Goal: Task Accomplishment & Management: Manage account settings

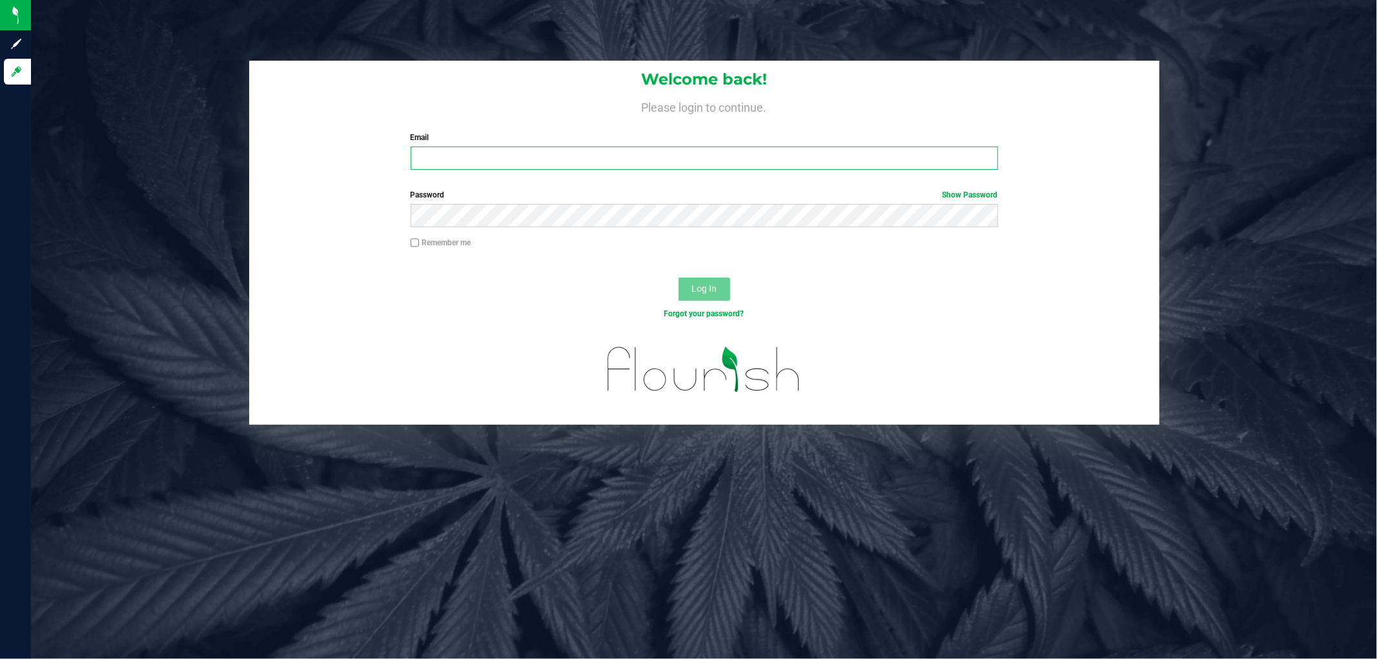
click at [435, 152] on input "Email" at bounding box center [705, 158] width 588 height 23
type input "[EMAIL_ADDRESS][DOMAIN_NAME]"
click at [679, 278] on button "Log In" at bounding box center [705, 289] width 52 height 23
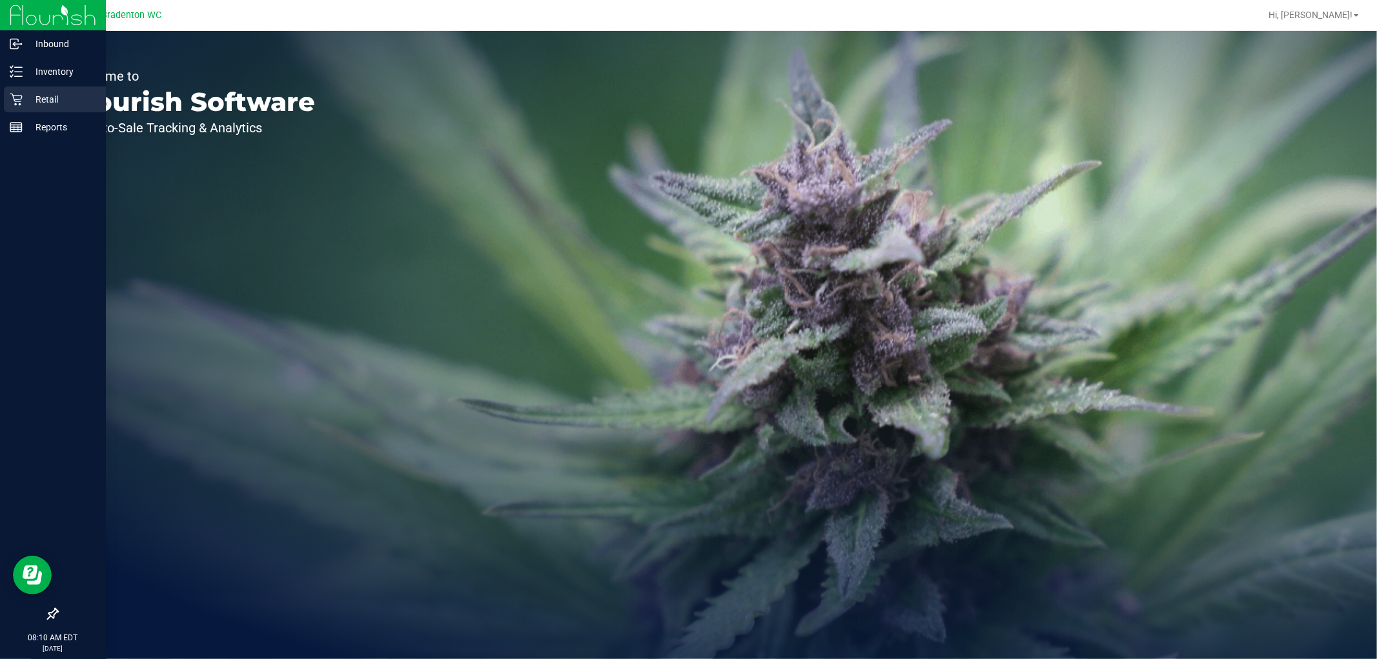
click at [26, 99] on p "Retail" at bounding box center [61, 99] width 77 height 15
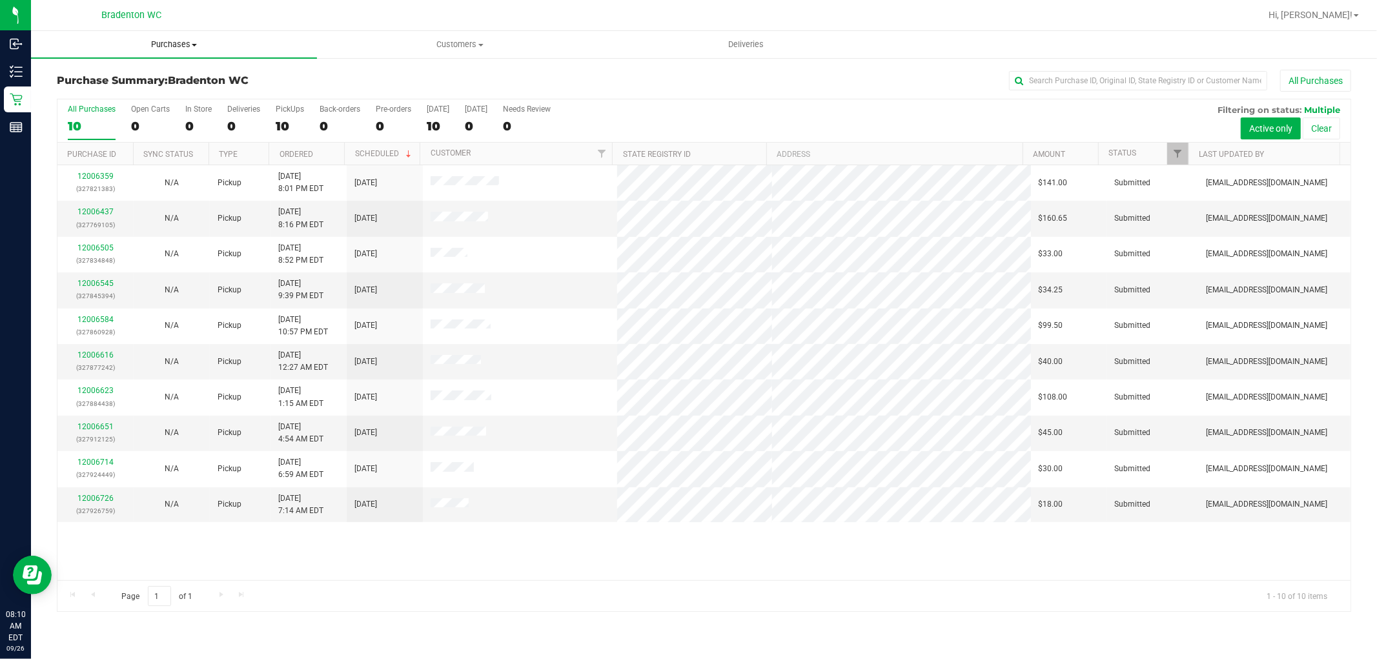
click at [200, 49] on span "Purchases" at bounding box center [174, 45] width 286 height 12
click at [143, 94] on li "Fulfillment" at bounding box center [174, 93] width 286 height 15
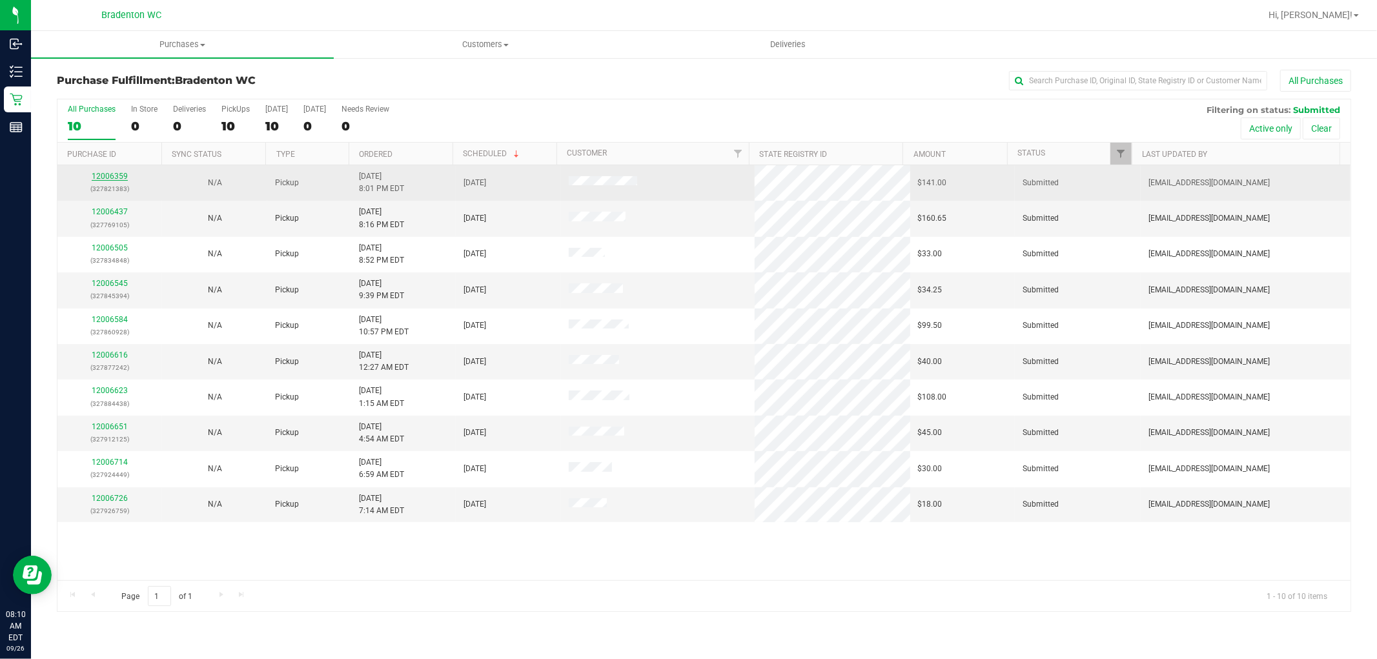
click at [116, 181] on link "12006359" at bounding box center [110, 176] width 36 height 9
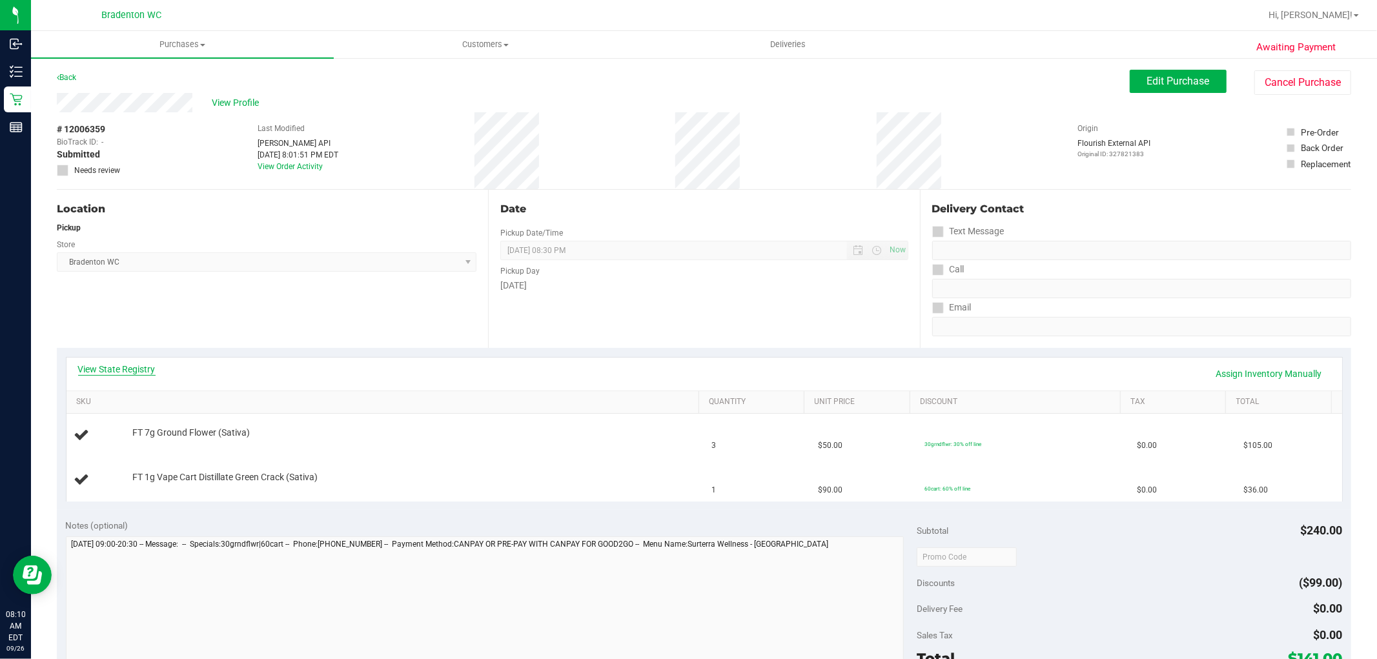
click at [134, 366] on link "View State Registry" at bounding box center [116, 369] width 77 height 13
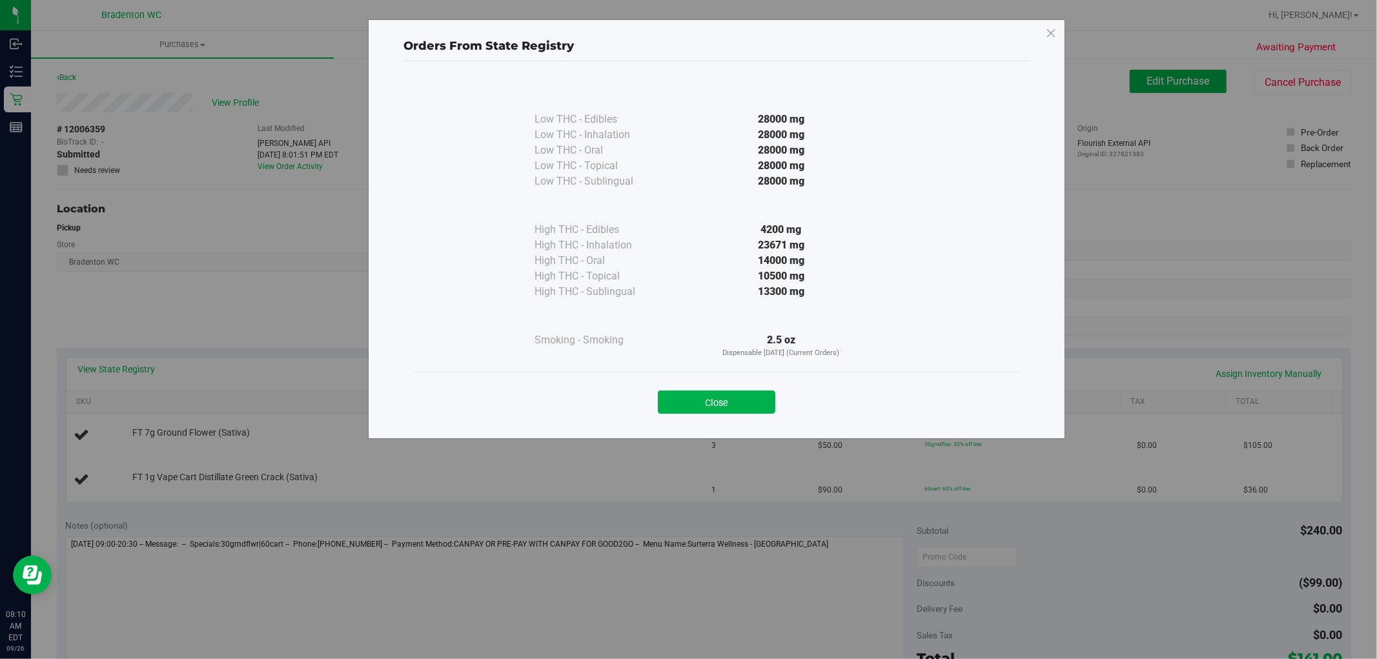
click at [718, 386] on div "Close" at bounding box center [717, 398] width 588 height 32
drag, startPoint x: 696, startPoint y: 397, endPoint x: 433, endPoint y: 105, distance: 392.8
click at [688, 391] on button "Close" at bounding box center [717, 402] width 118 height 23
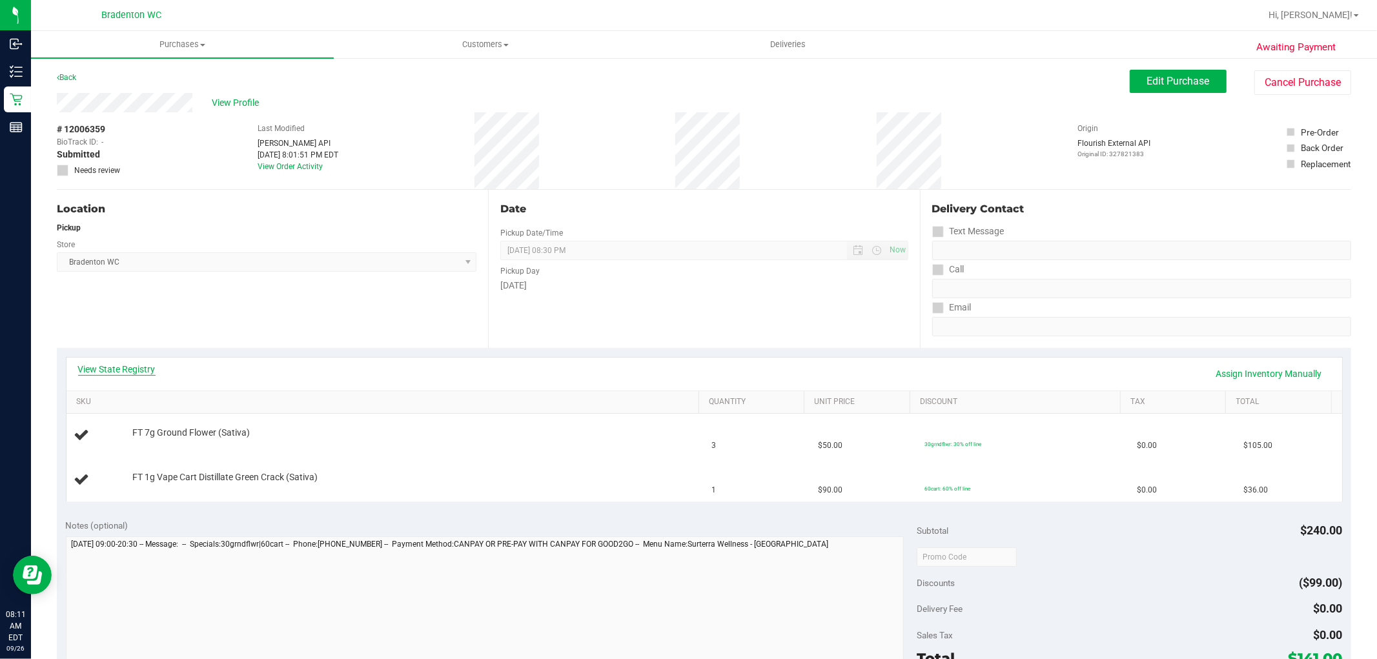
click at [156, 373] on div "View State Registry Assign Inventory Manually" at bounding box center [704, 374] width 1253 height 22
click at [152, 373] on link "View State Registry" at bounding box center [116, 369] width 77 height 13
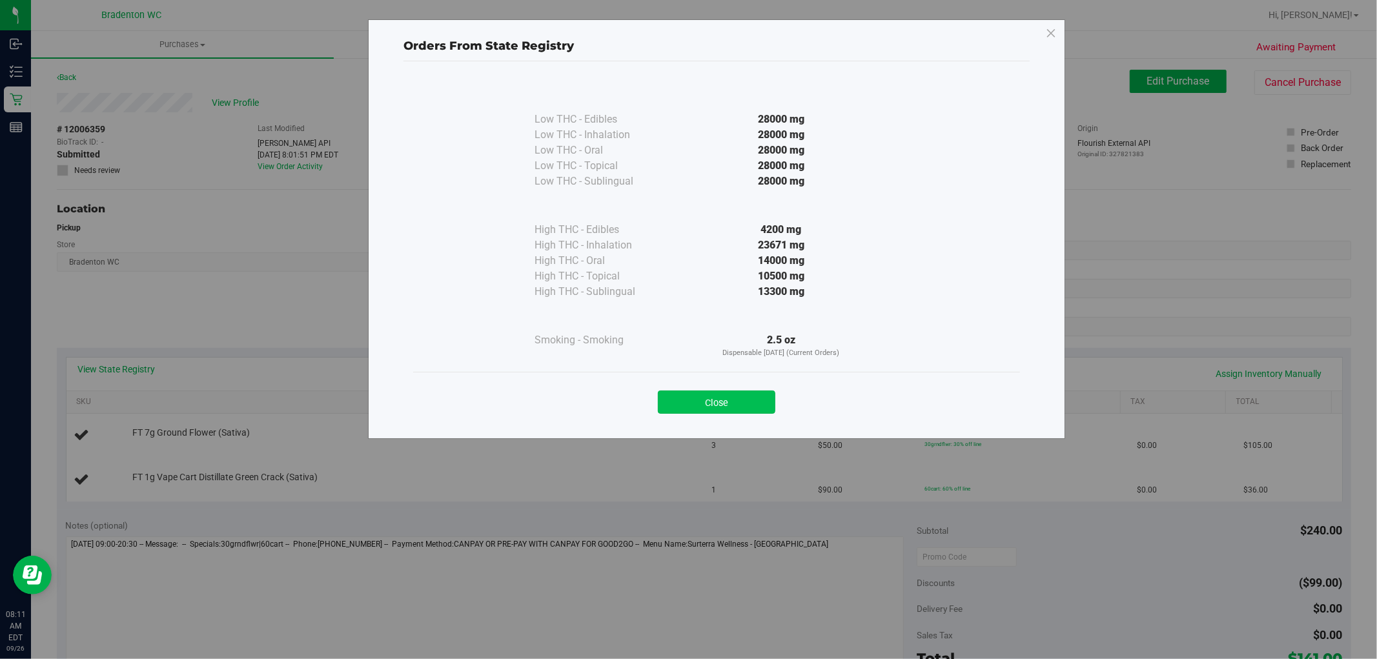
click at [752, 408] on button "Close" at bounding box center [717, 402] width 118 height 23
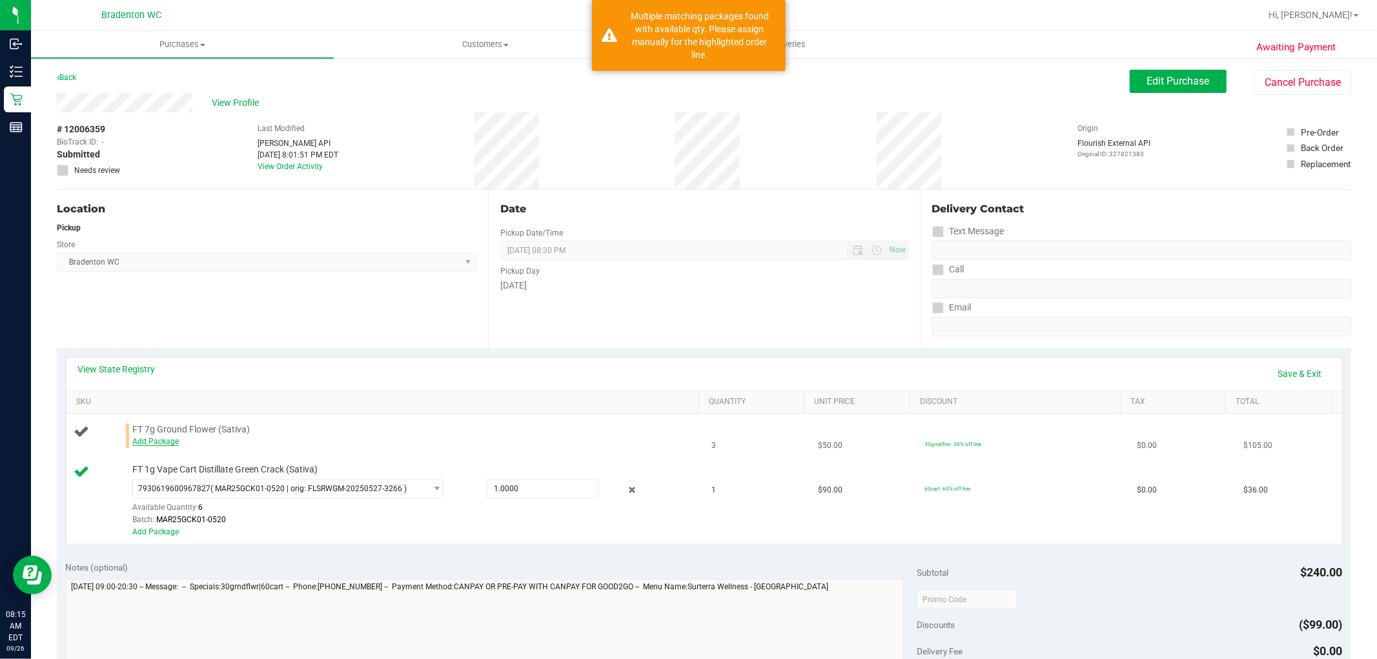
click at [163, 442] on link "Add Package" at bounding box center [155, 441] width 46 height 9
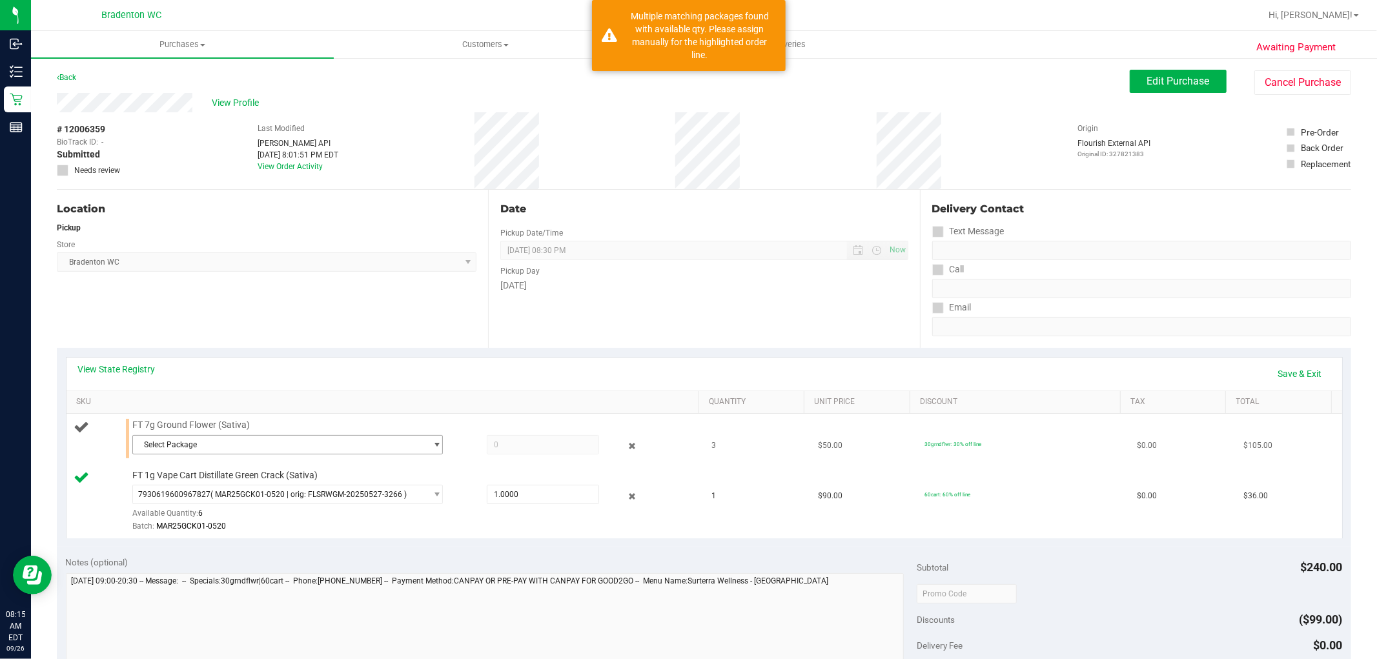
click at [252, 442] on span "Select Package" at bounding box center [279, 445] width 293 height 18
click at [209, 499] on li "3378372892290313 ( G-AUG25SAT03-0911 | orig: FLSRWGM-20250917-569 )" at bounding box center [284, 498] width 304 height 18
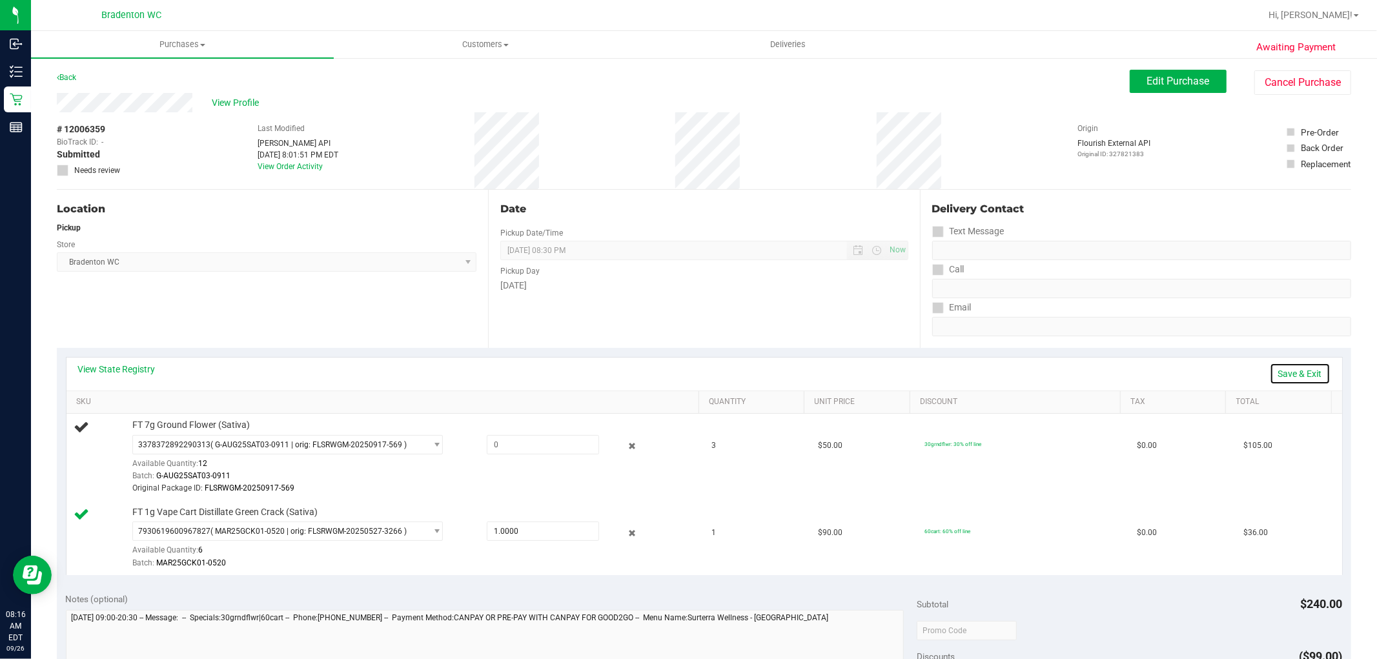
click at [1301, 365] on link "Save & Exit" at bounding box center [1300, 374] width 61 height 22
click at [1241, 373] on link "Assign Inventory Manually" at bounding box center [1269, 374] width 123 height 22
drag, startPoint x: 564, startPoint y: 448, endPoint x: 92, endPoint y: 448, distance: 471.4
click at [92, 448] on div "FT 7g Ground Flower (Sativa) 3378372892290313 ( G-AUG25SAT03-0911 | orig: FLSRW…" at bounding box center [385, 457] width 623 height 76
type input "3"
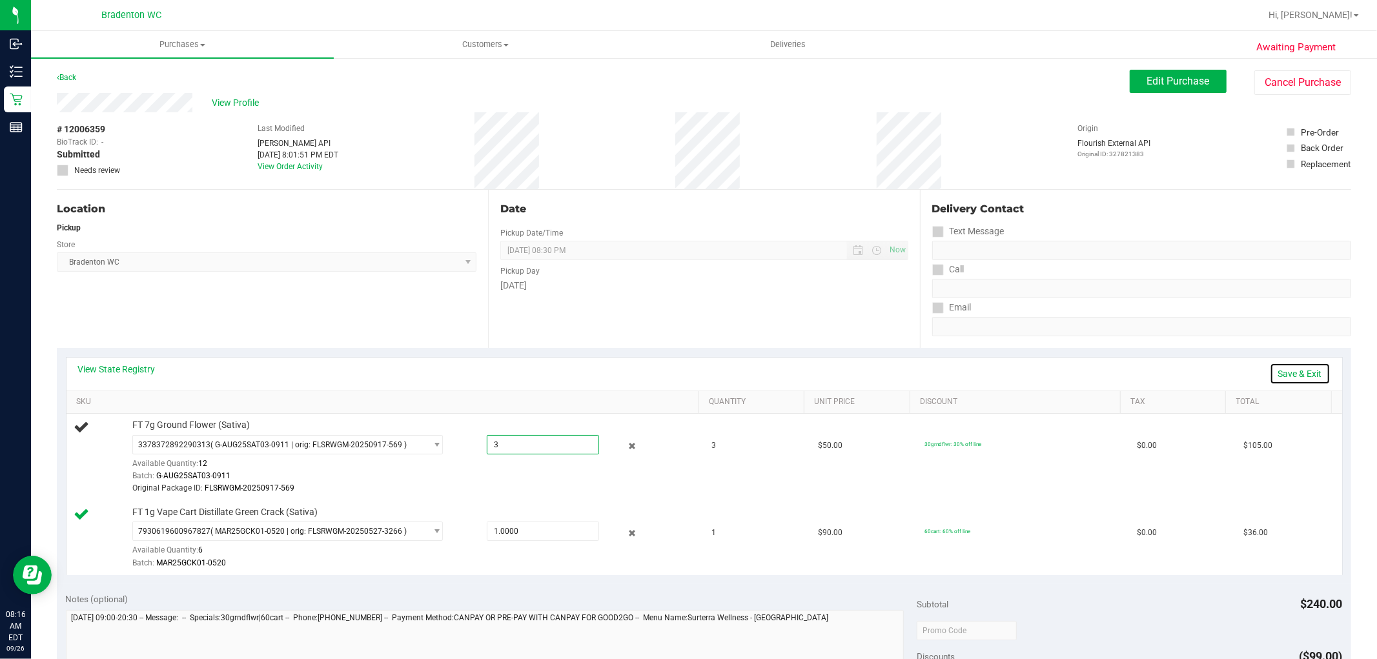
type input "3.0000"
click at [1295, 365] on link "Save & Exit" at bounding box center [1300, 374] width 61 height 22
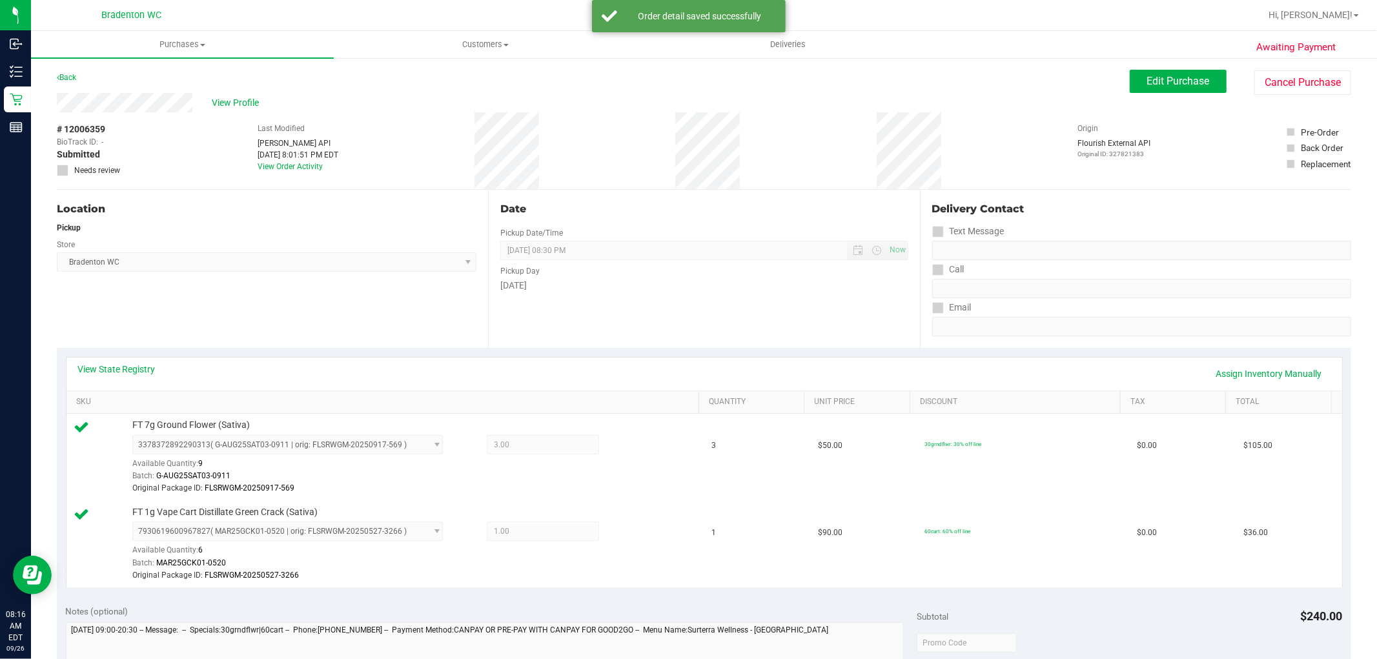
scroll to position [287, 0]
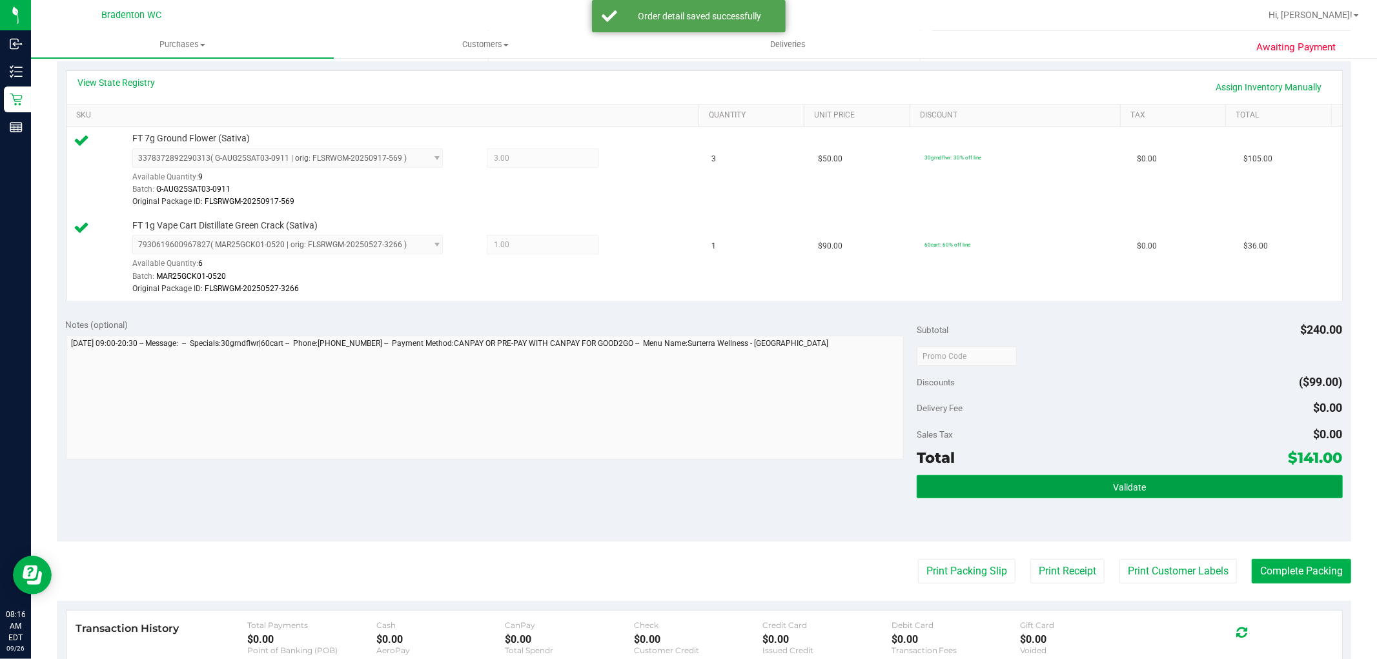
click at [957, 478] on button "Validate" at bounding box center [1130, 486] width 426 height 23
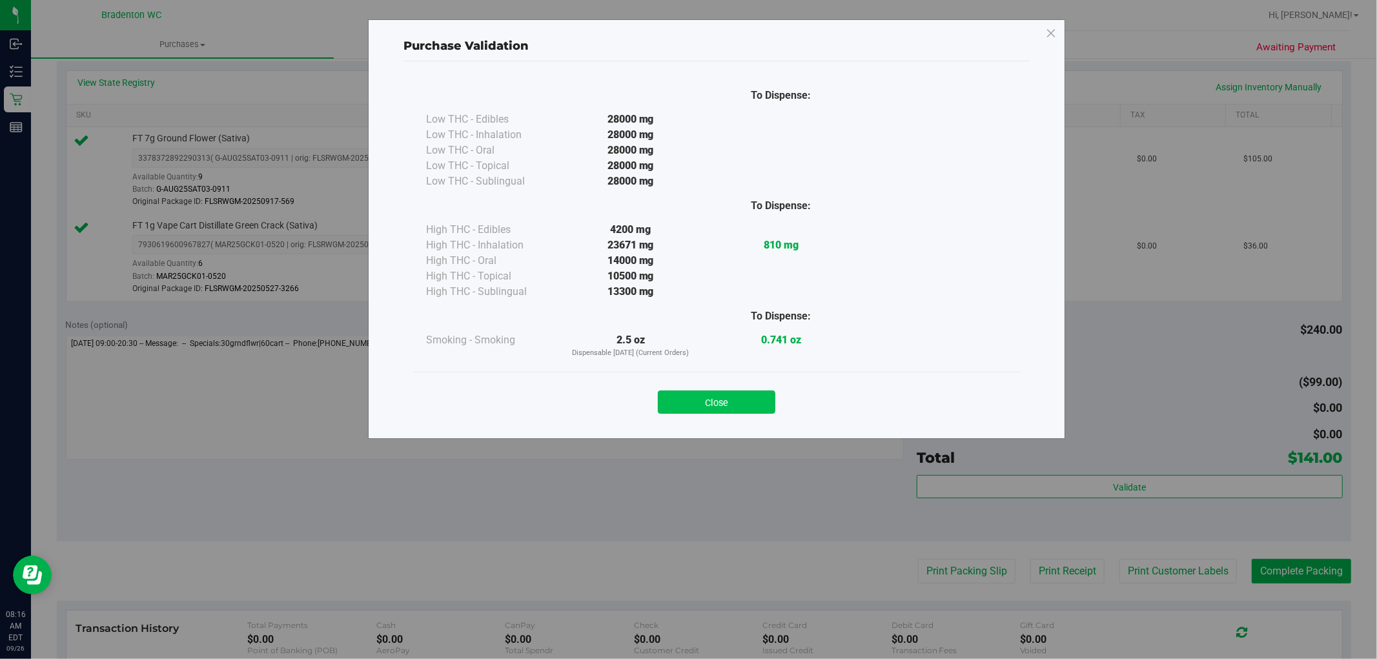
click at [718, 400] on button "Close" at bounding box center [717, 402] width 118 height 23
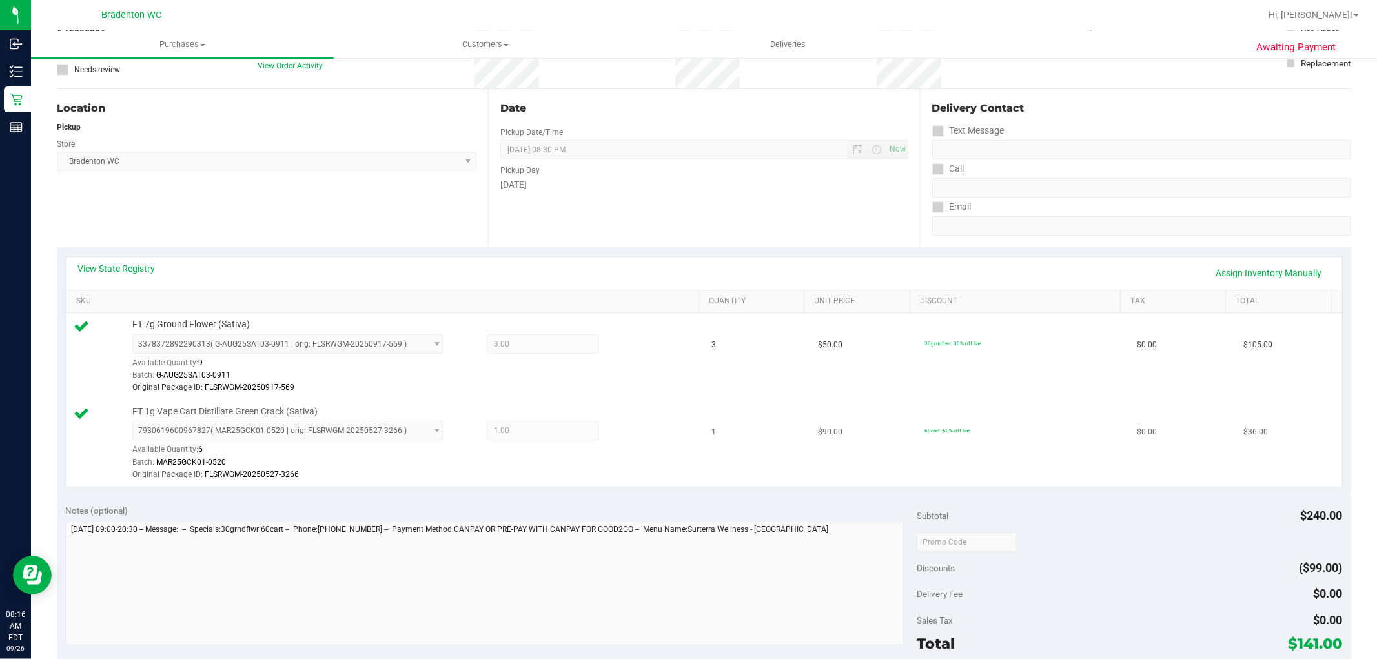
scroll to position [358, 0]
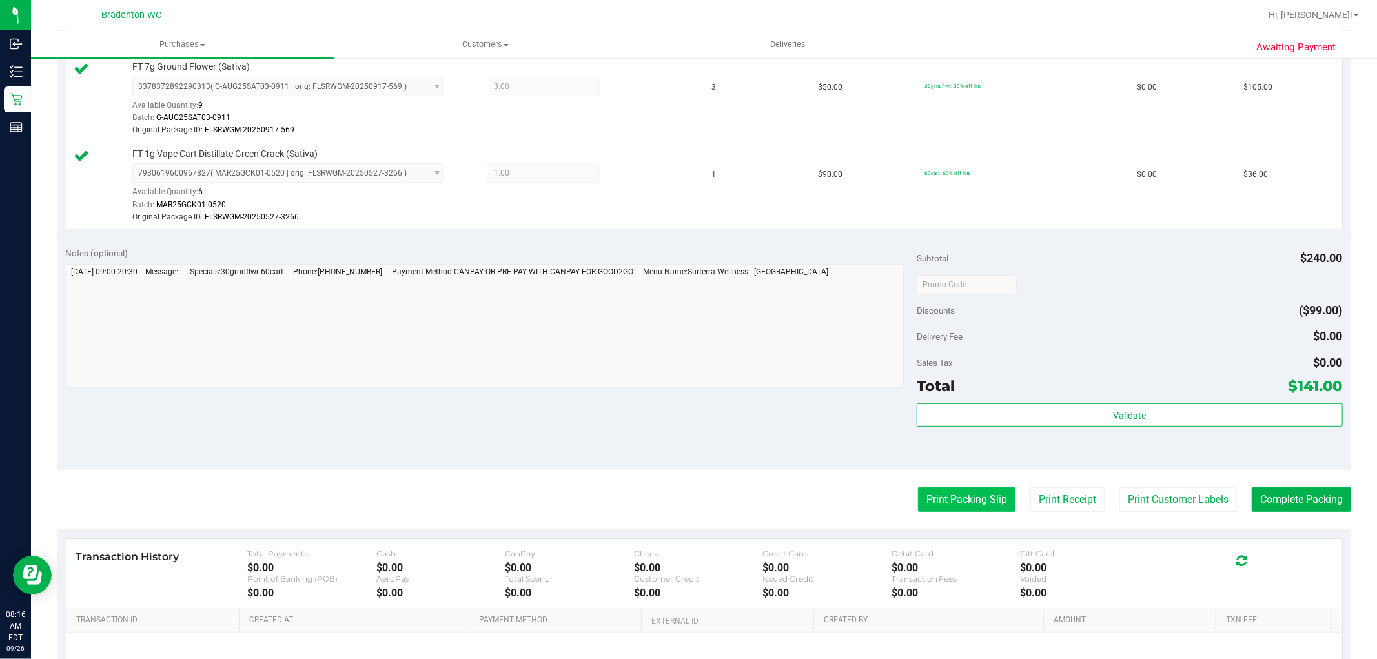
click at [918, 491] on button "Print Packing Slip" at bounding box center [967, 500] width 98 height 25
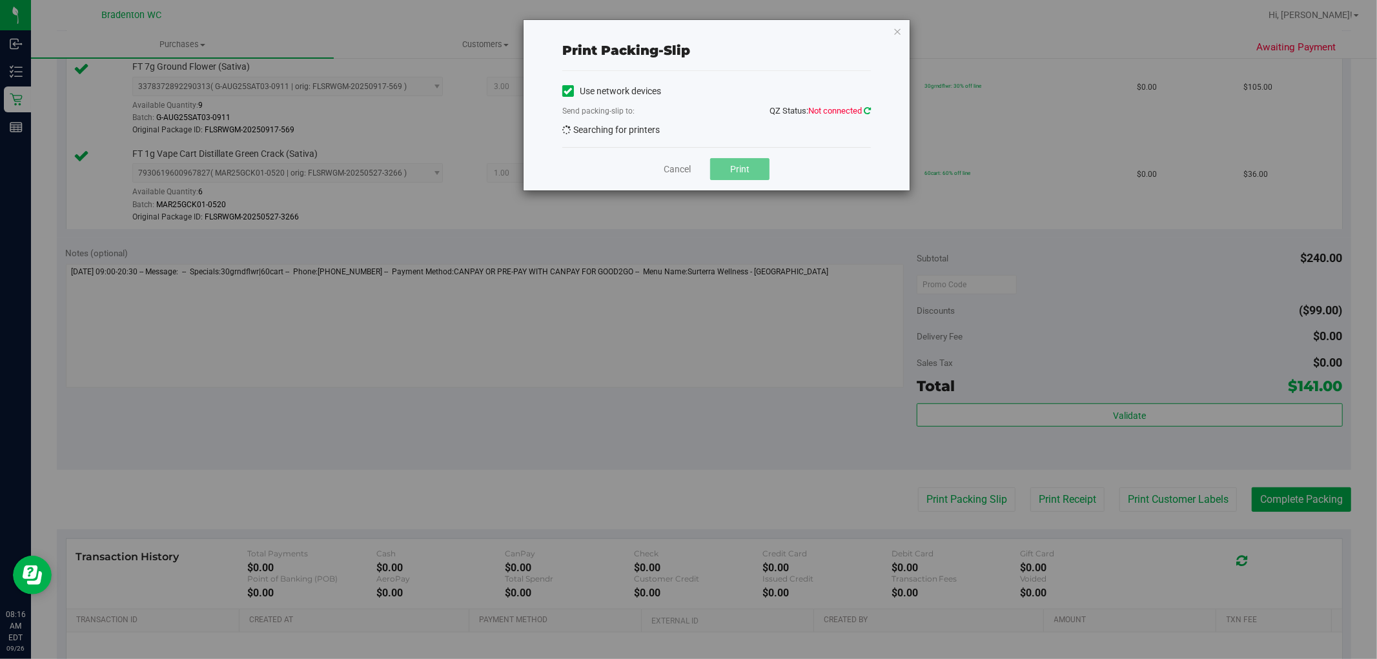
click at [870, 110] on icon at bounding box center [867, 111] width 7 height 8
click at [867, 112] on icon at bounding box center [867, 111] width 7 height 8
click at [864, 108] on icon at bounding box center [867, 111] width 7 height 8
click at [816, 129] on span "EPSON-[PERSON_NAME]" at bounding box center [708, 133] width 291 height 18
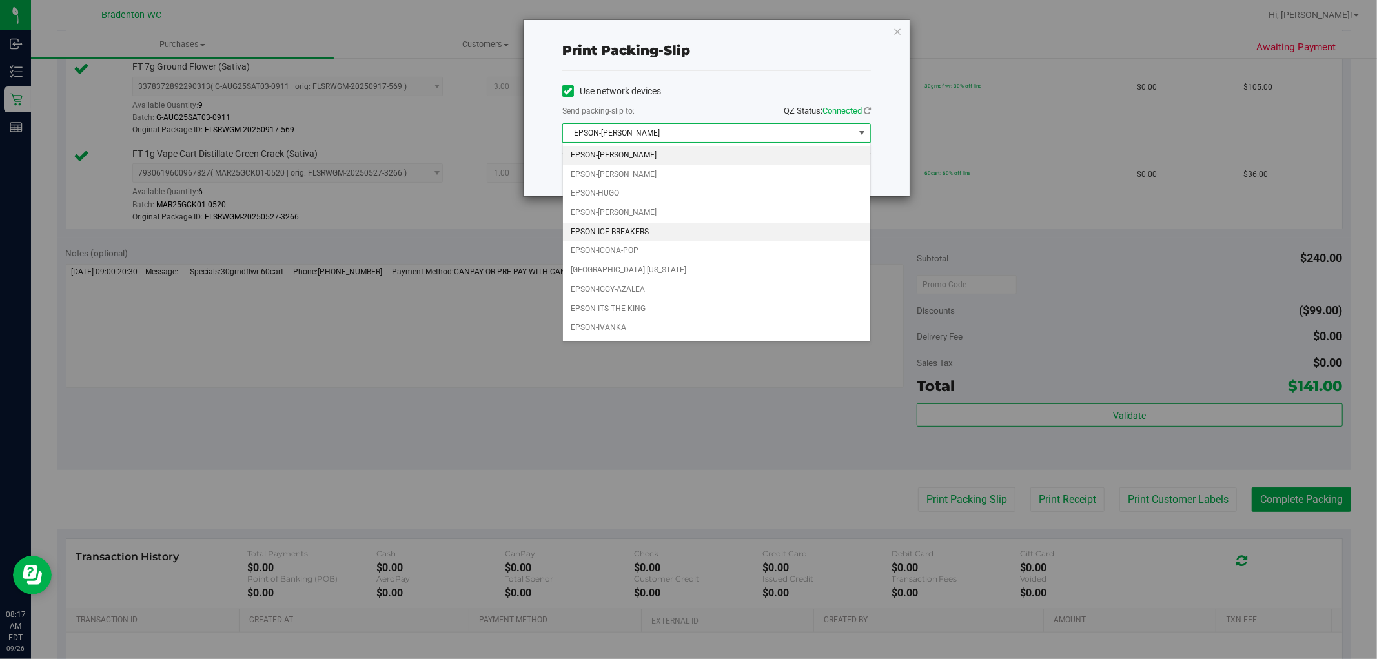
scroll to position [37, 0]
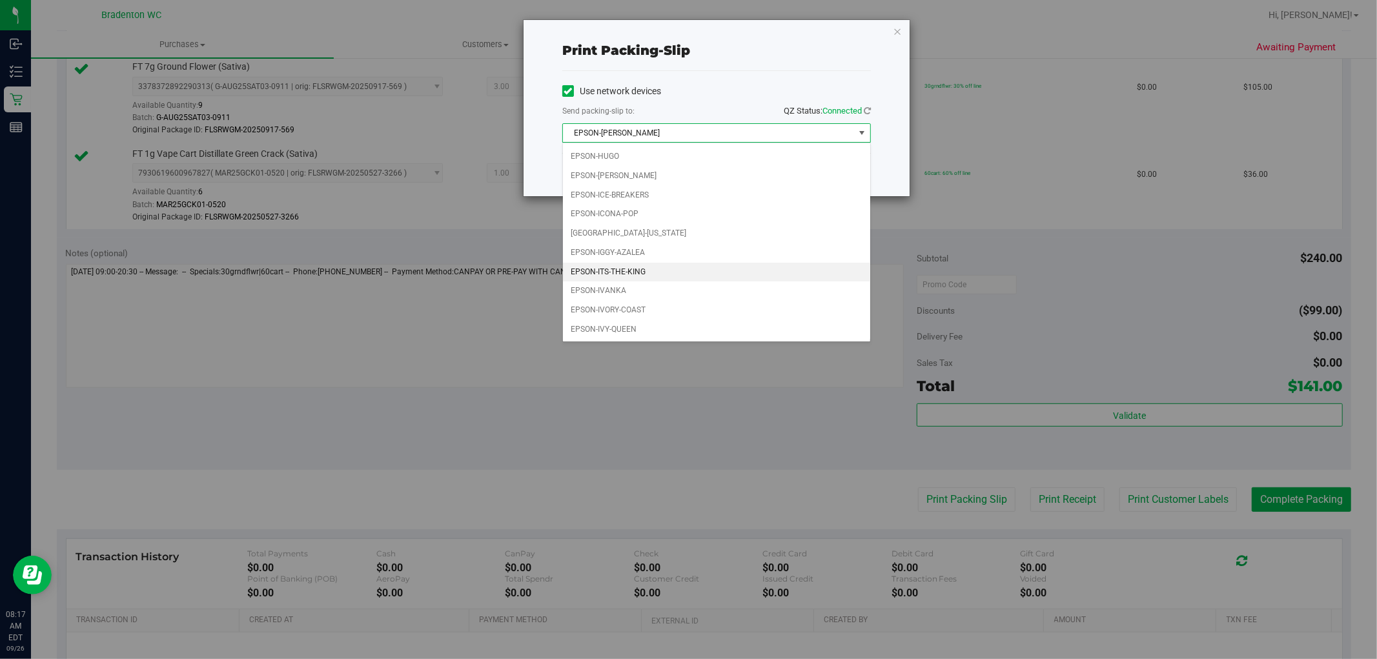
click at [692, 265] on li "EPSON-ITS-THE-KING" at bounding box center [716, 272] width 307 height 19
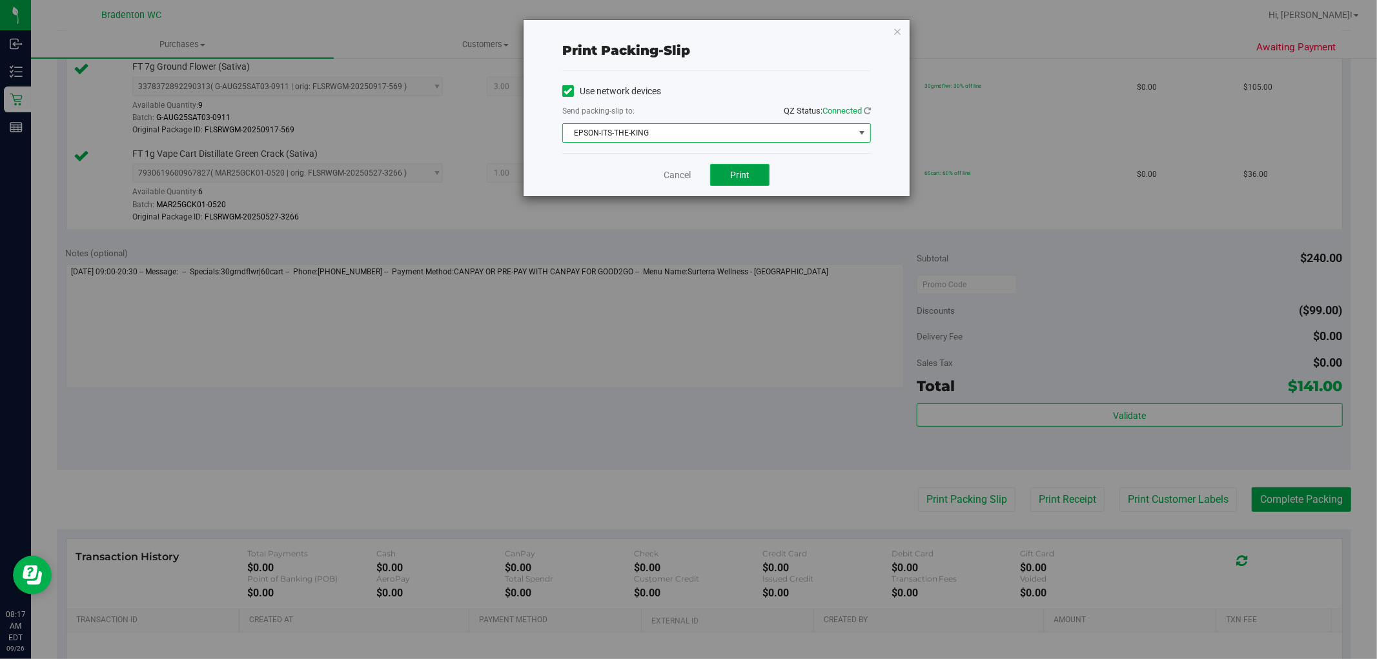
click at [756, 176] on button "Print" at bounding box center [739, 175] width 59 height 22
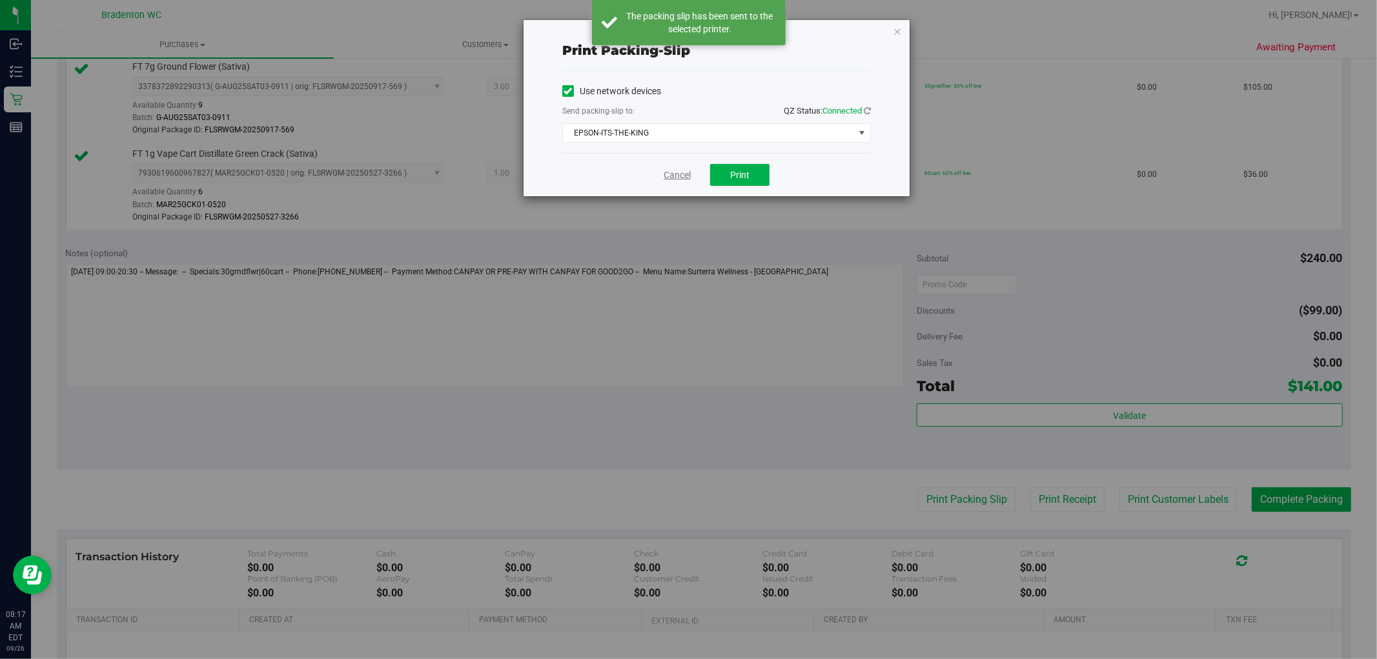
click at [672, 170] on link "Cancel" at bounding box center [677, 176] width 27 height 14
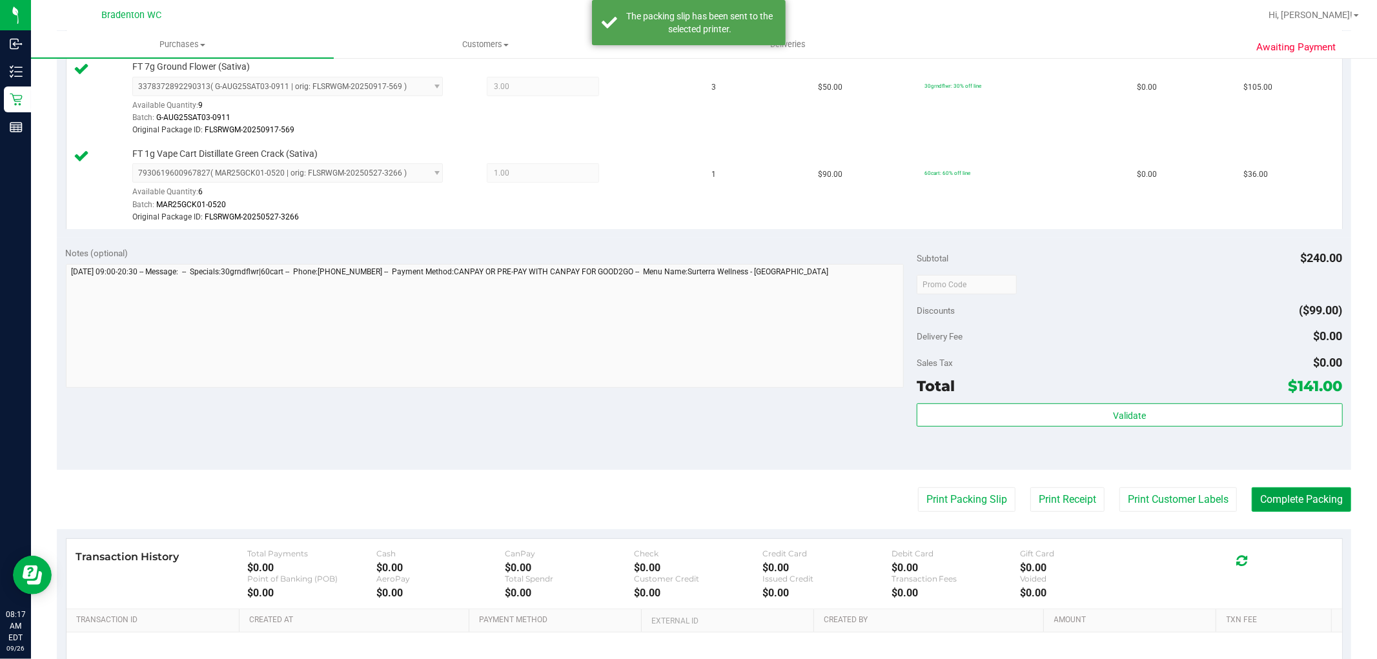
click at [1263, 497] on button "Complete Packing" at bounding box center [1301, 500] width 99 height 25
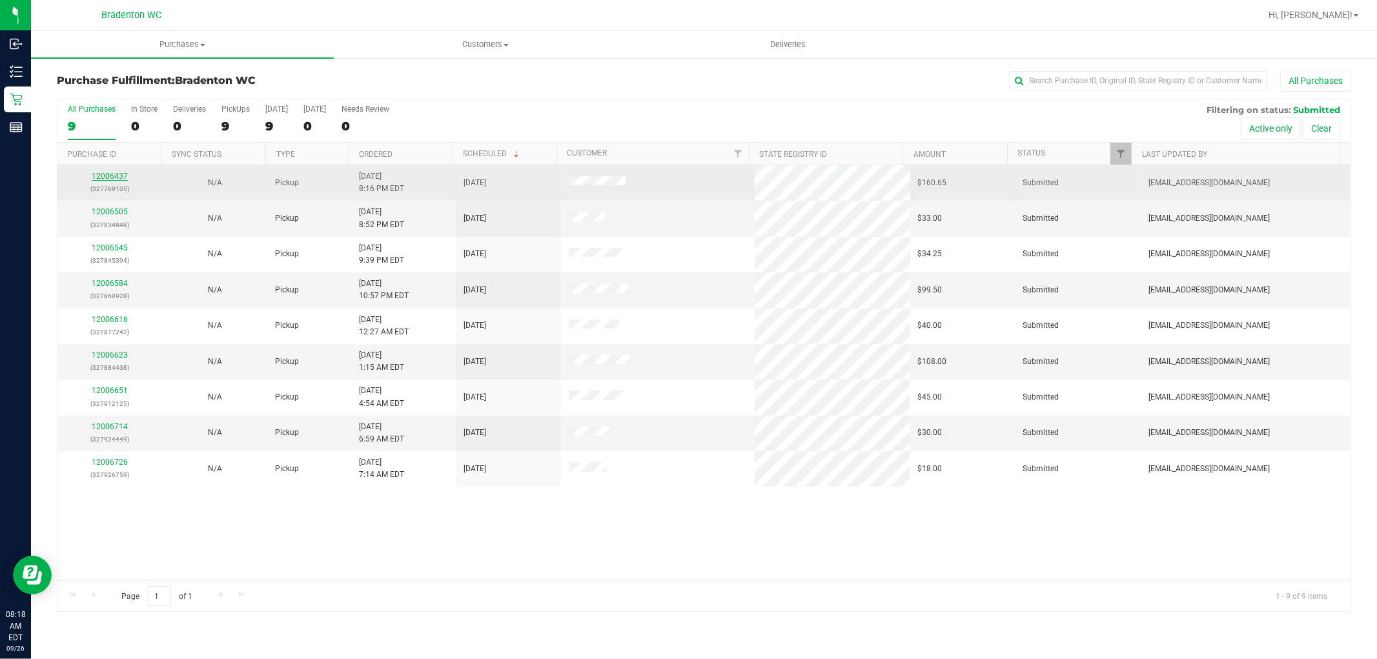
click at [119, 172] on link "12006437" at bounding box center [110, 176] width 36 height 9
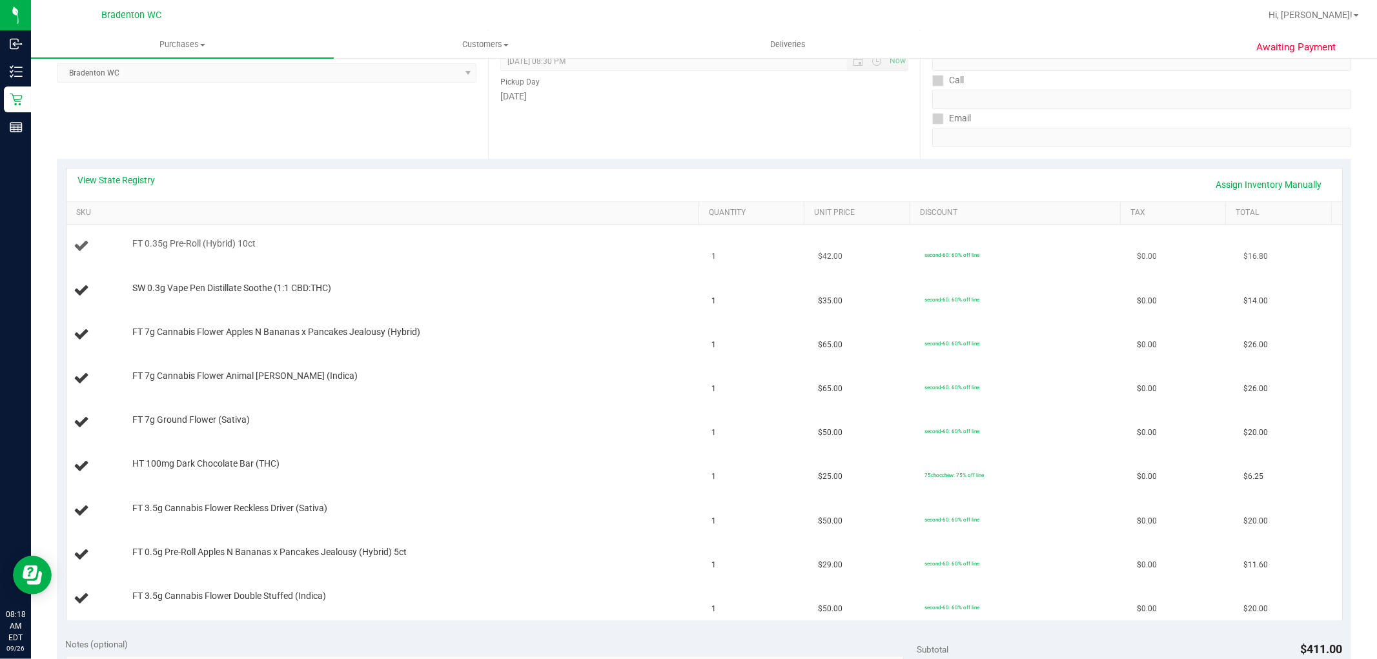
scroll to position [215, 0]
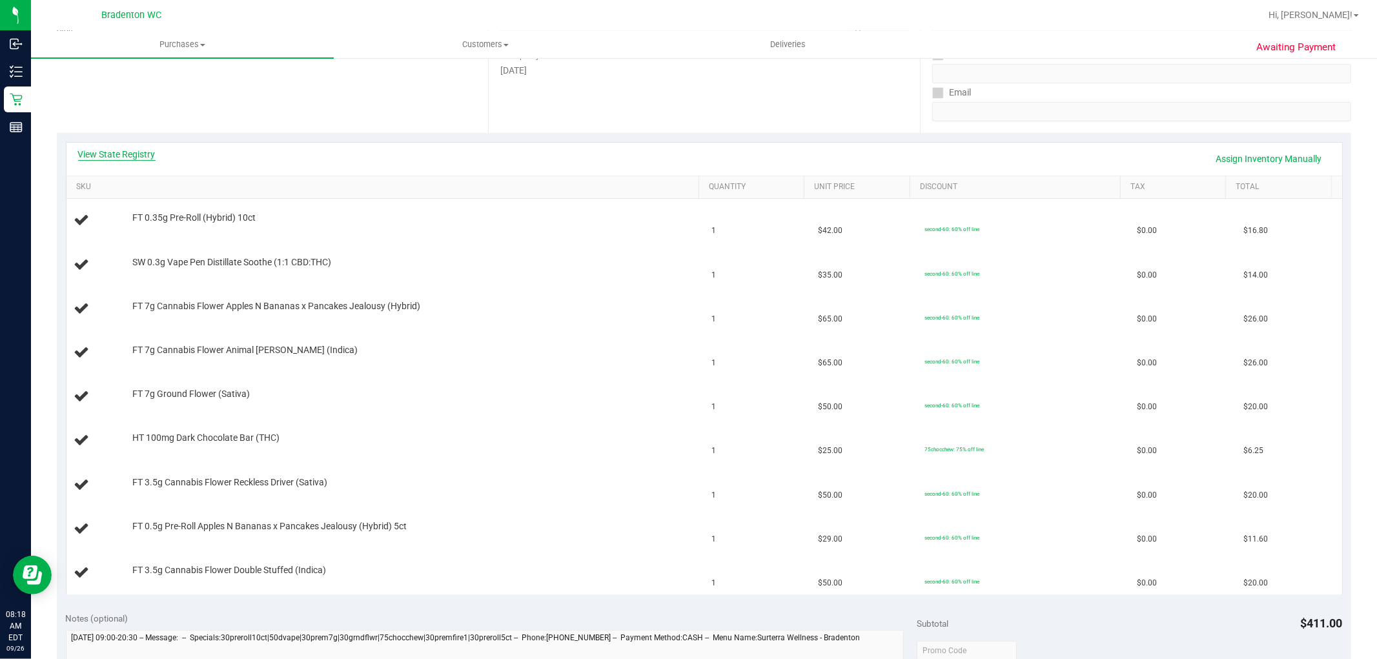
click at [132, 150] on link "View State Registry" at bounding box center [116, 154] width 77 height 13
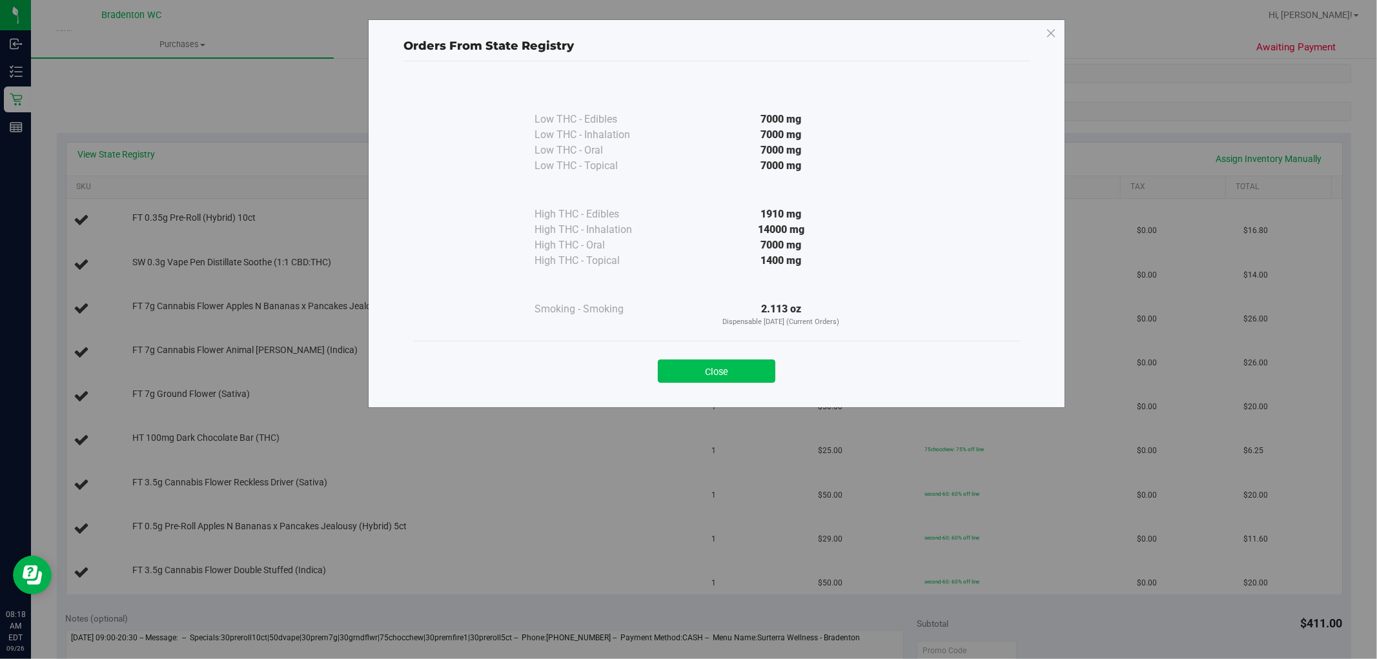
click at [717, 366] on button "Close" at bounding box center [717, 371] width 118 height 23
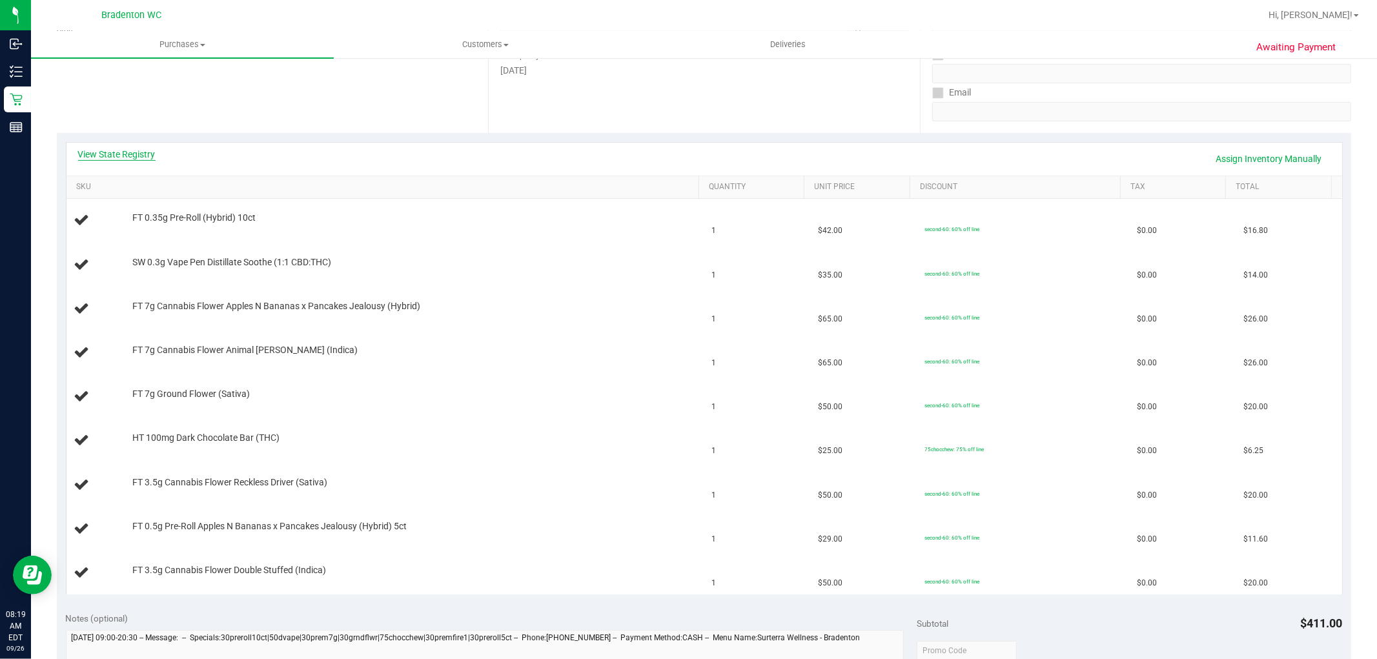
click at [151, 157] on link "View State Registry" at bounding box center [116, 154] width 77 height 13
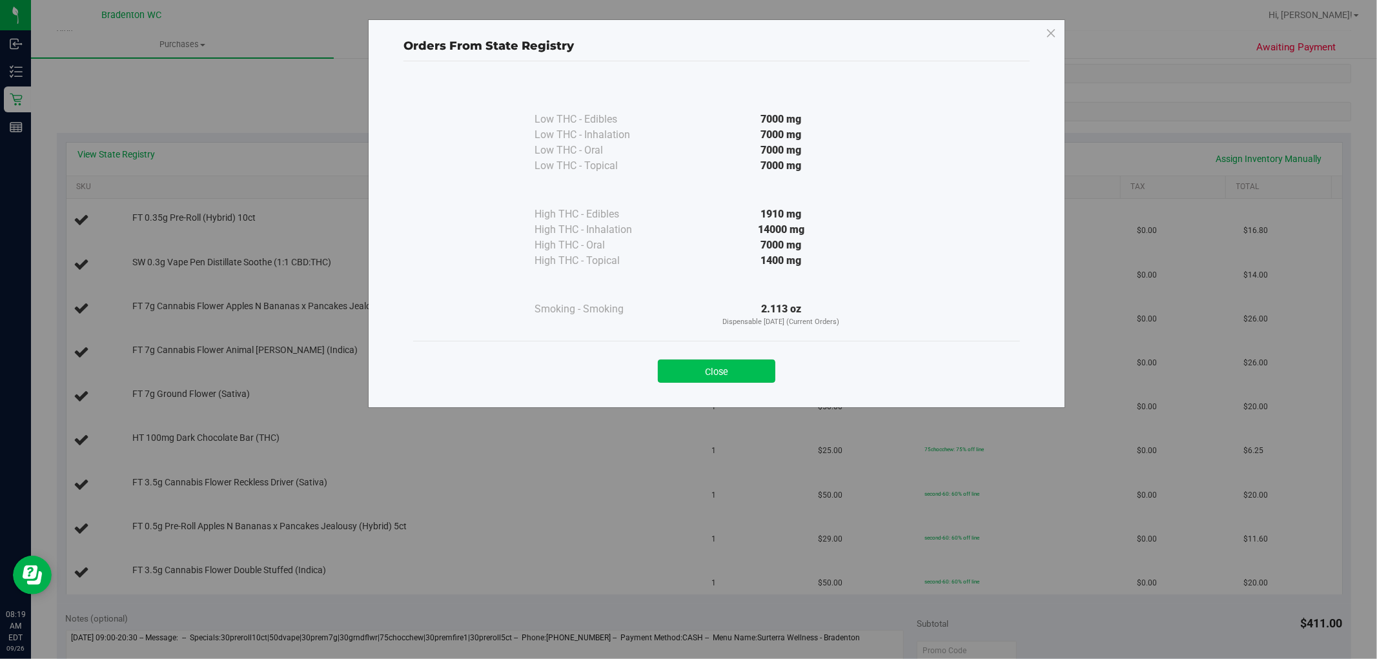
click at [726, 378] on button "Close" at bounding box center [717, 371] width 118 height 23
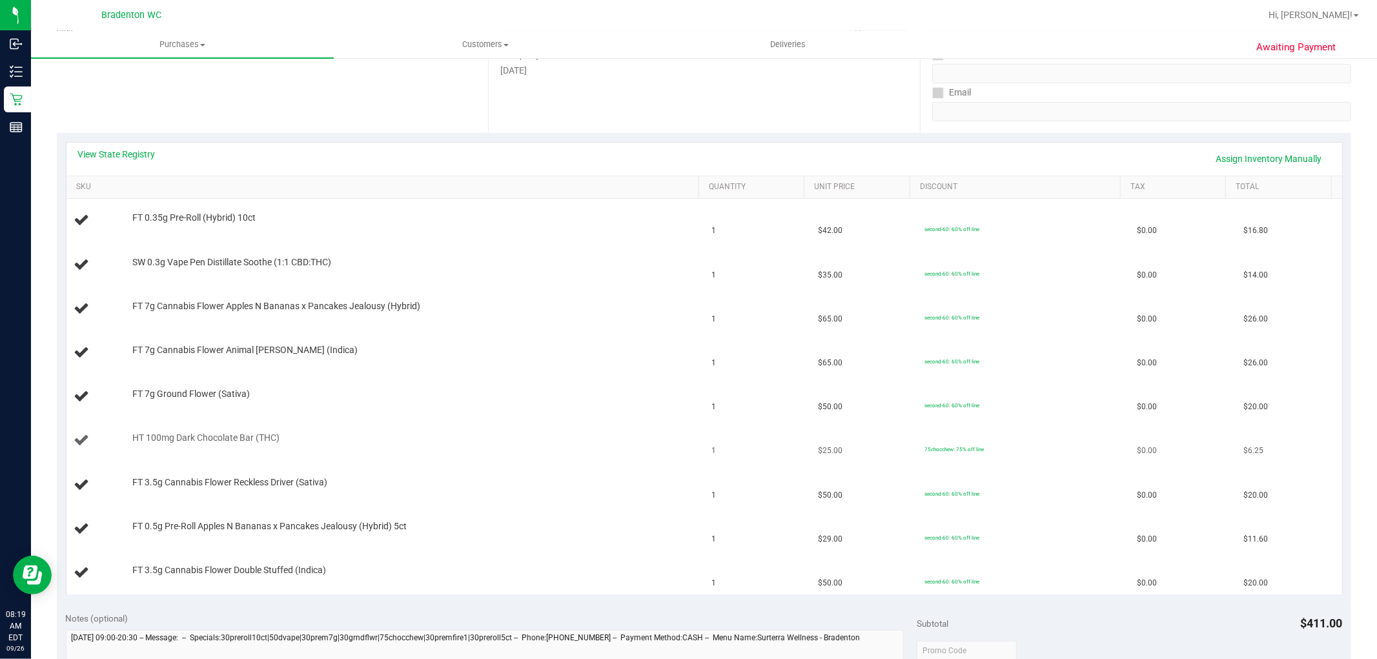
scroll to position [502, 0]
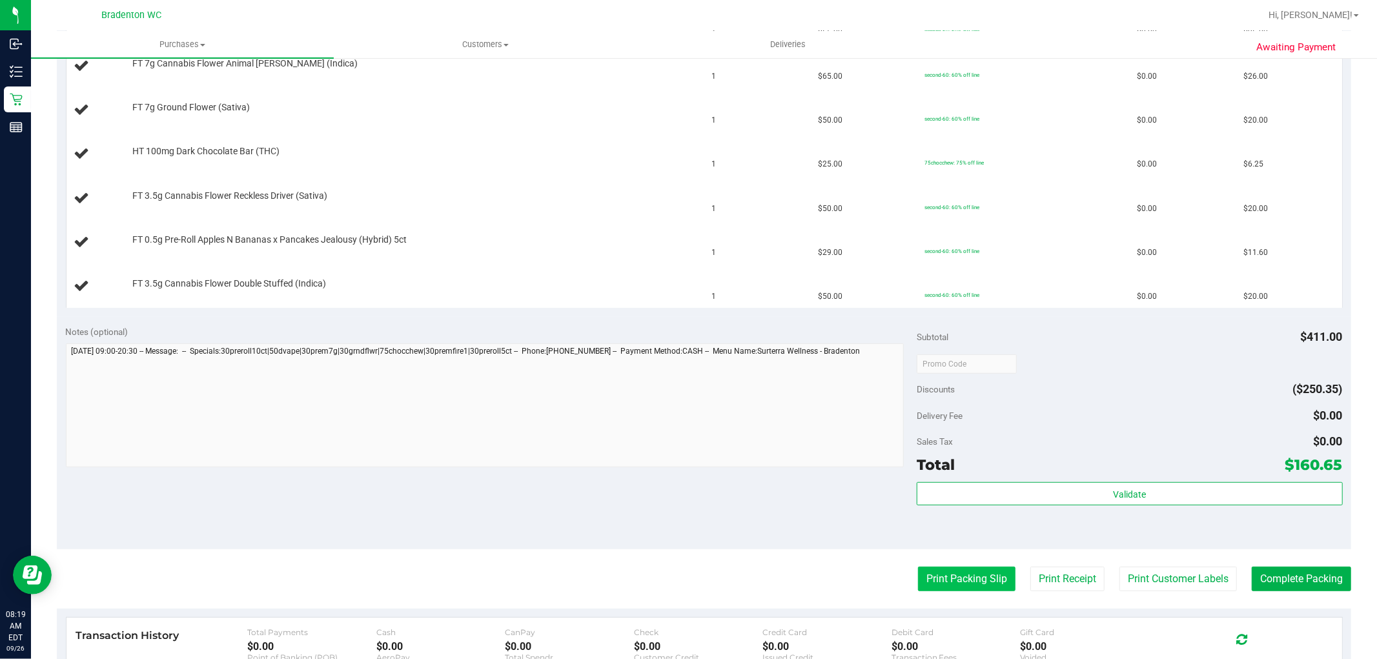
click at [956, 585] on button "Print Packing Slip" at bounding box center [967, 579] width 98 height 25
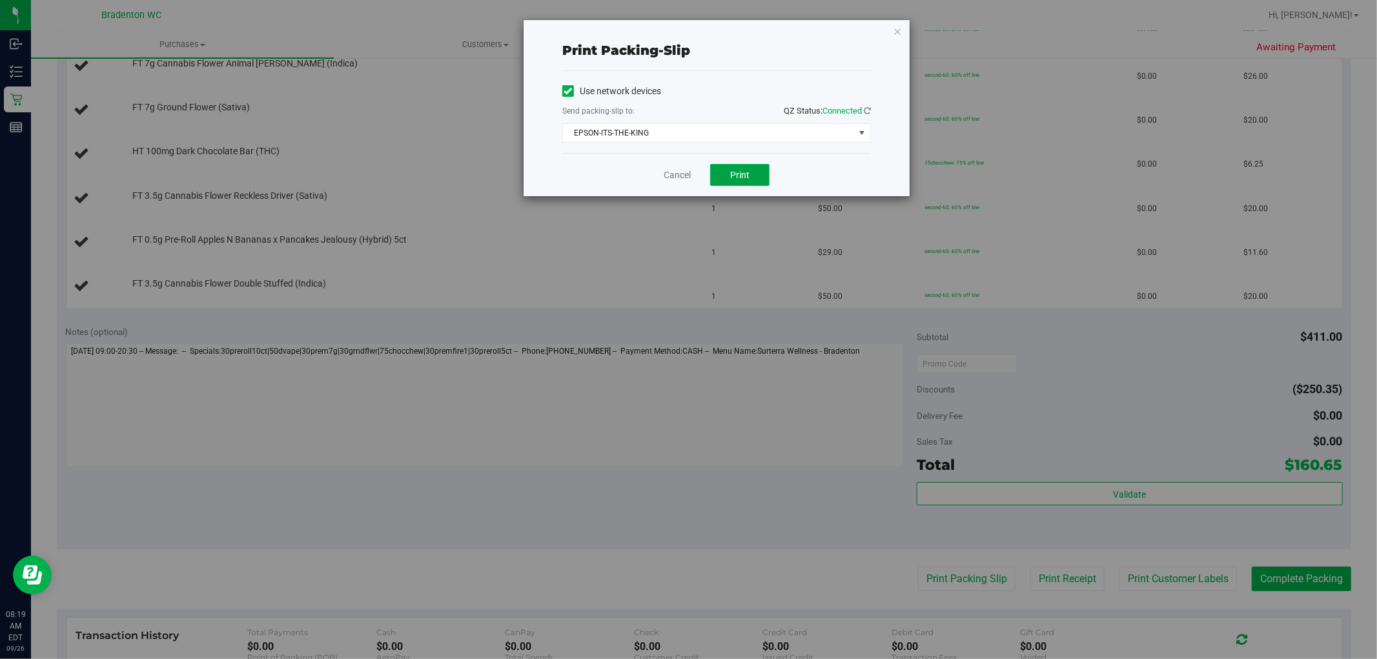
click at [746, 171] on span "Print" at bounding box center [739, 175] width 19 height 10
click at [666, 173] on link "Cancel" at bounding box center [677, 176] width 27 height 14
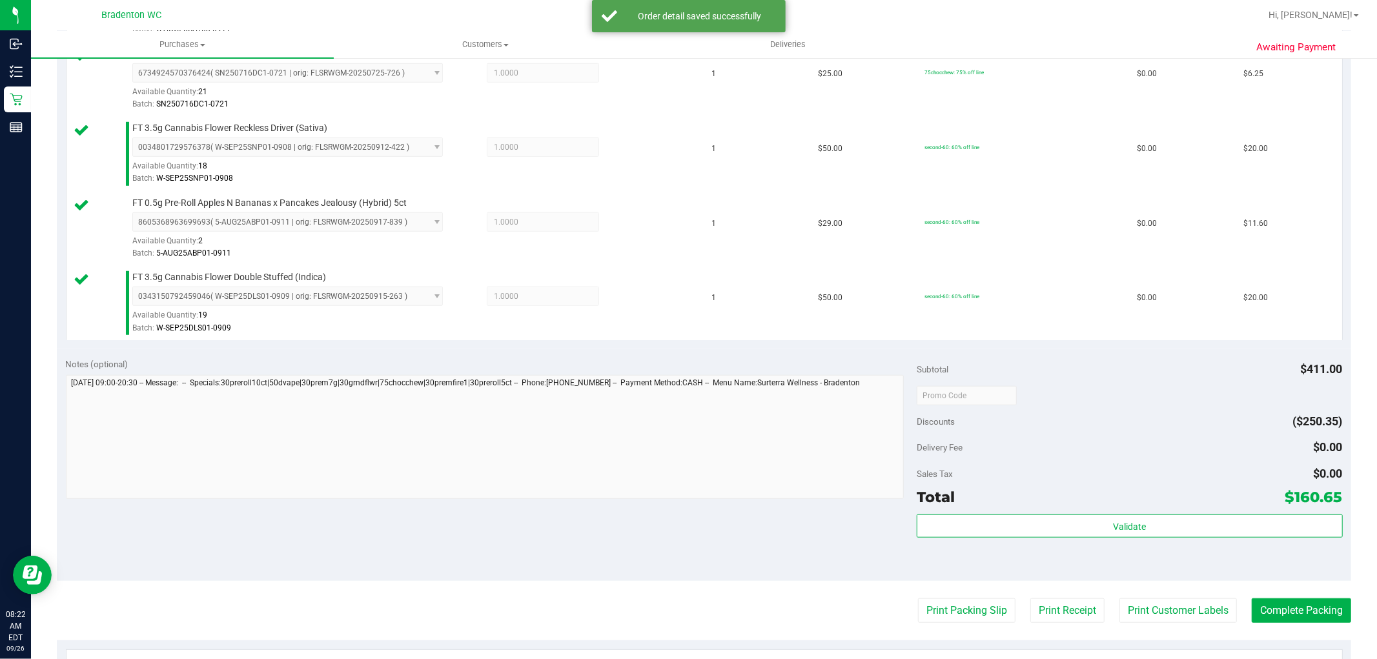
scroll to position [754, 0]
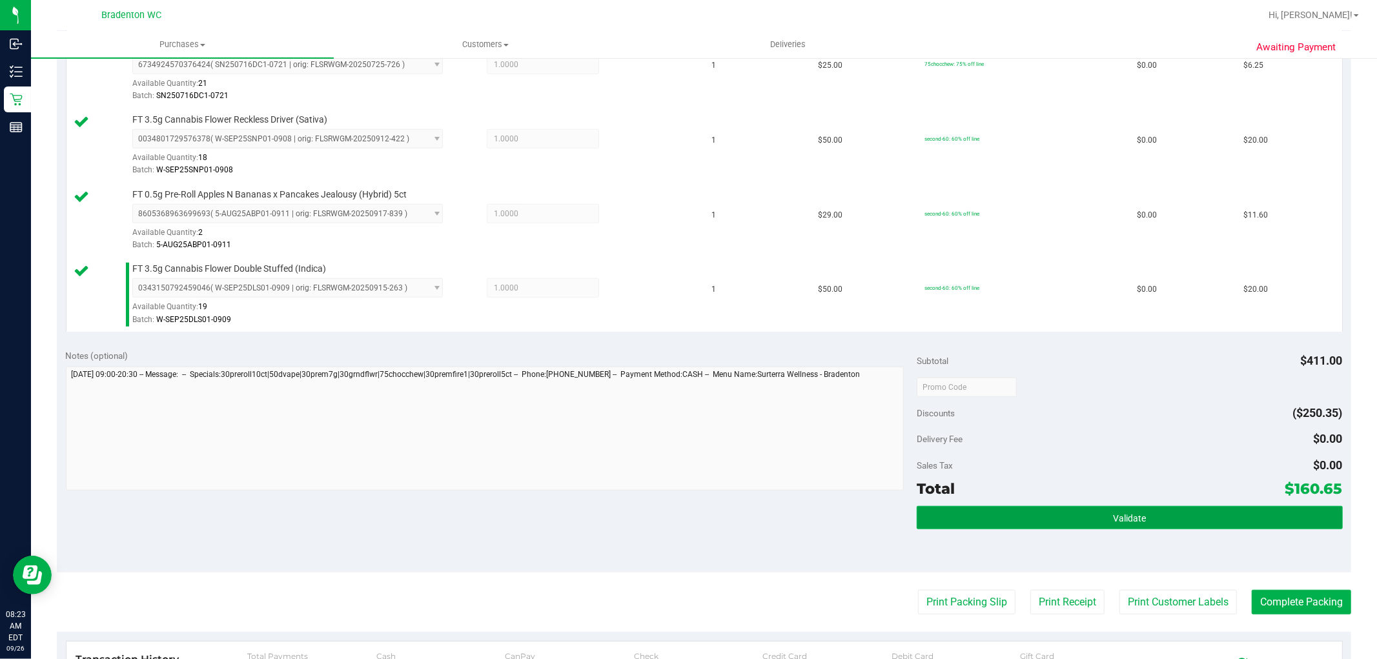
click at [1091, 528] on button "Validate" at bounding box center [1130, 517] width 426 height 23
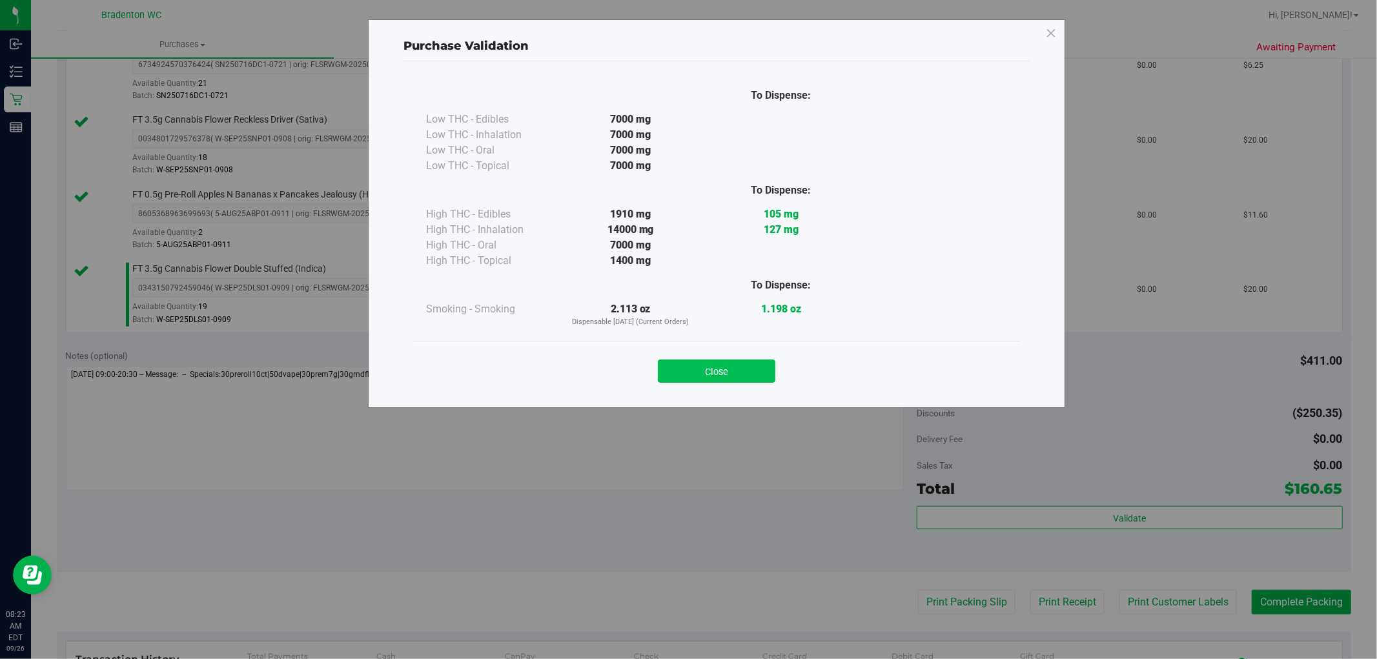
click at [737, 378] on button "Close" at bounding box center [717, 371] width 118 height 23
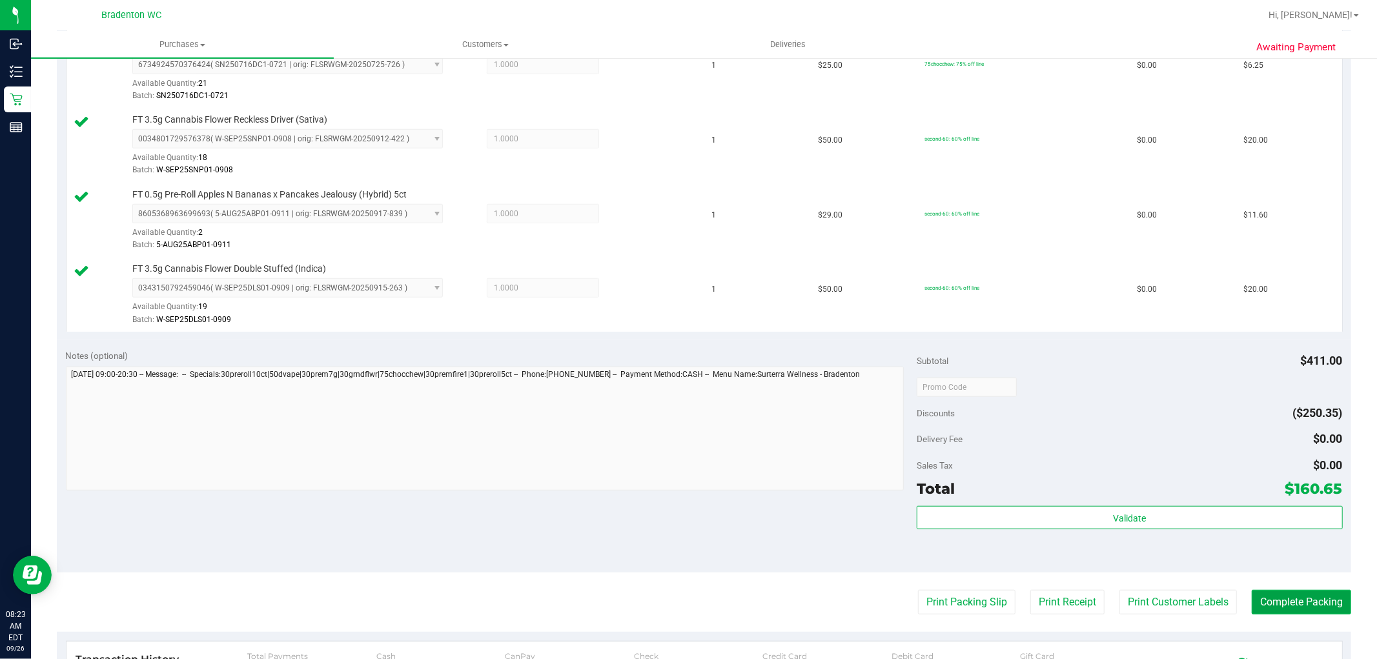
click at [1274, 610] on button "Complete Packing" at bounding box center [1301, 602] width 99 height 25
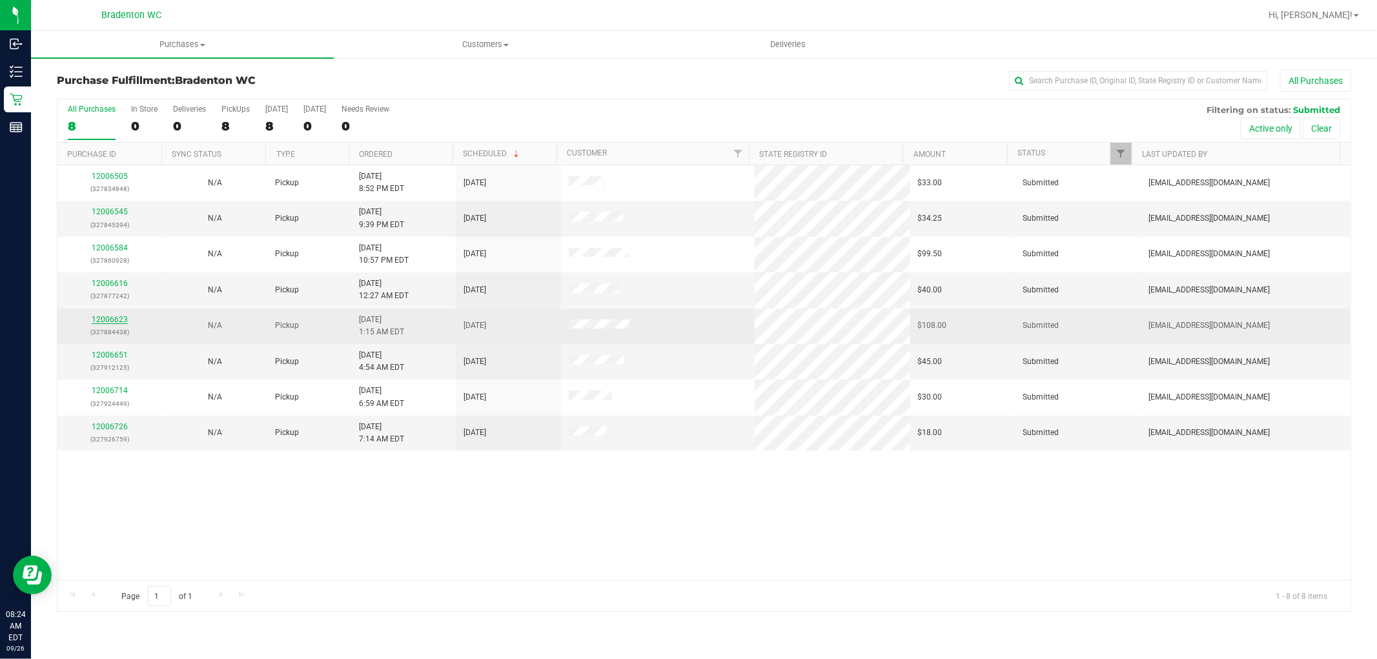
click at [123, 324] on link "12006623" at bounding box center [110, 319] width 36 height 9
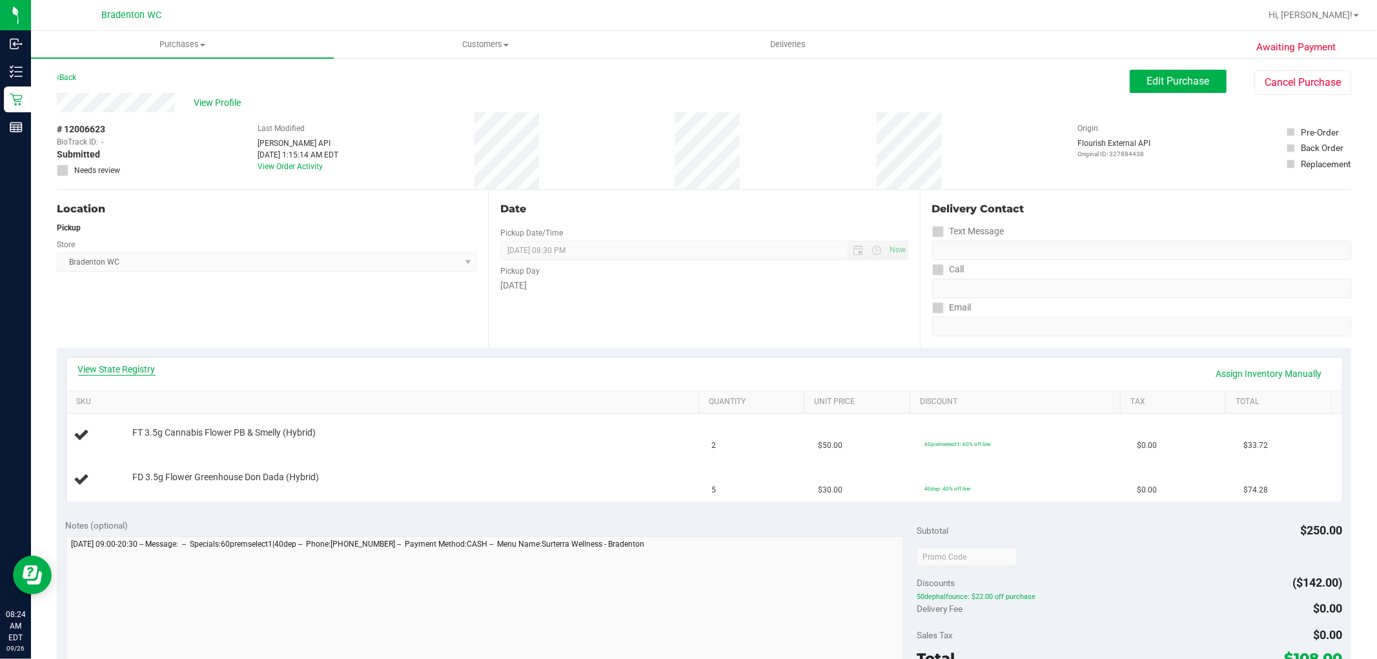
click at [132, 369] on link "View State Registry" at bounding box center [116, 369] width 77 height 13
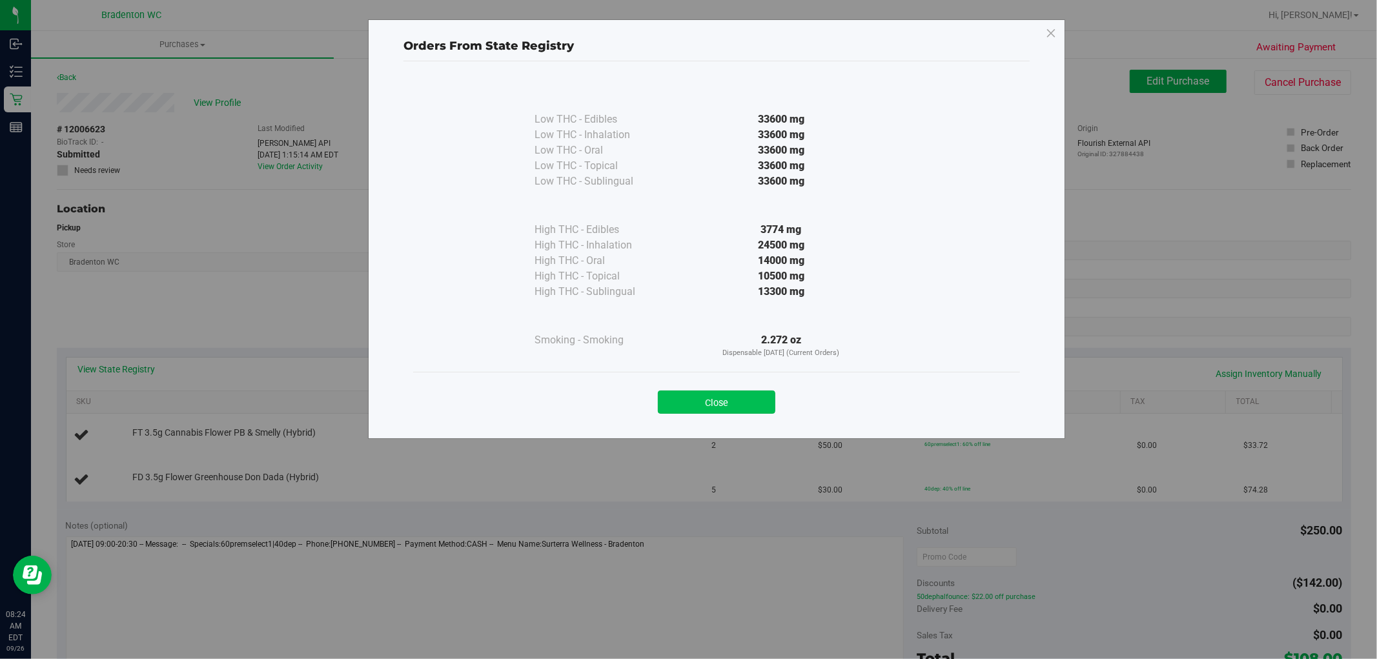
click at [741, 411] on button "Close" at bounding box center [717, 402] width 118 height 23
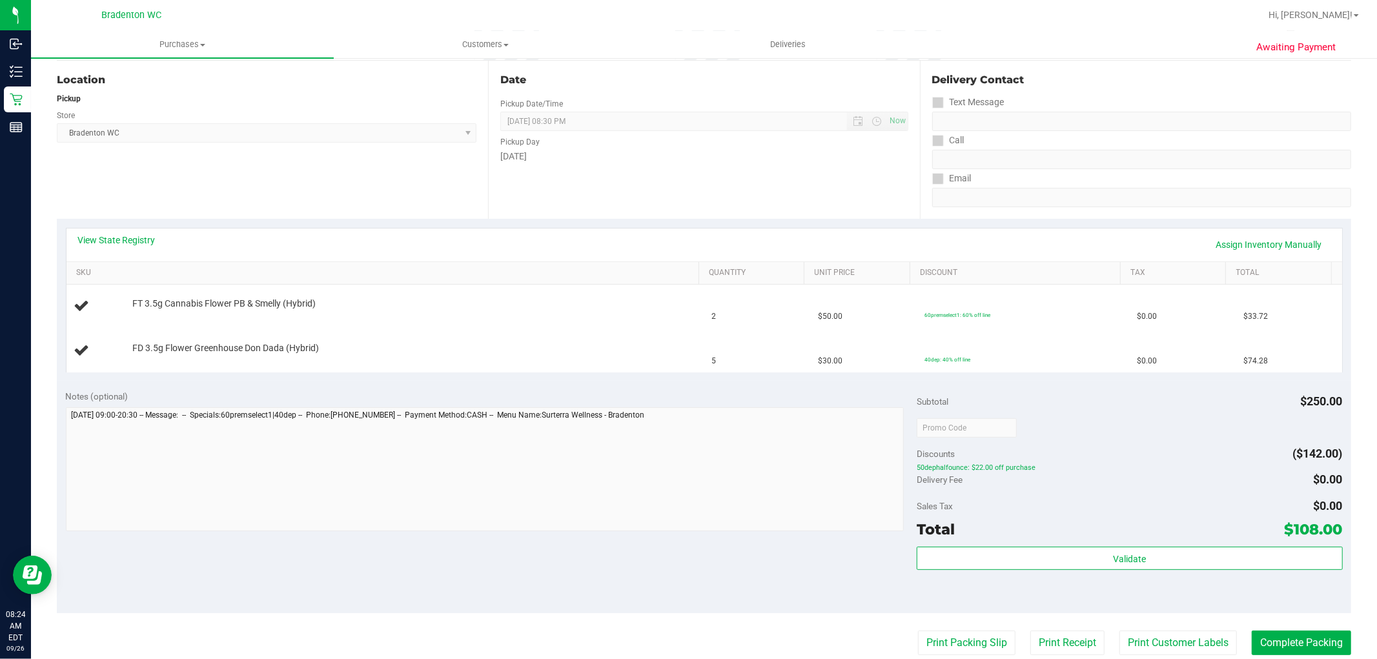
scroll to position [287, 0]
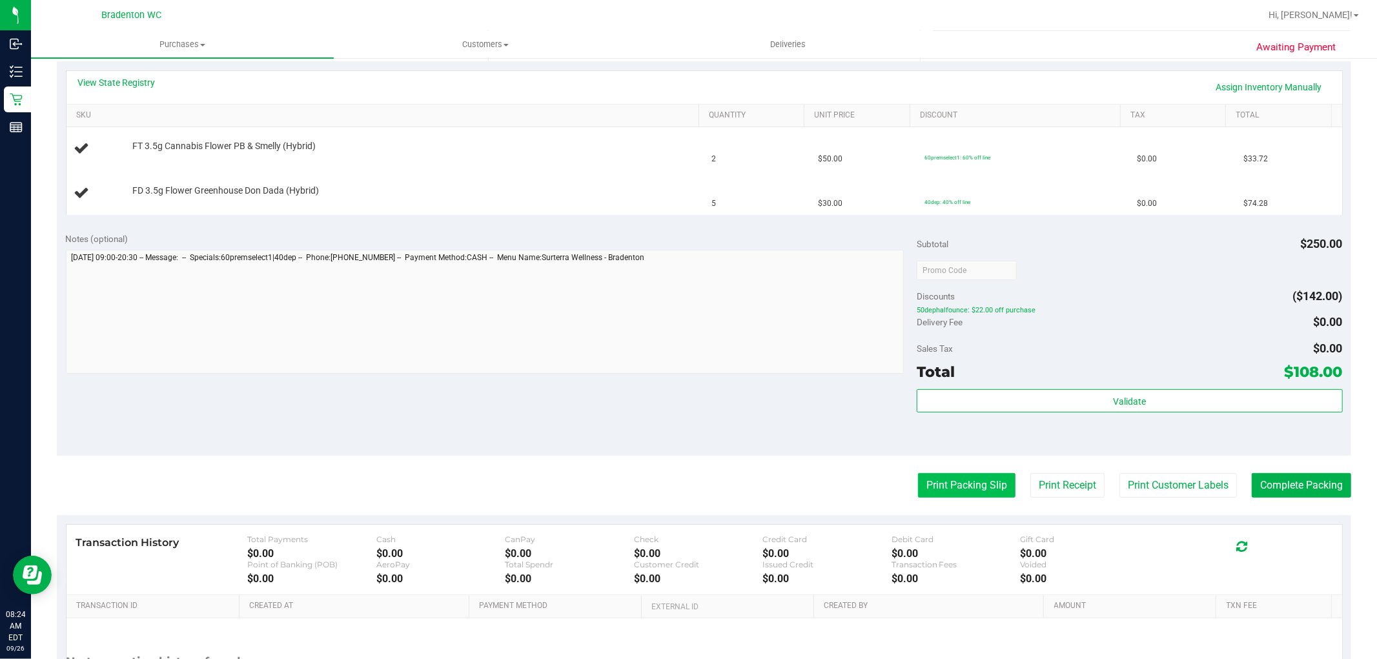
click at [943, 475] on button "Print Packing Slip" at bounding box center [967, 485] width 98 height 25
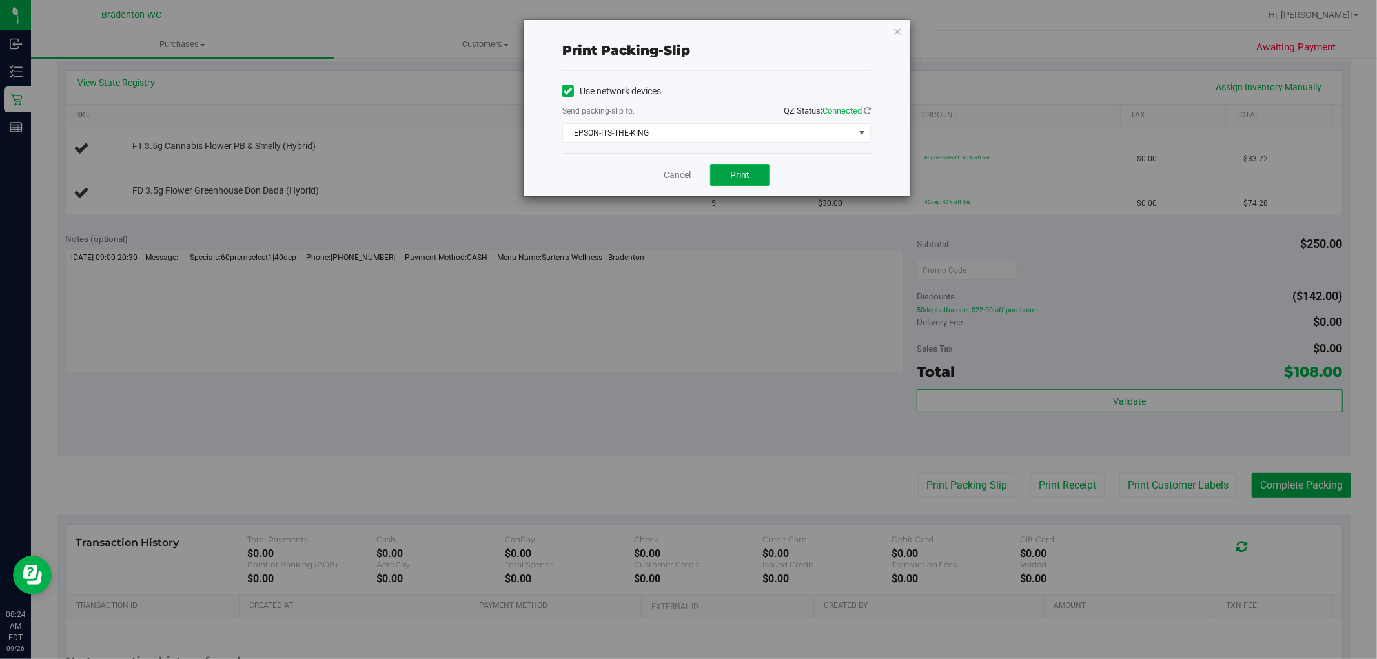
click at [725, 174] on button "Print" at bounding box center [739, 175] width 59 height 22
click at [673, 181] on link "Cancel" at bounding box center [677, 176] width 27 height 14
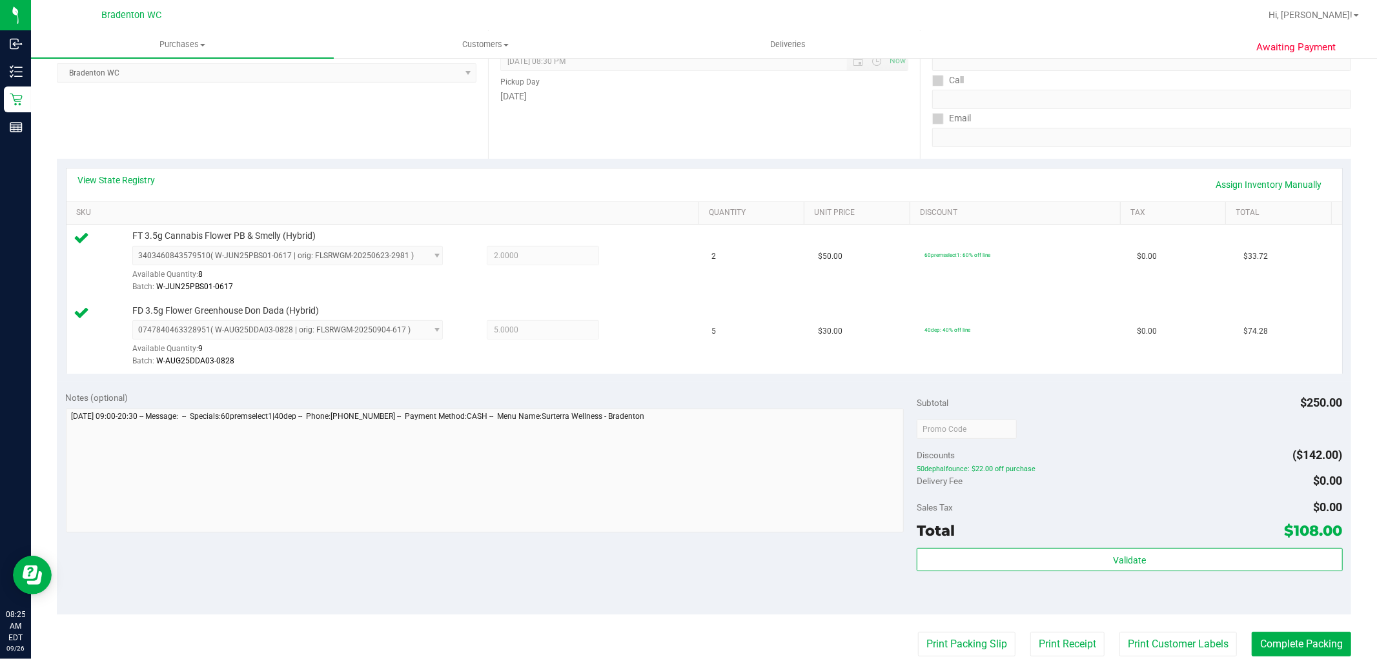
scroll to position [215, 0]
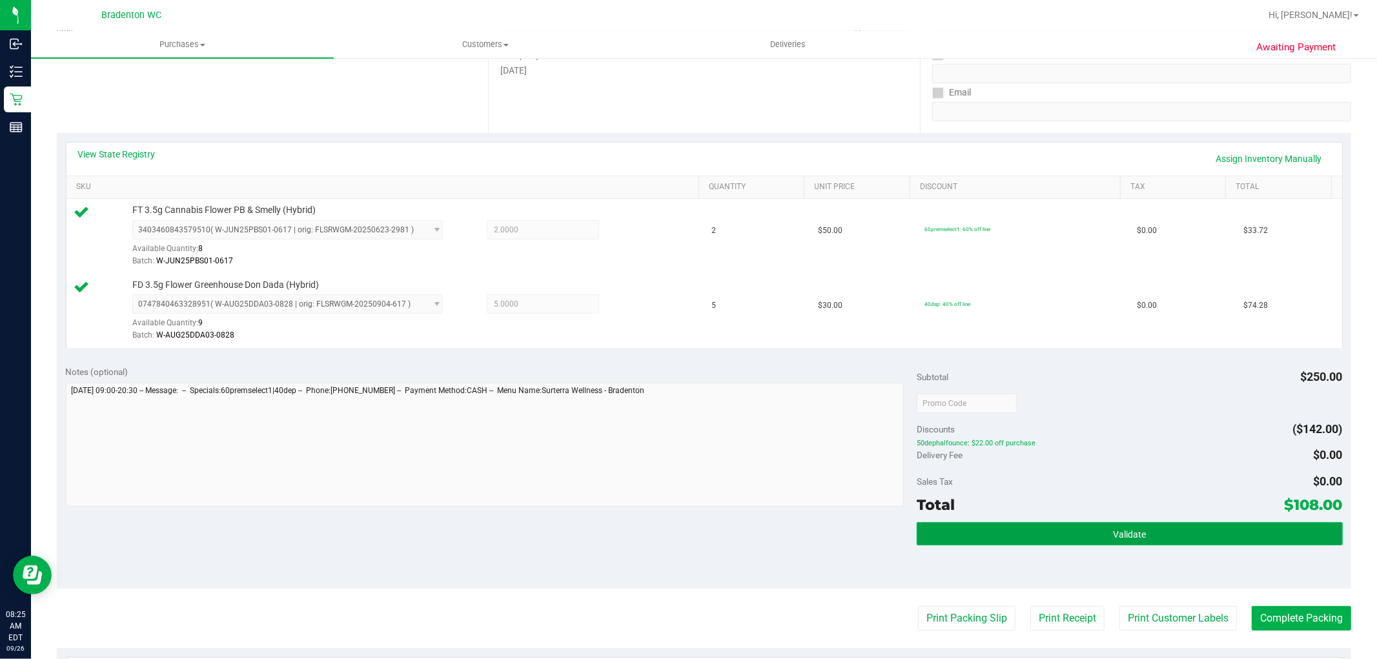
click at [1037, 541] on button "Validate" at bounding box center [1130, 533] width 426 height 23
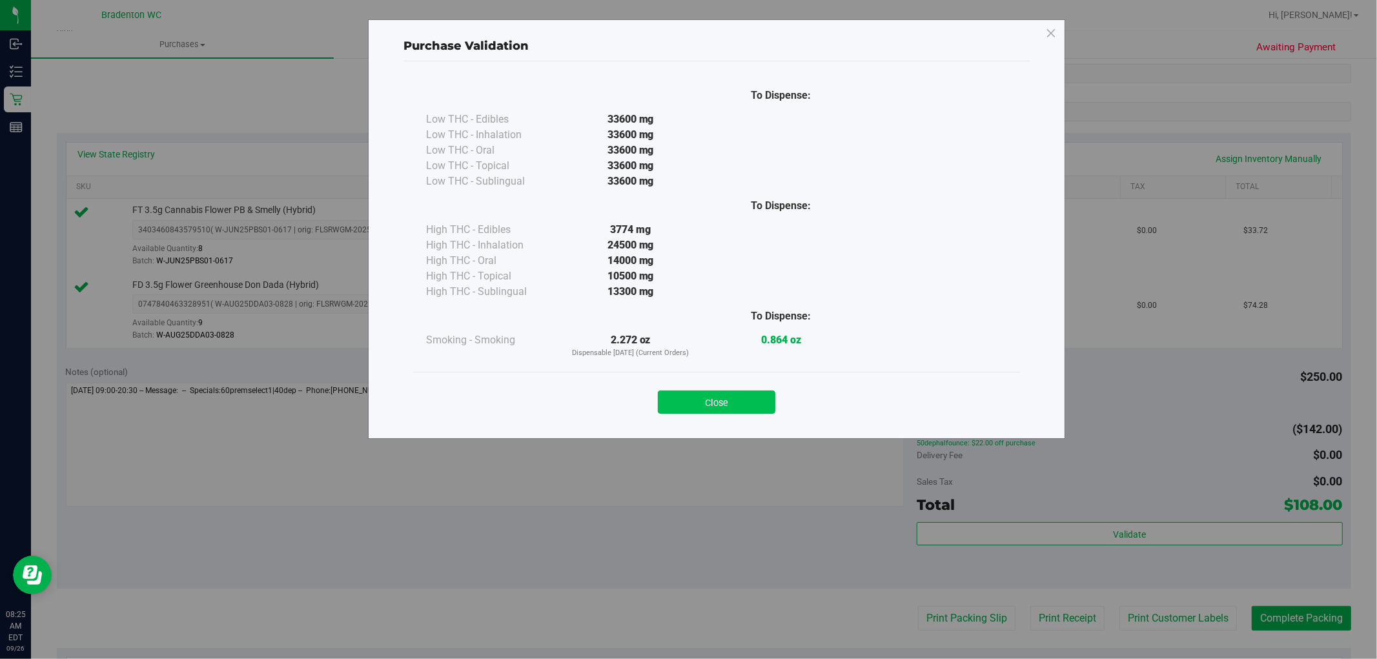
click at [730, 402] on button "Close" at bounding box center [717, 402] width 118 height 23
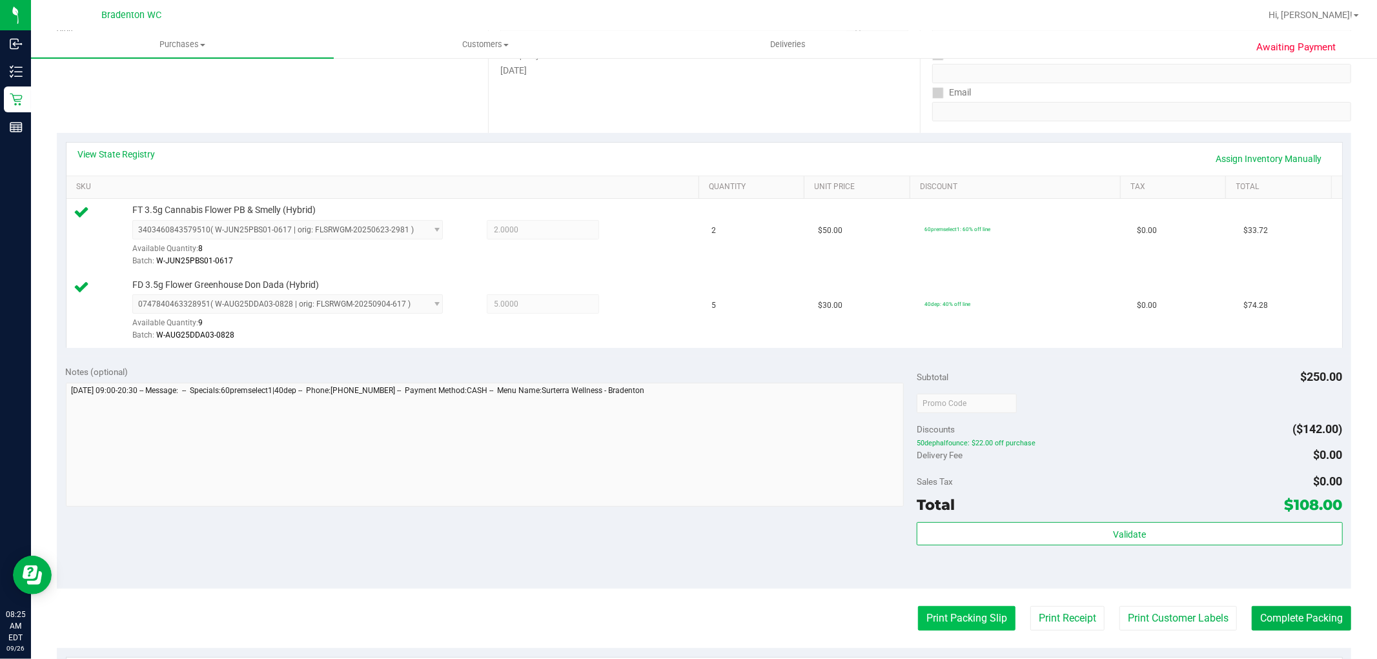
click at [923, 621] on button "Print Packing Slip" at bounding box center [967, 618] width 98 height 25
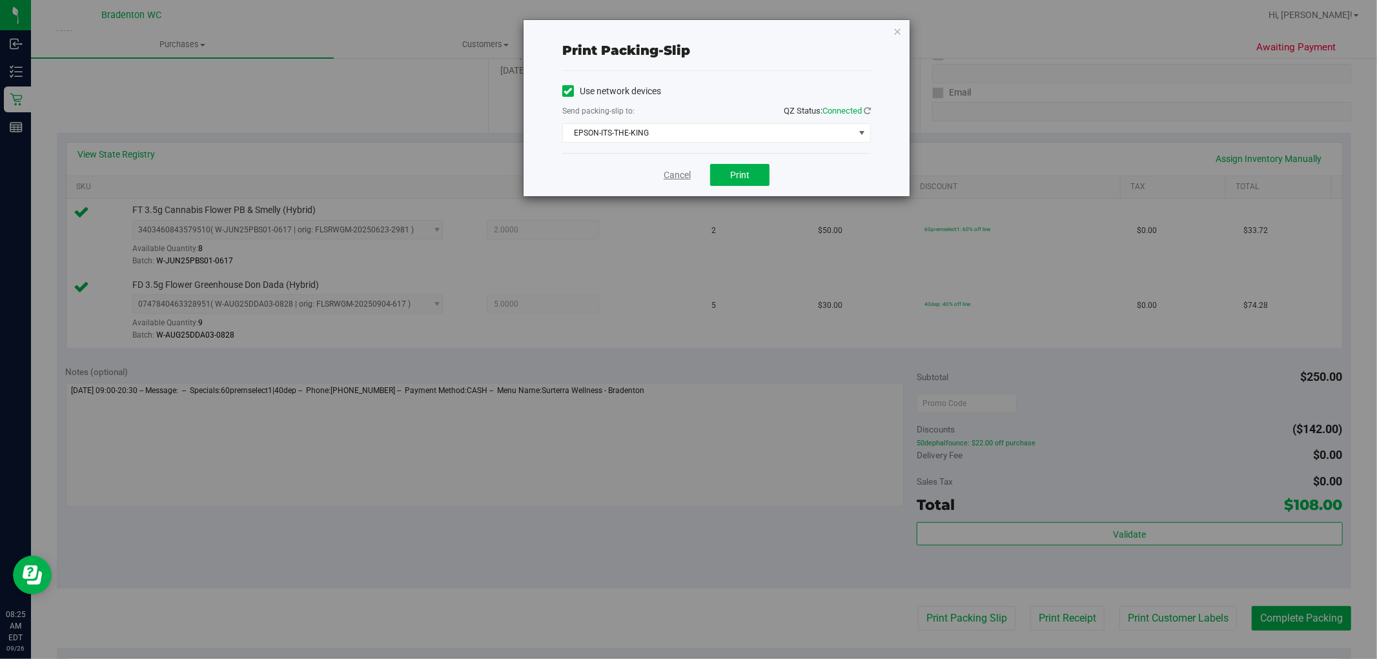
click at [680, 176] on link "Cancel" at bounding box center [677, 176] width 27 height 14
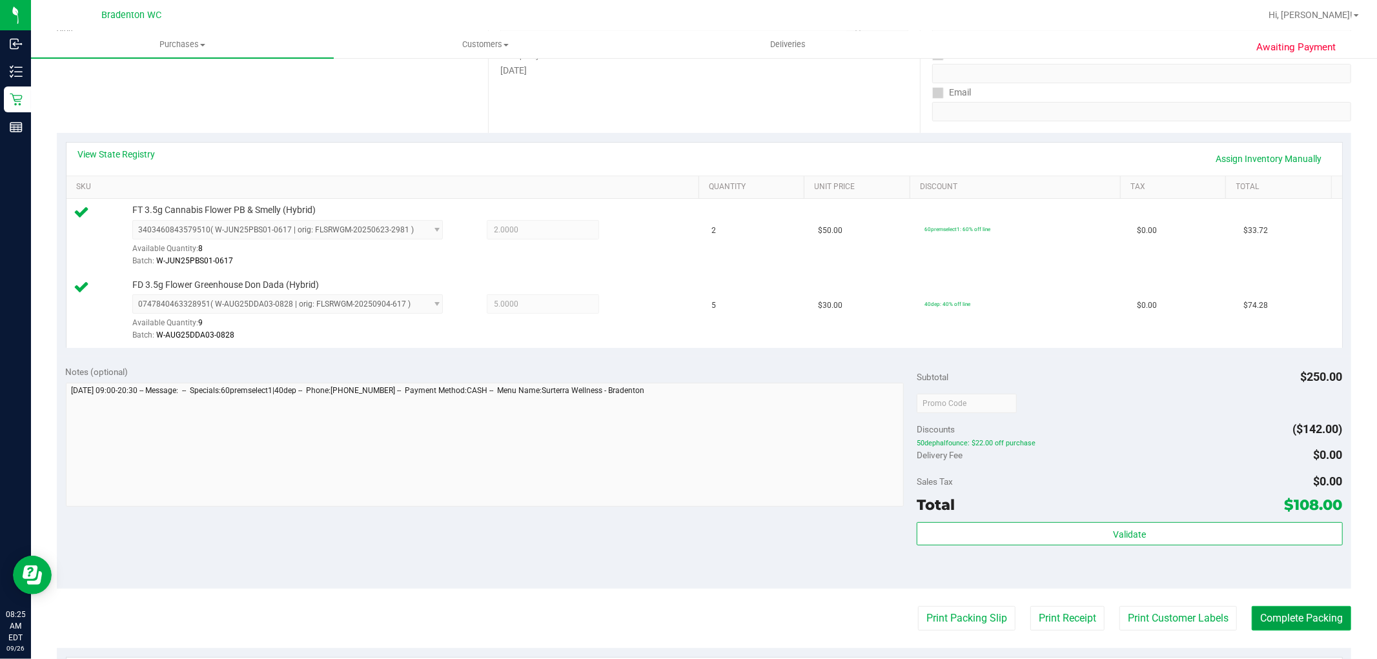
click at [1288, 621] on button "Complete Packing" at bounding box center [1301, 618] width 99 height 25
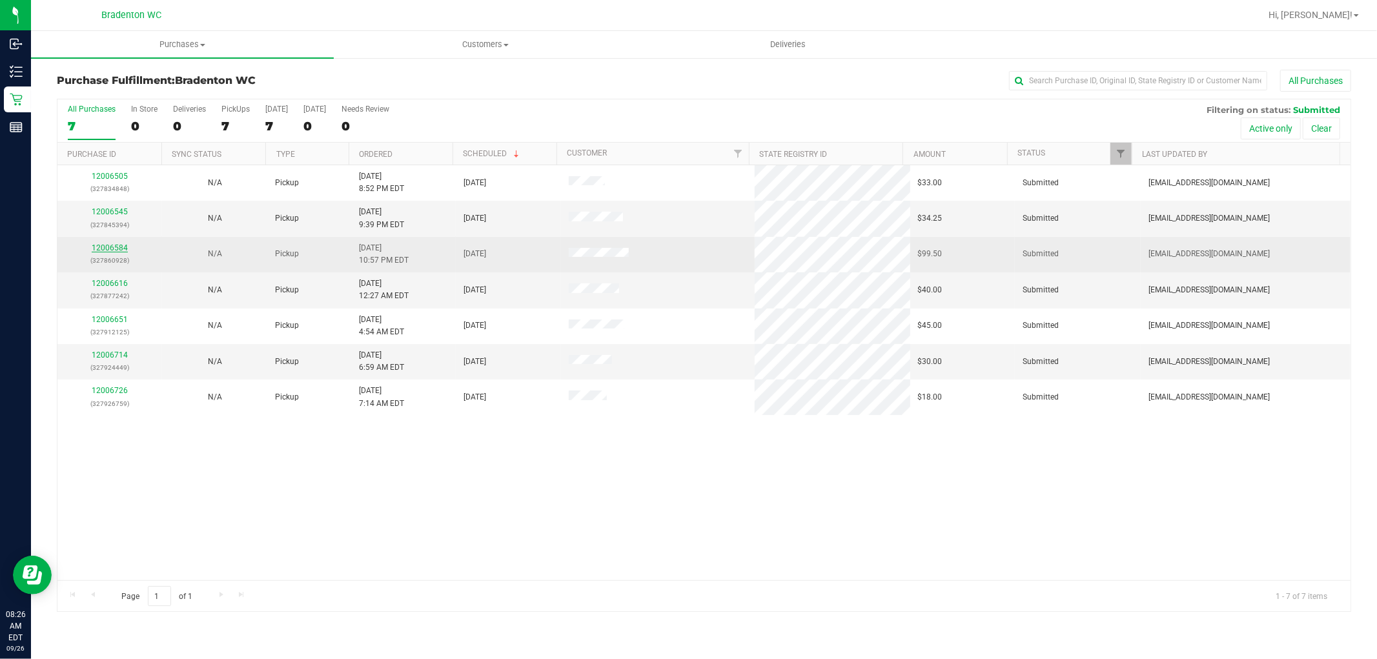
click at [110, 245] on link "12006584" at bounding box center [110, 247] width 36 height 9
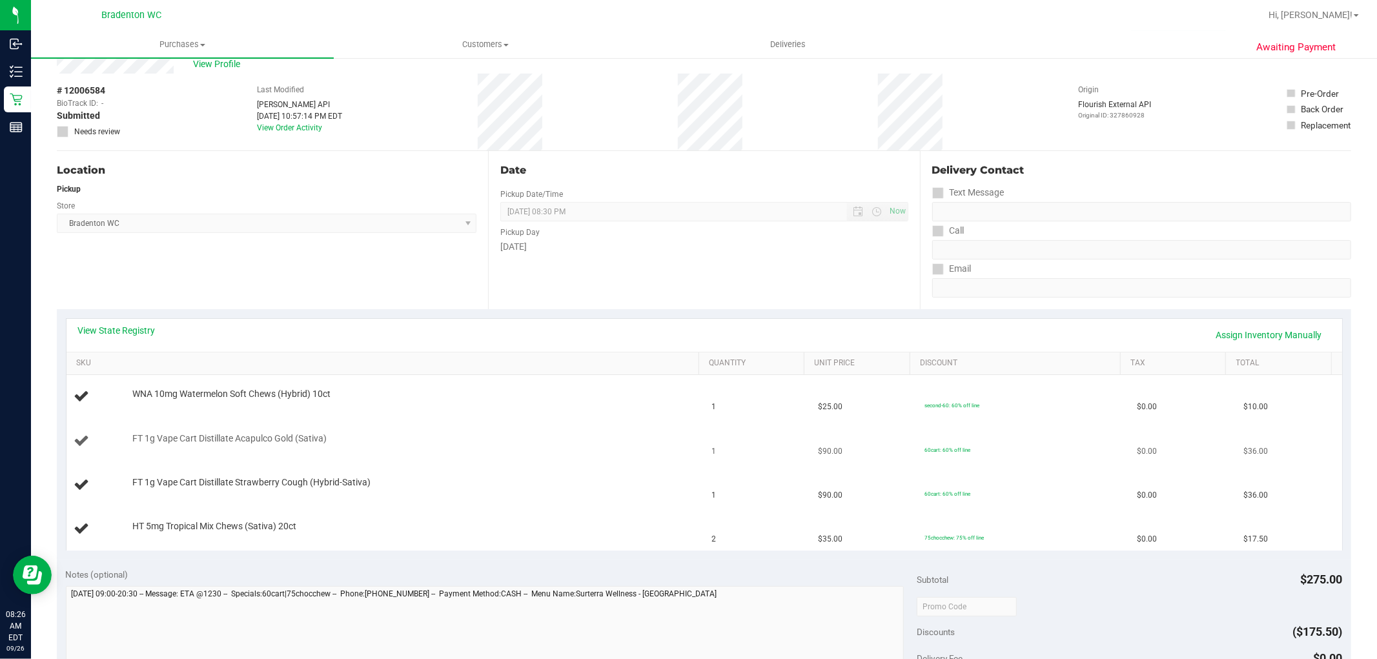
scroll to position [72, 0]
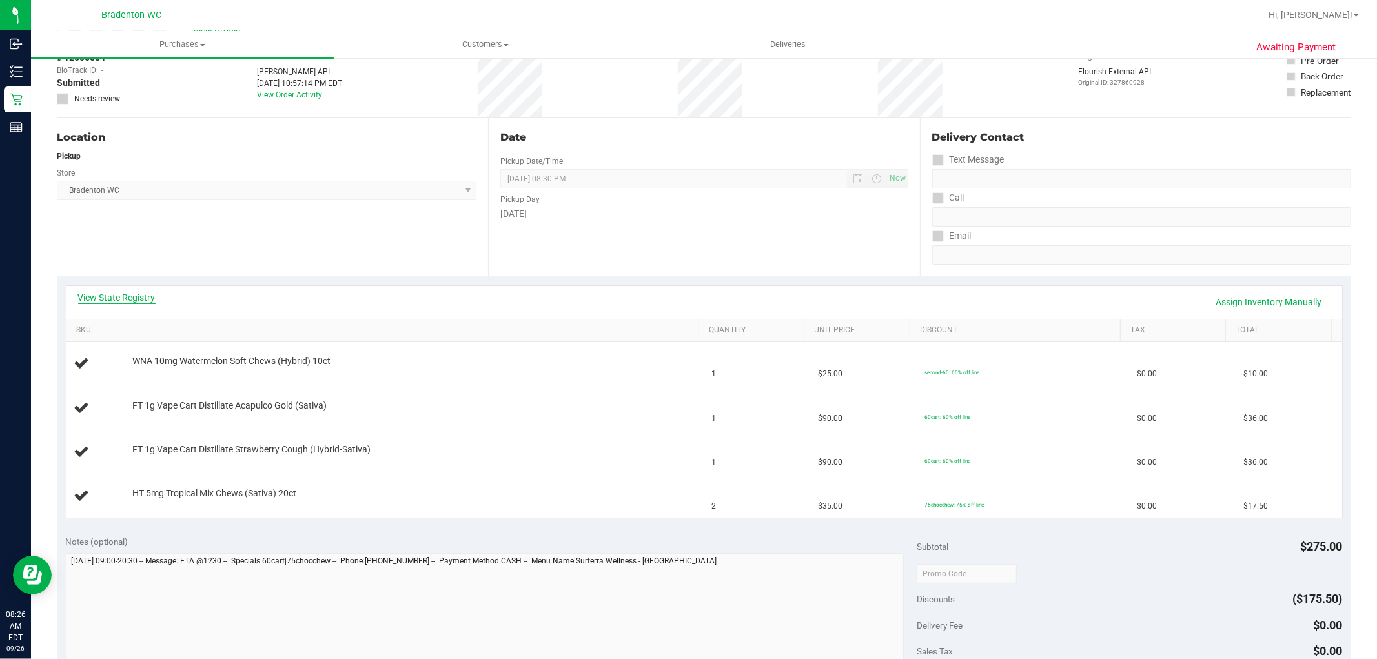
click at [147, 300] on link "View State Registry" at bounding box center [116, 297] width 77 height 13
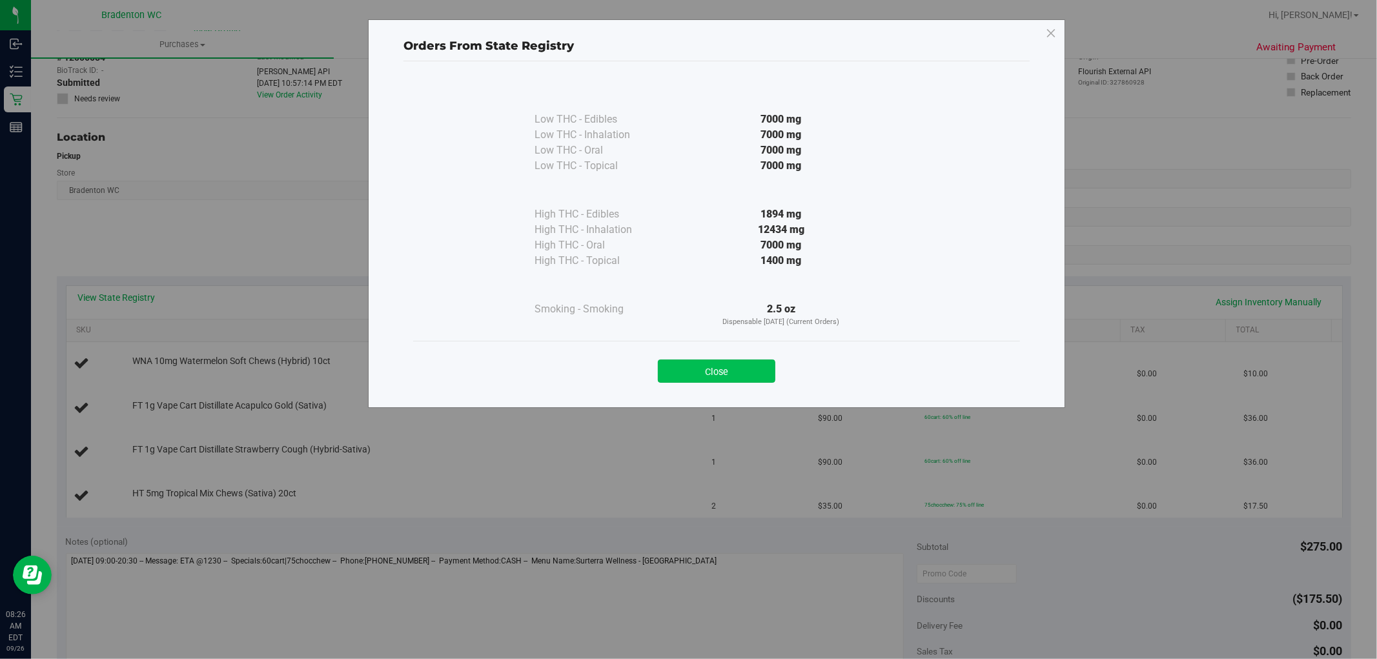
click at [726, 368] on button "Close" at bounding box center [717, 371] width 118 height 23
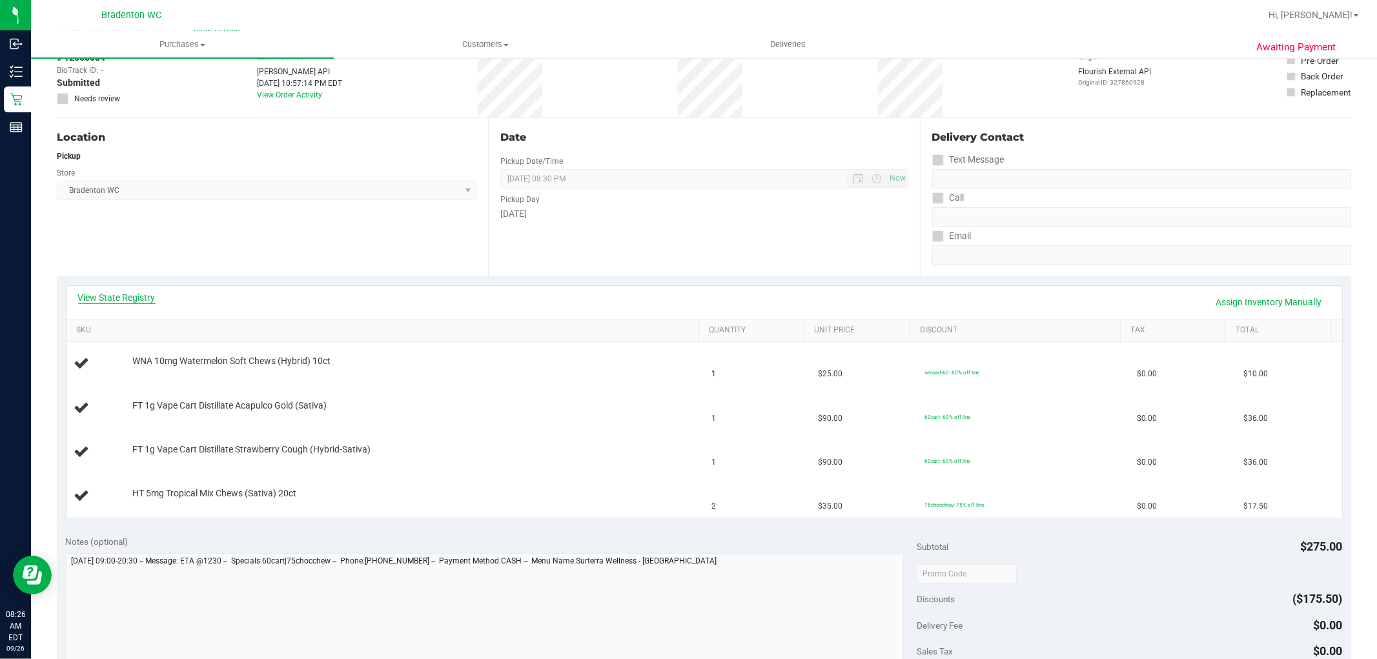
click at [143, 293] on link "View State Registry" at bounding box center [116, 297] width 77 height 13
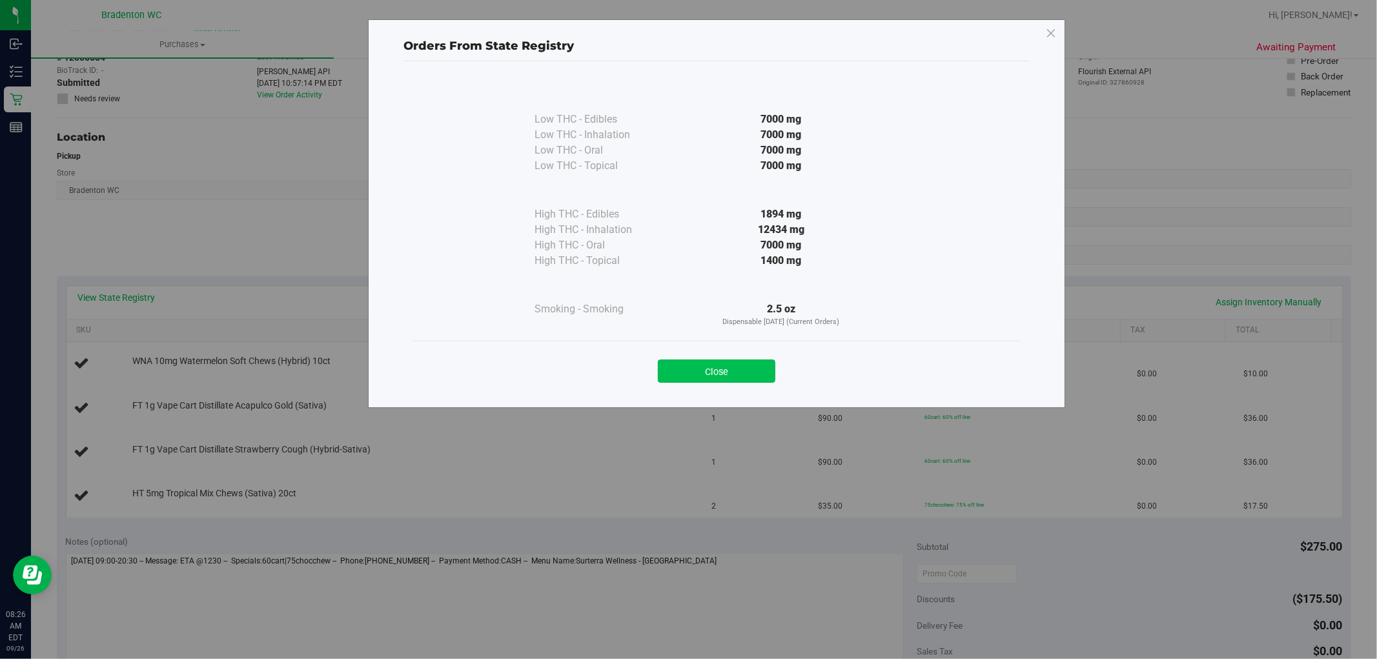
click at [728, 380] on button "Close" at bounding box center [717, 371] width 118 height 23
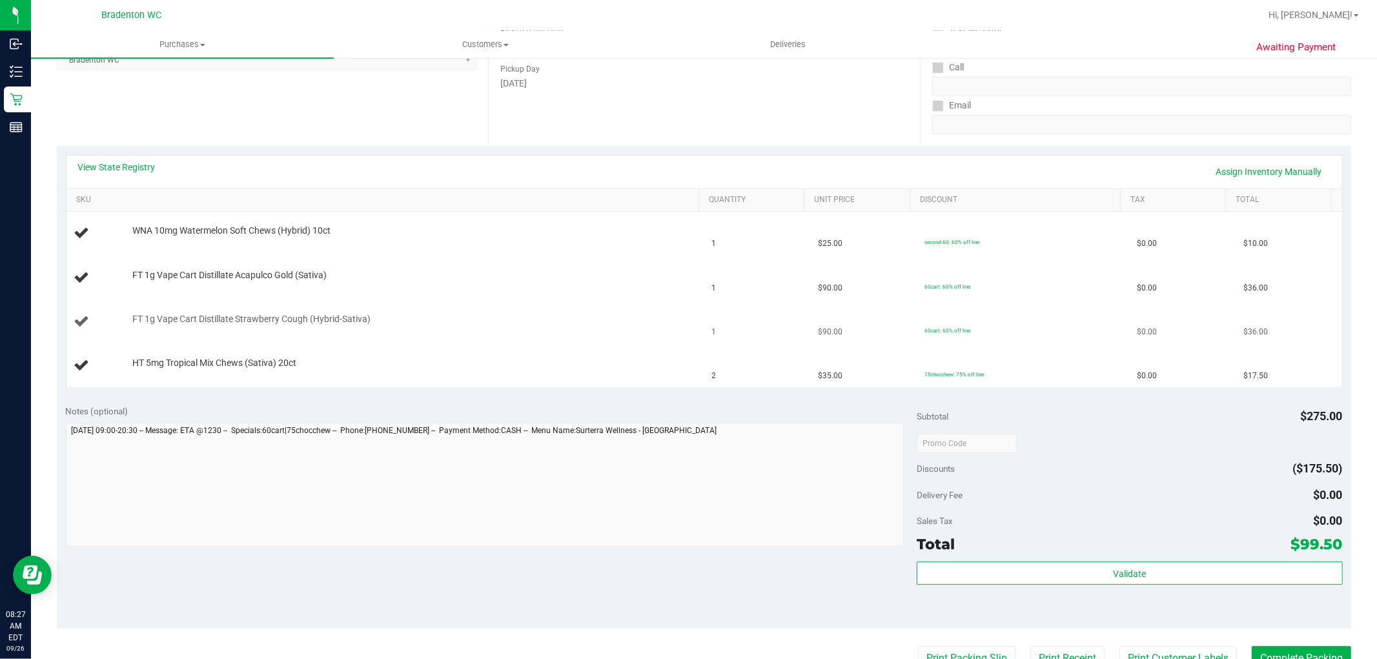
scroll to position [215, 0]
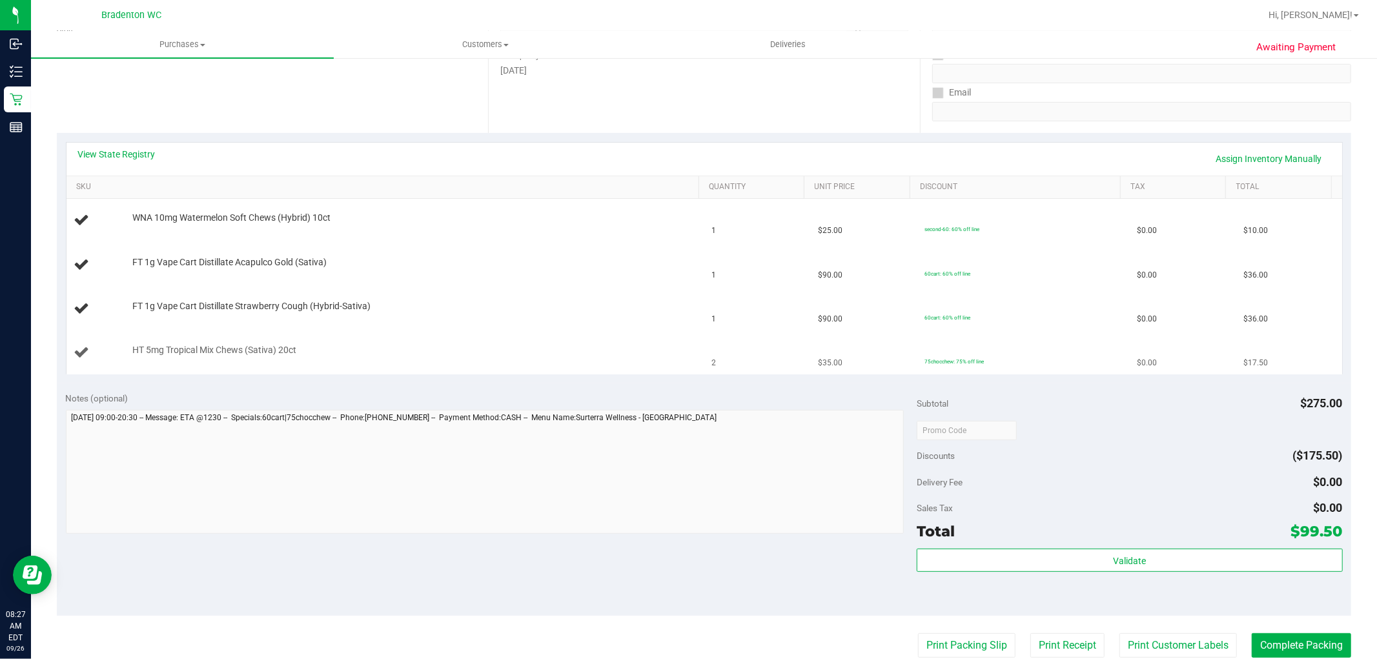
click at [321, 360] on div "HT 5mg Tropical Mix Chews (Sativa) 20ct" at bounding box center [385, 352] width 623 height 17
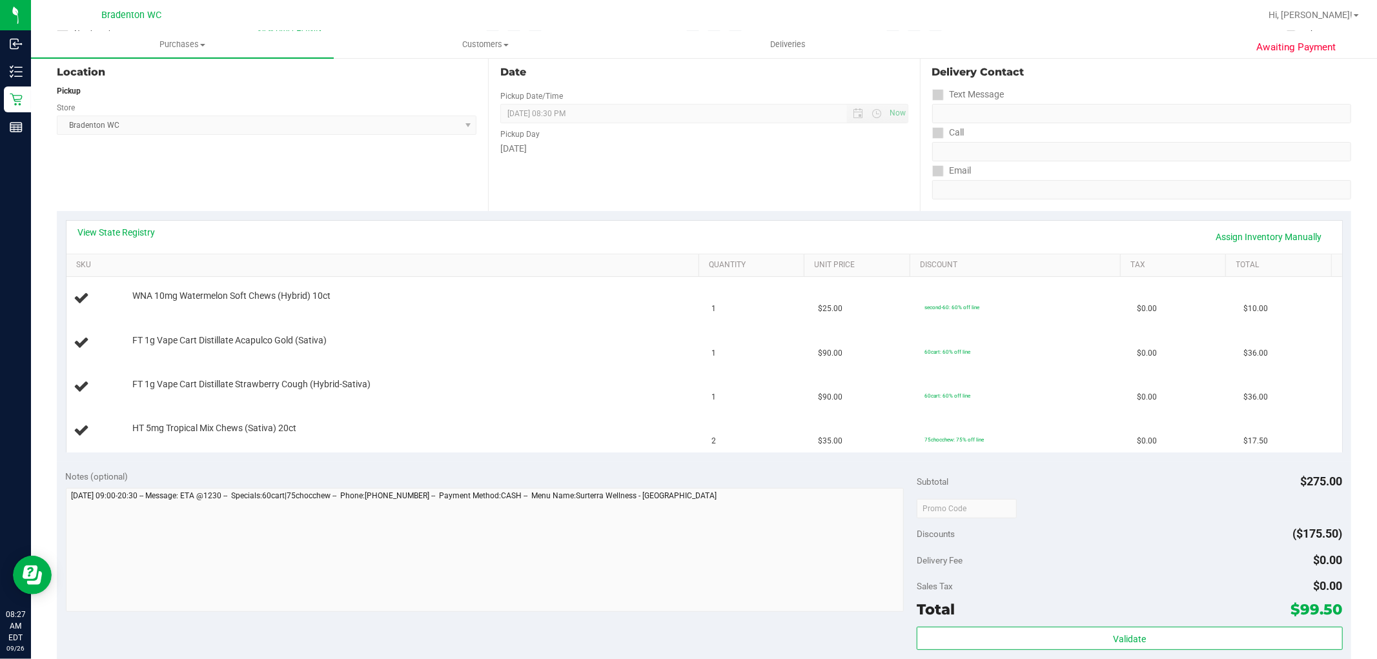
scroll to position [143, 0]
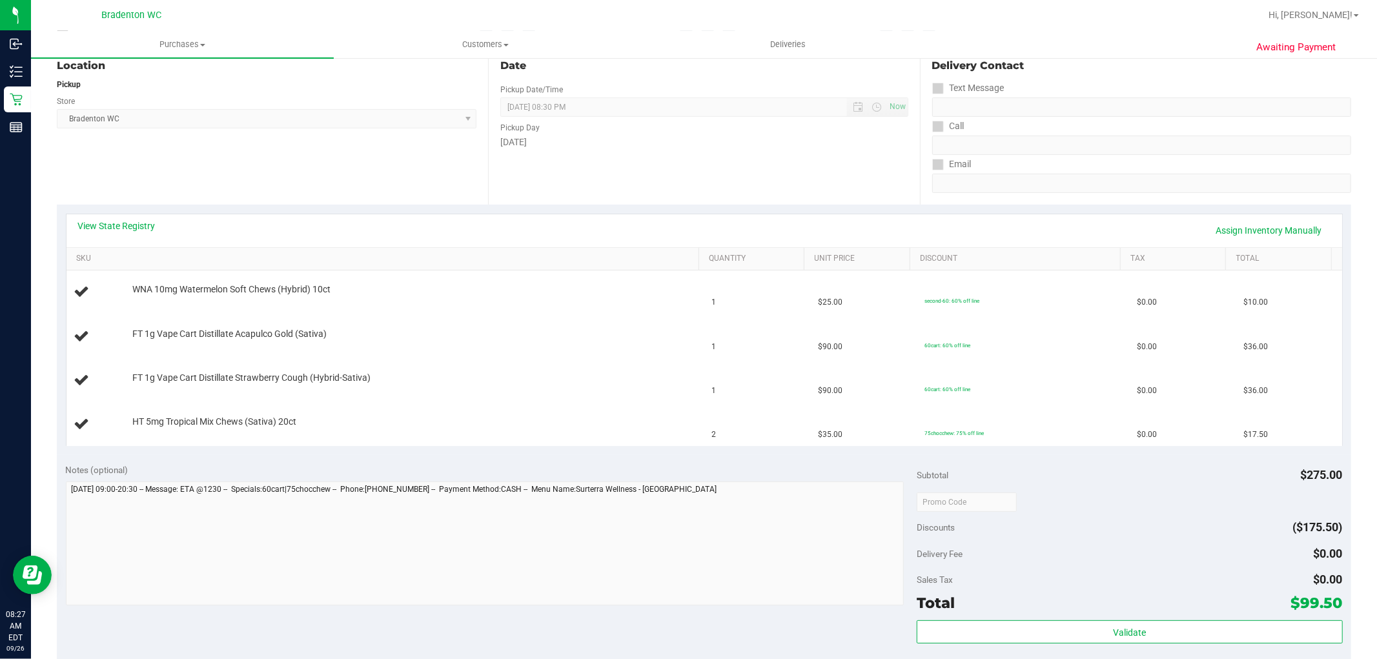
click at [145, 236] on div "View State Registry Assign Inventory Manually" at bounding box center [704, 231] width 1253 height 22
click at [146, 233] on div "View State Registry Assign Inventory Manually" at bounding box center [704, 231] width 1253 height 22
click at [144, 229] on link "View State Registry" at bounding box center [116, 226] width 77 height 13
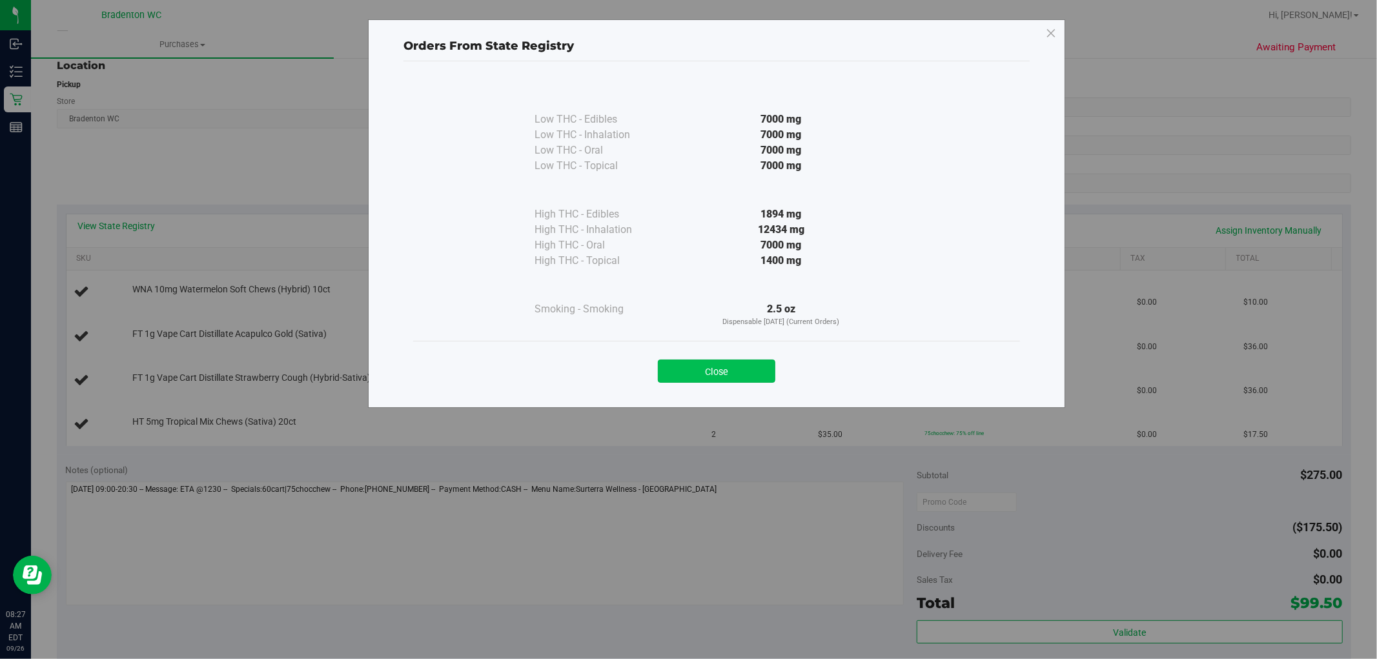
click at [717, 360] on button "Close" at bounding box center [717, 371] width 118 height 23
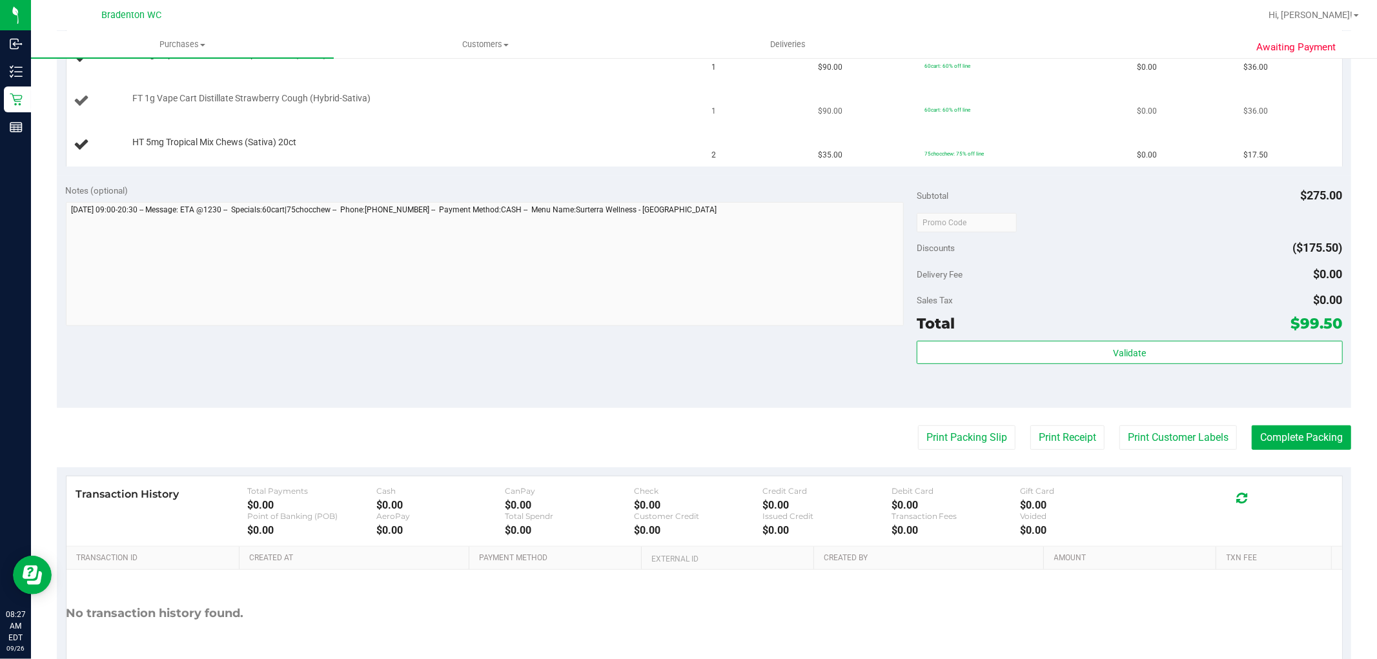
scroll to position [430, 0]
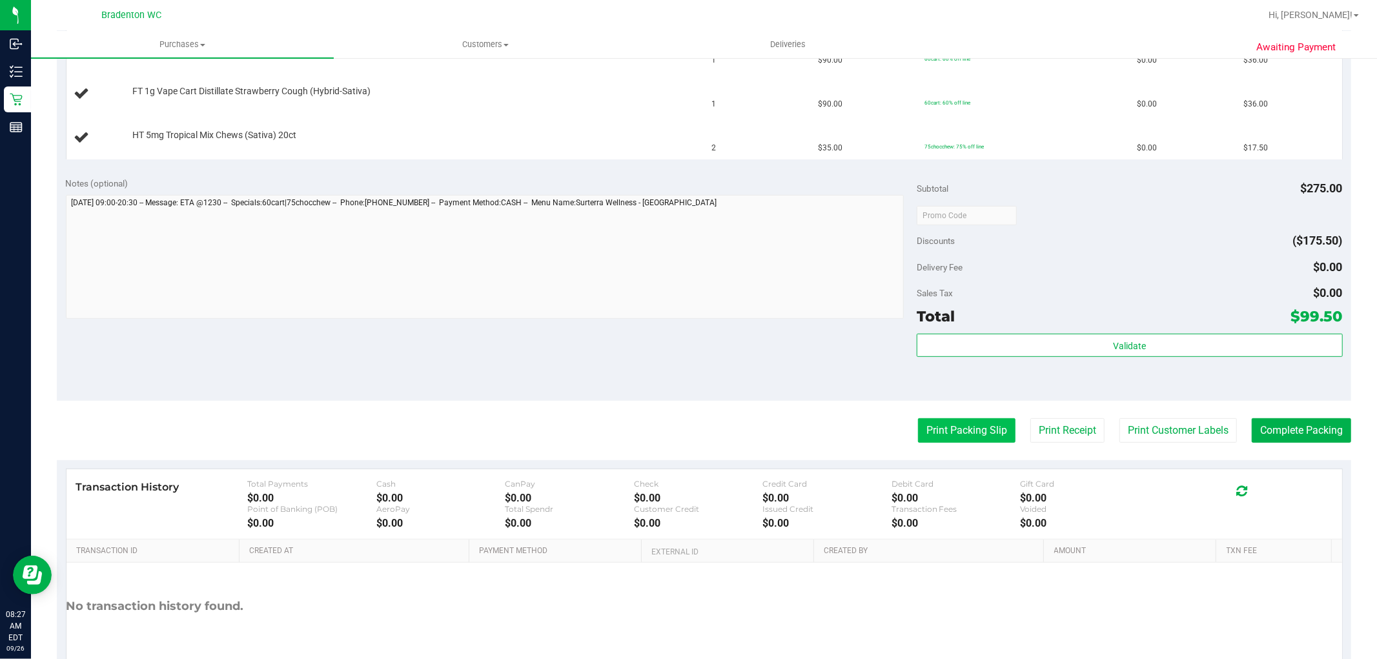
click at [944, 431] on button "Print Packing Slip" at bounding box center [967, 430] width 98 height 25
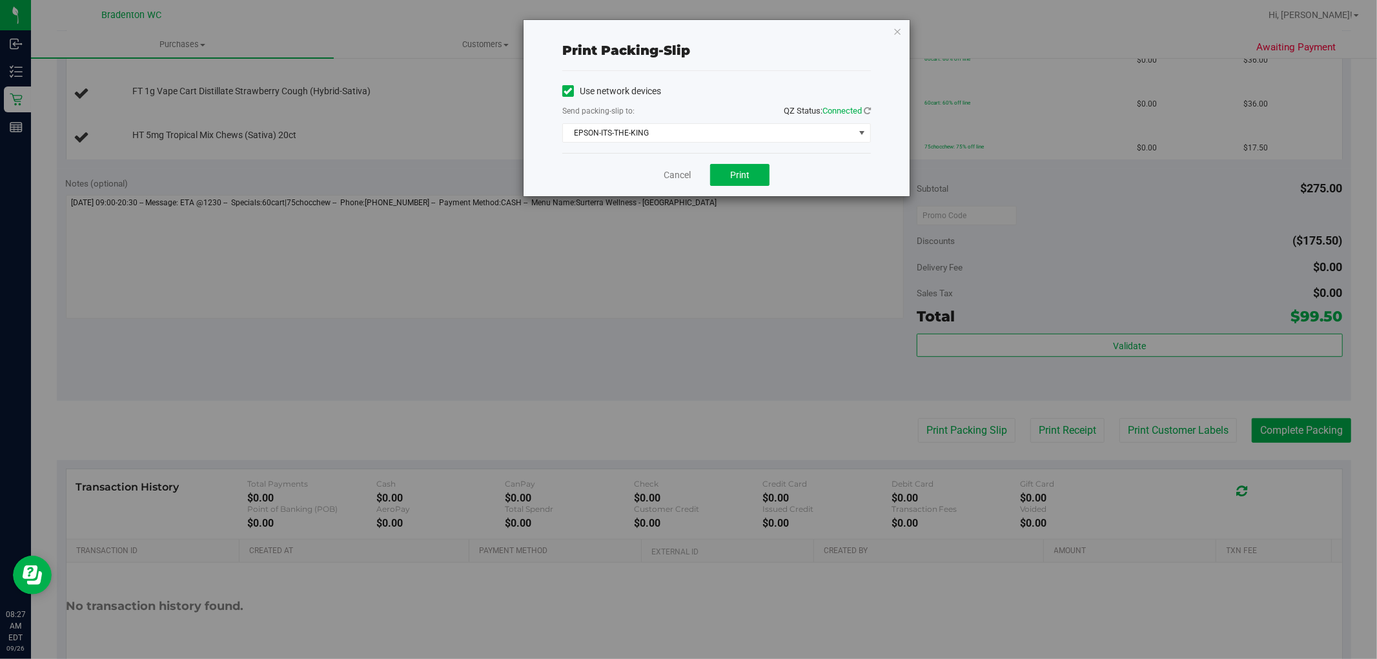
click at [757, 188] on div "Cancel Print" at bounding box center [716, 174] width 309 height 43
click at [752, 177] on button "Print" at bounding box center [739, 175] width 59 height 22
click at [672, 170] on link "Cancel" at bounding box center [677, 176] width 27 height 14
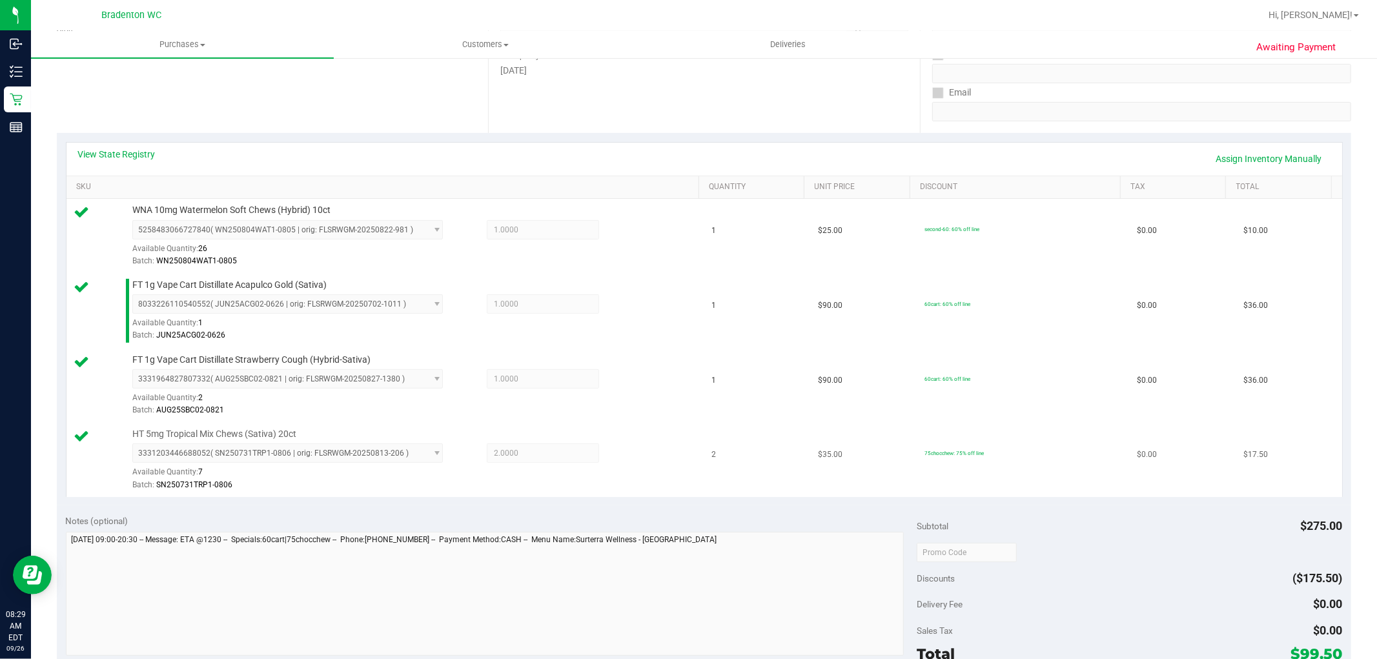
scroll to position [502, 0]
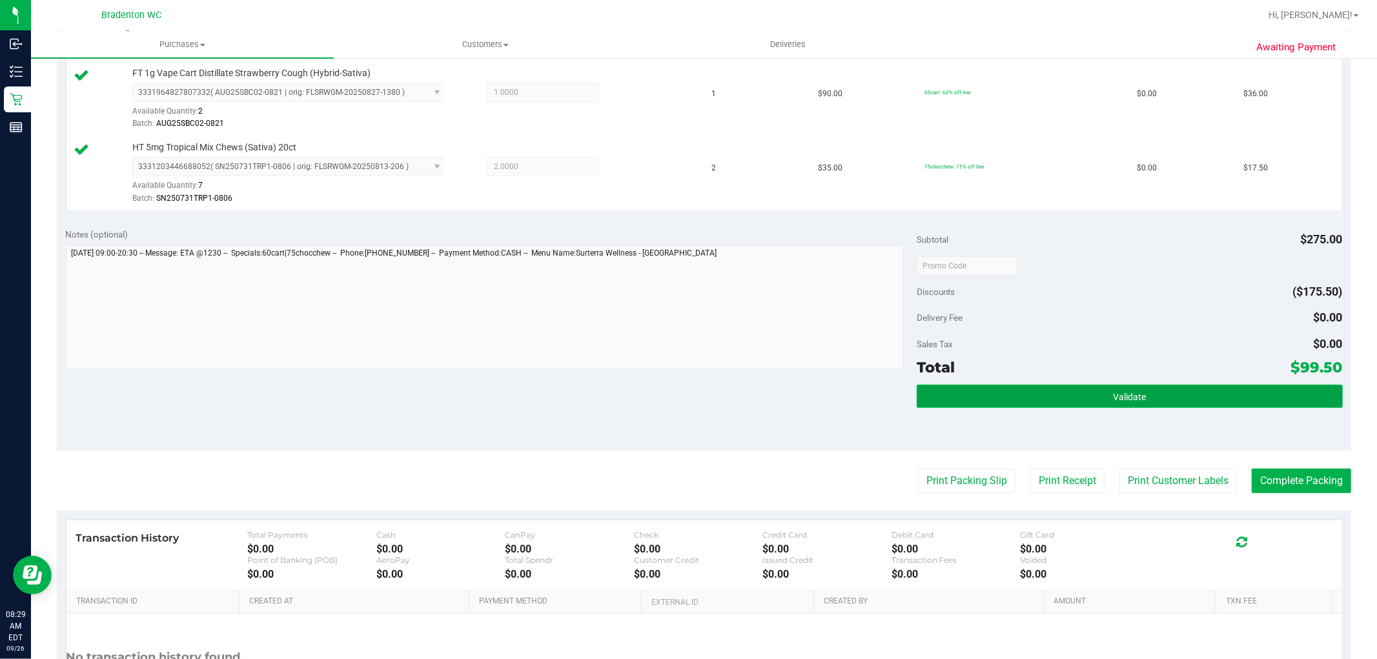
click at [977, 393] on button "Validate" at bounding box center [1130, 396] width 426 height 23
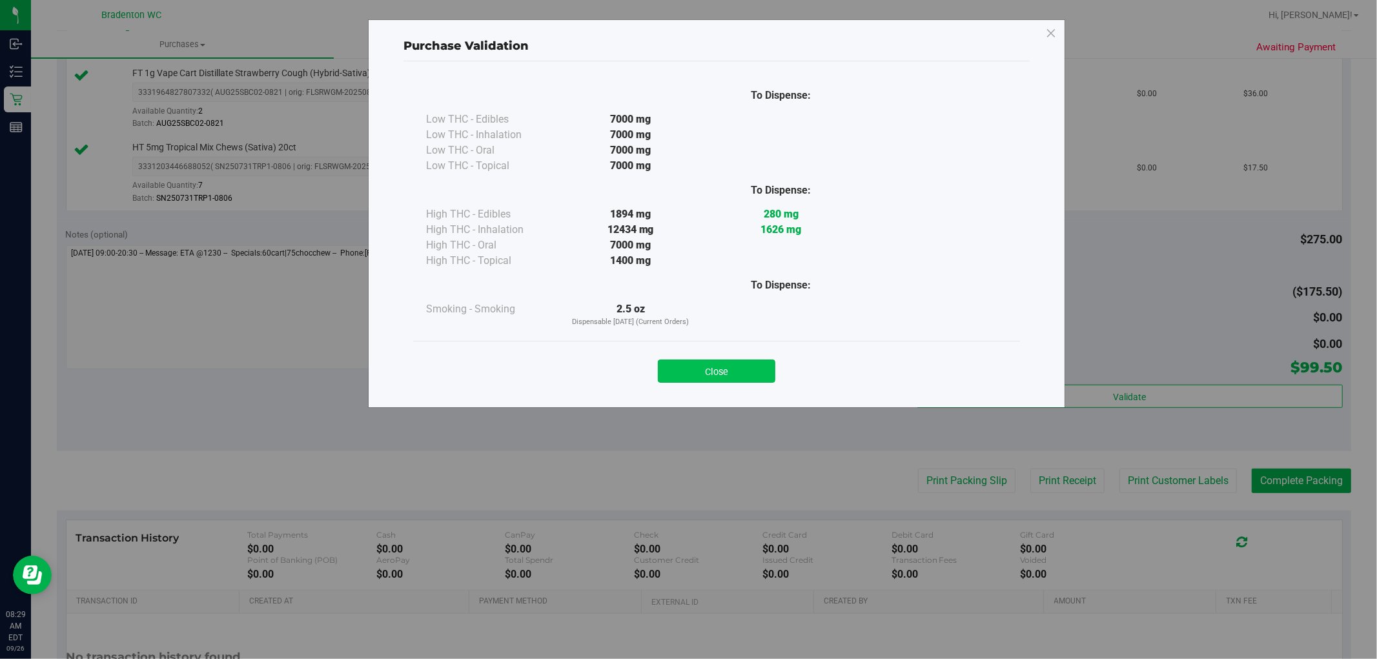
click at [750, 366] on button "Close" at bounding box center [717, 371] width 118 height 23
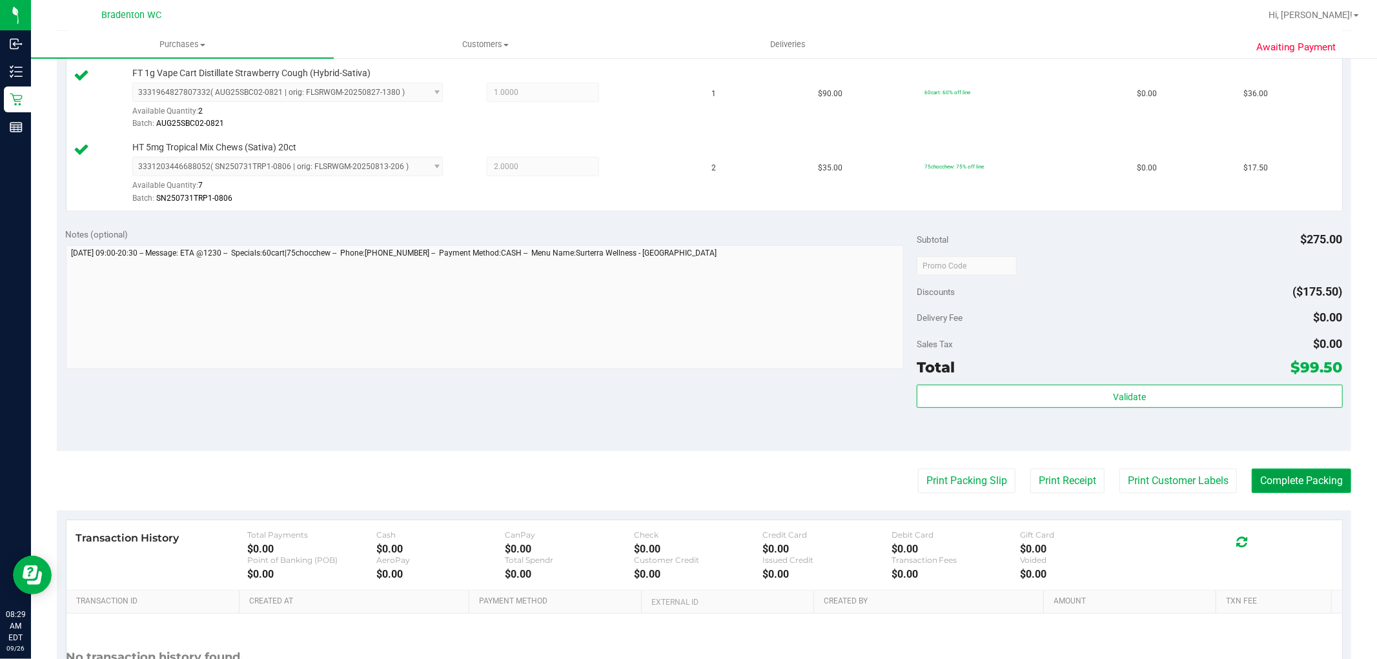
click at [1261, 479] on button "Complete Packing" at bounding box center [1301, 481] width 99 height 25
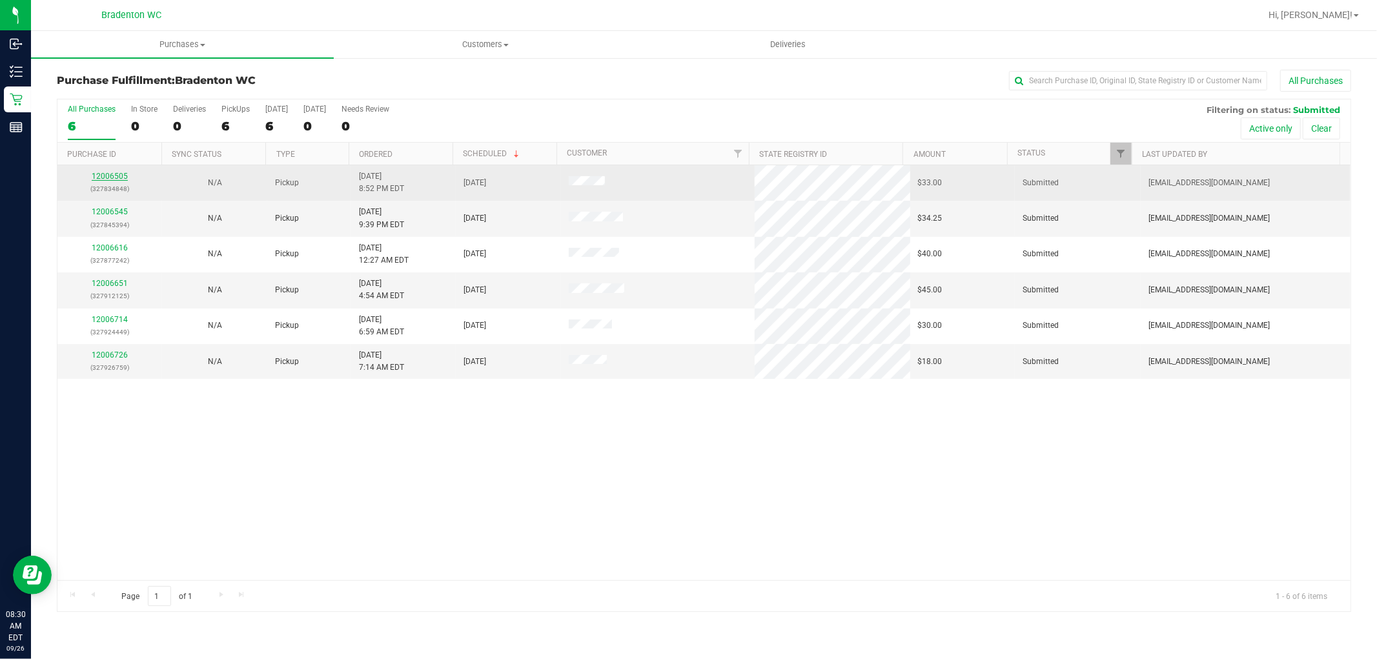
click at [99, 176] on link "12006505" at bounding box center [110, 176] width 36 height 9
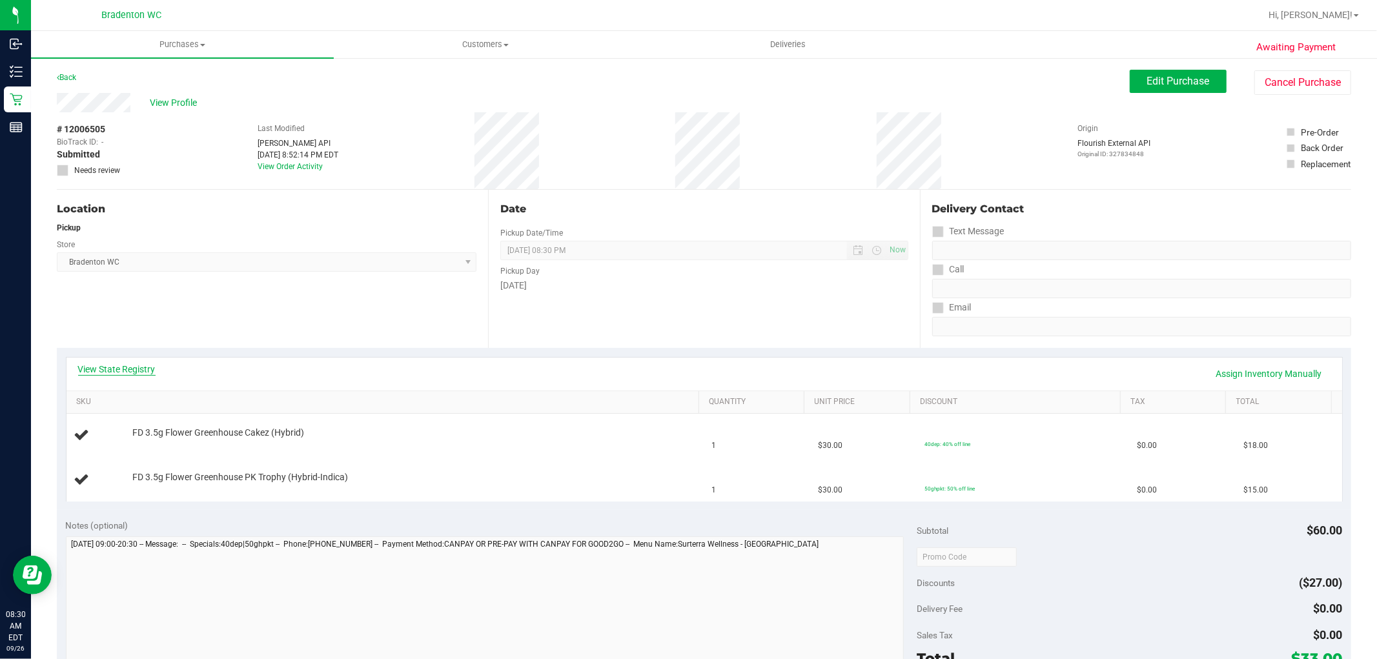
click at [119, 373] on link "View State Registry" at bounding box center [116, 369] width 77 height 13
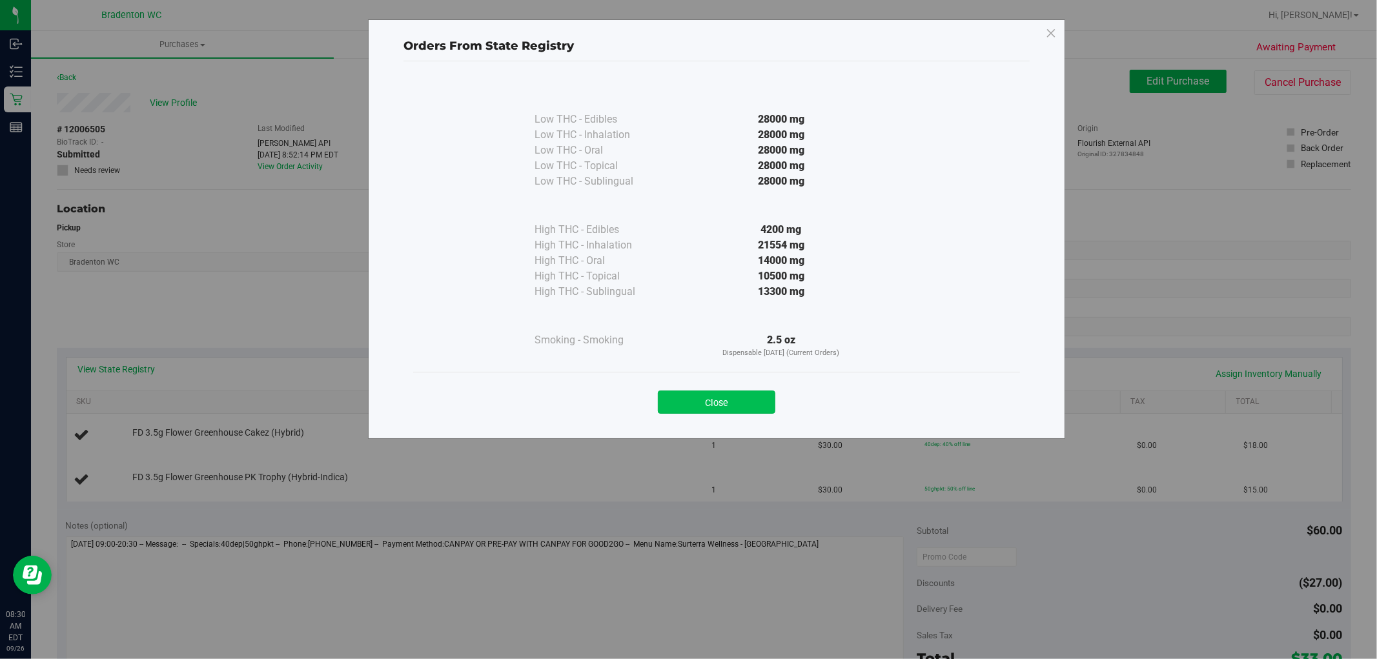
click at [737, 405] on button "Close" at bounding box center [717, 402] width 118 height 23
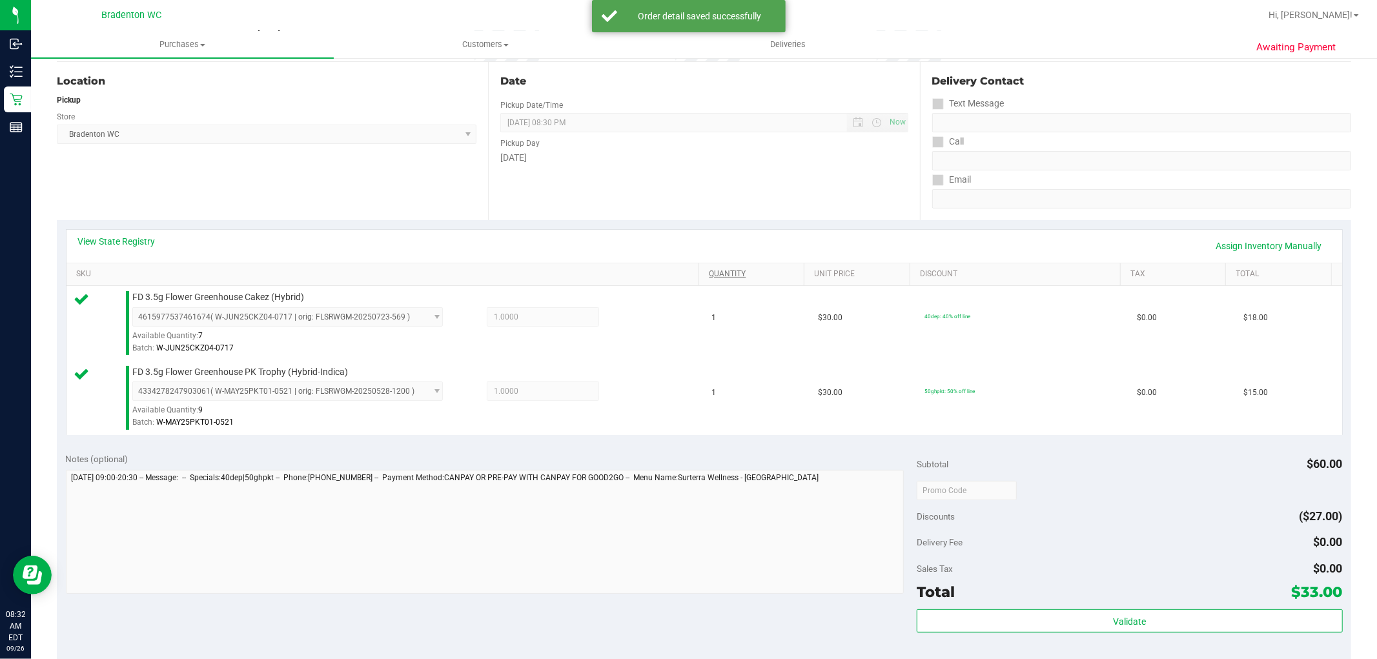
scroll to position [362, 0]
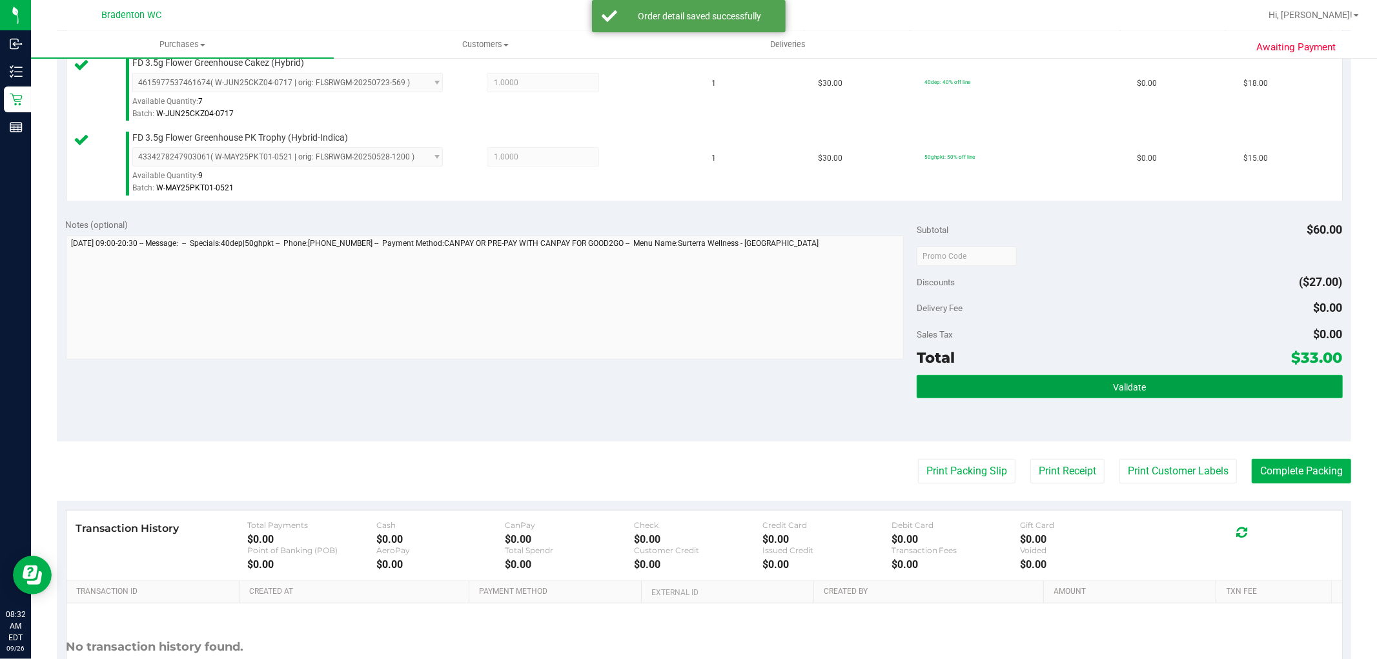
click at [989, 384] on button "Validate" at bounding box center [1130, 386] width 426 height 23
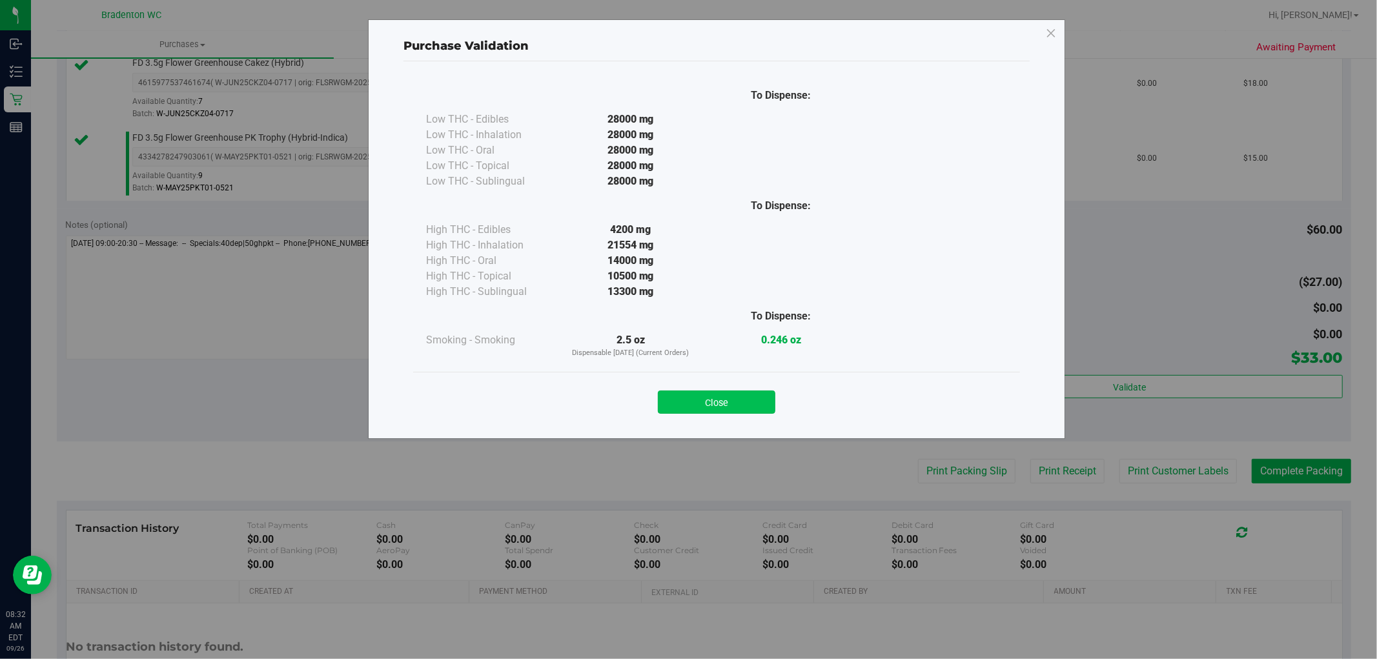
click at [730, 411] on button "Close" at bounding box center [717, 402] width 118 height 23
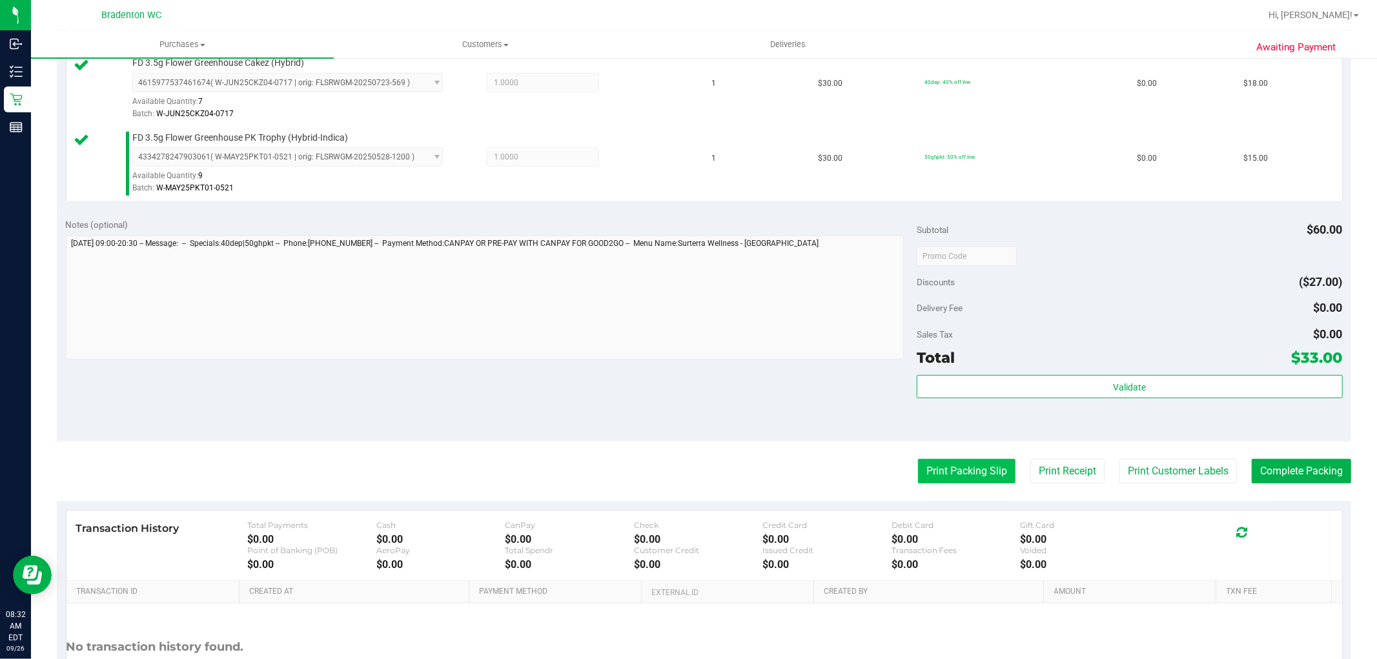
click at [921, 480] on button "Print Packing Slip" at bounding box center [967, 471] width 98 height 25
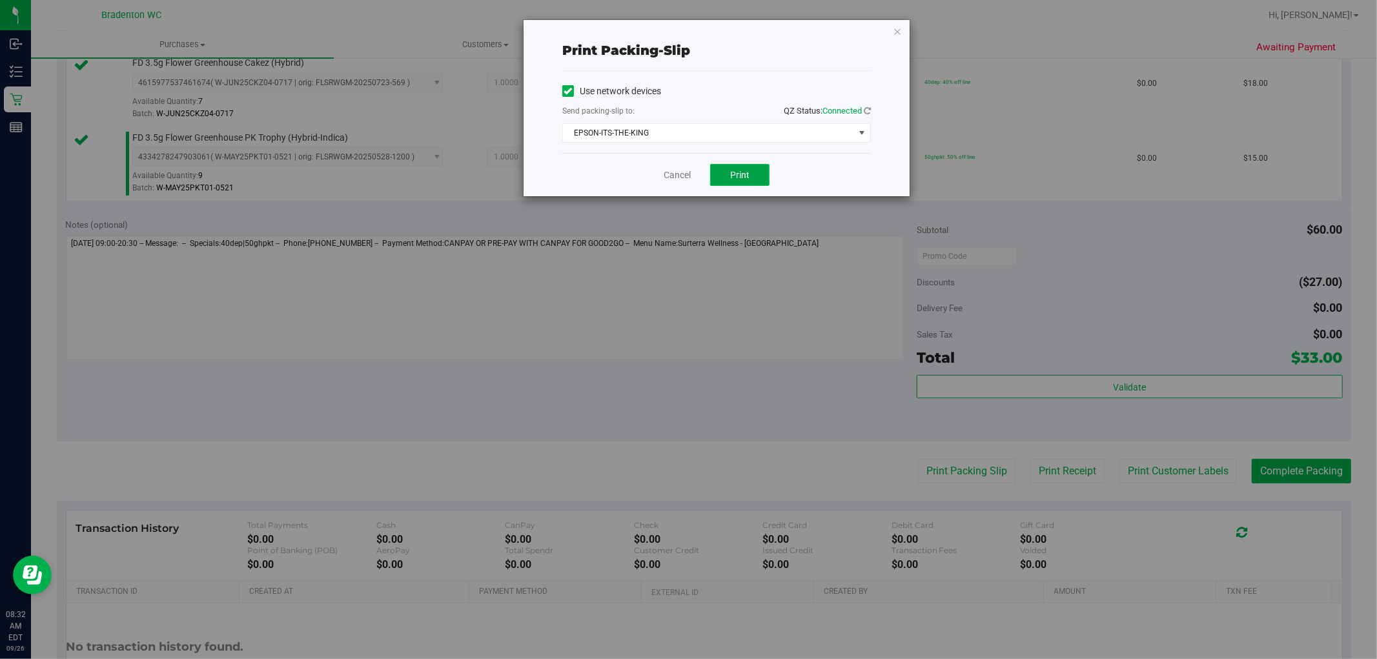
click at [735, 181] on button "Print" at bounding box center [739, 175] width 59 height 22
click at [666, 175] on link "Cancel" at bounding box center [677, 176] width 27 height 14
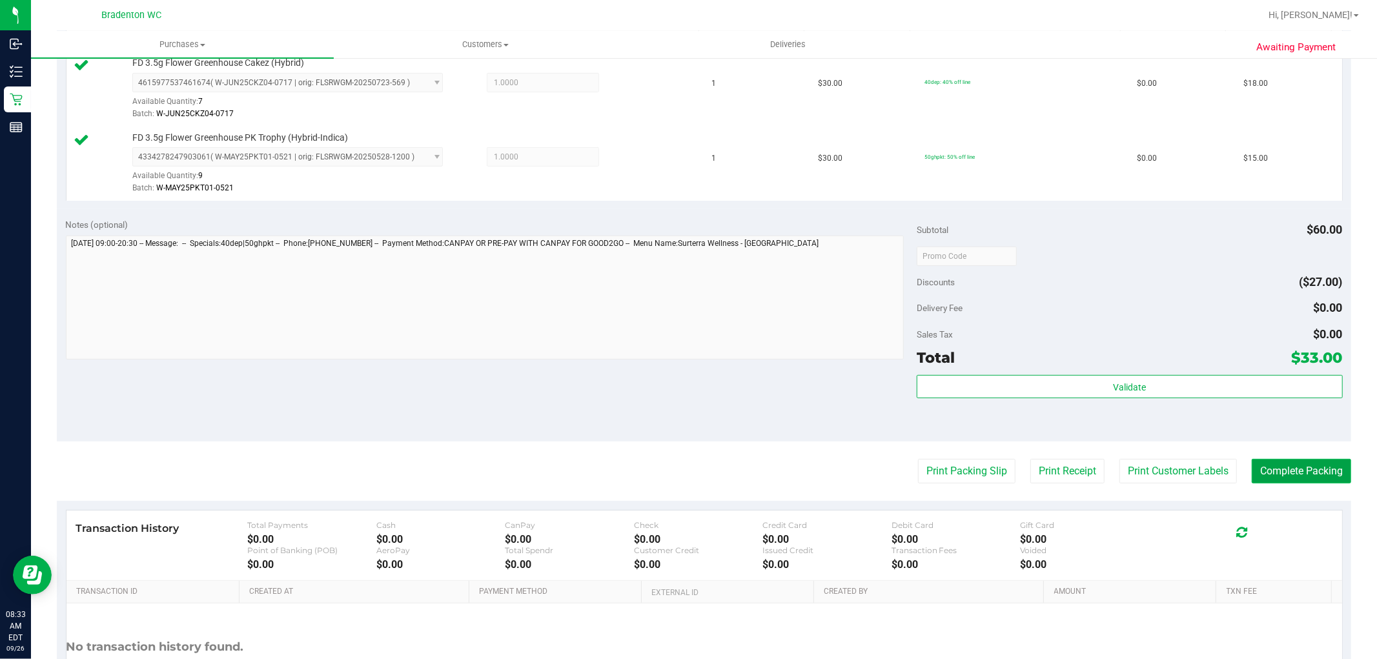
click at [1280, 482] on button "Complete Packing" at bounding box center [1301, 471] width 99 height 25
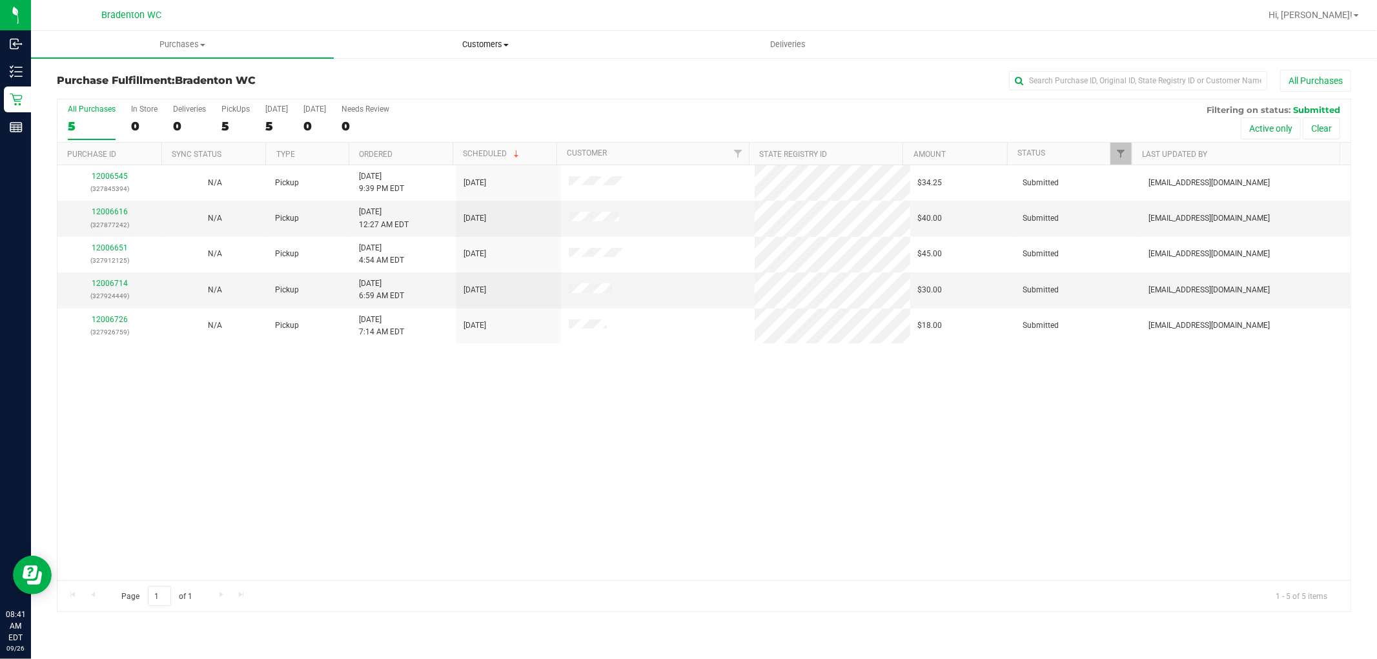
click at [478, 44] on span "Customers" at bounding box center [486, 45] width 302 height 12
click at [449, 74] on li "All customers" at bounding box center [485, 77] width 303 height 15
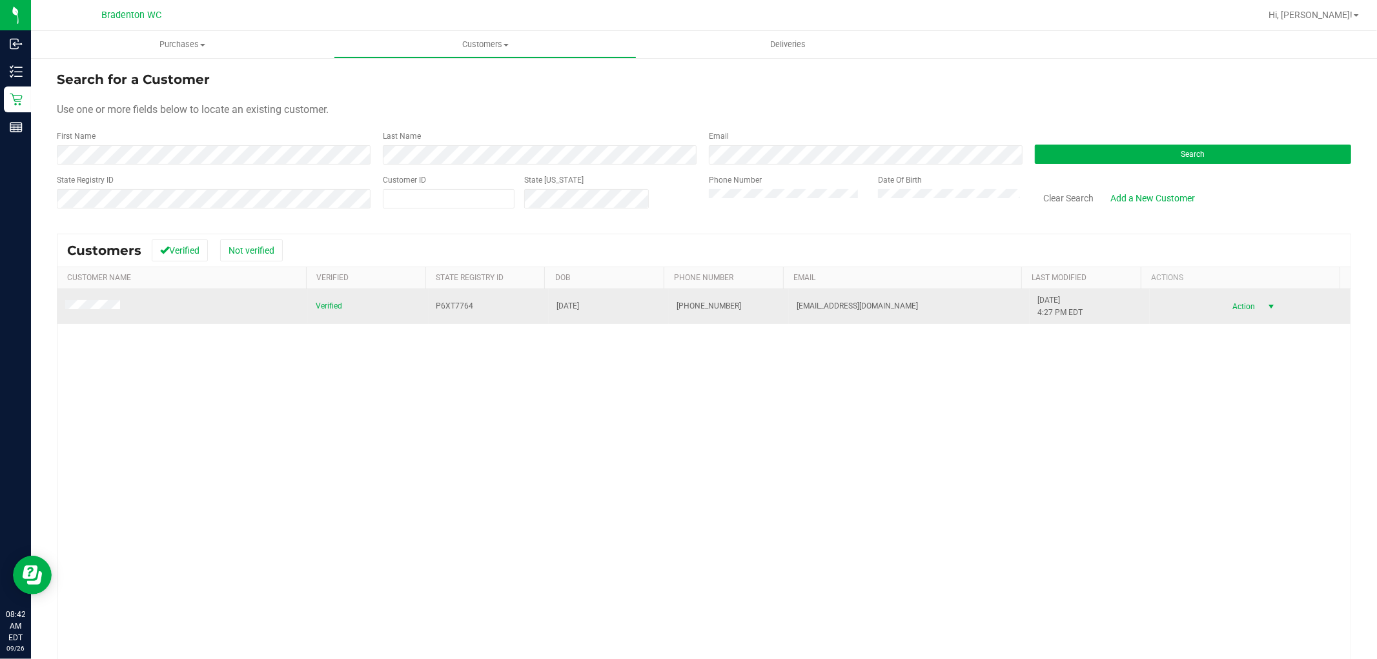
click at [1222, 311] on span "Action" at bounding box center [1243, 307] width 42 height 18
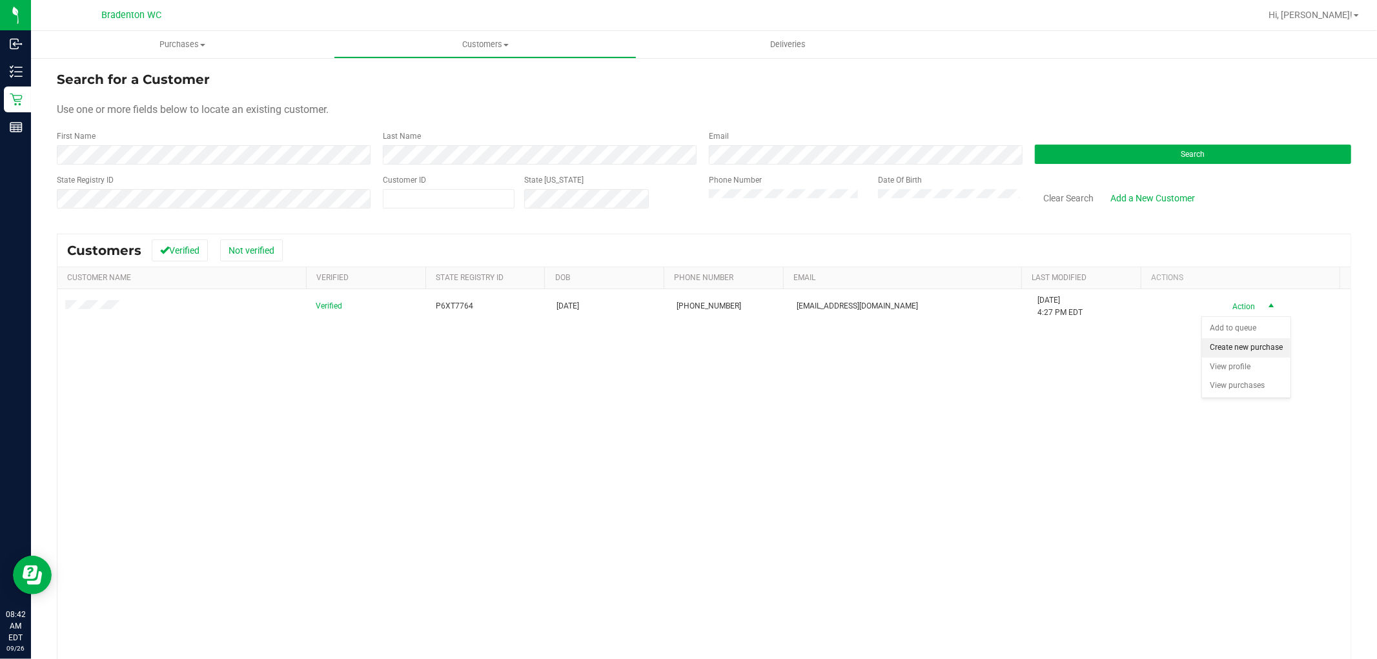
click at [1236, 353] on li "Create new purchase" at bounding box center [1246, 347] width 88 height 19
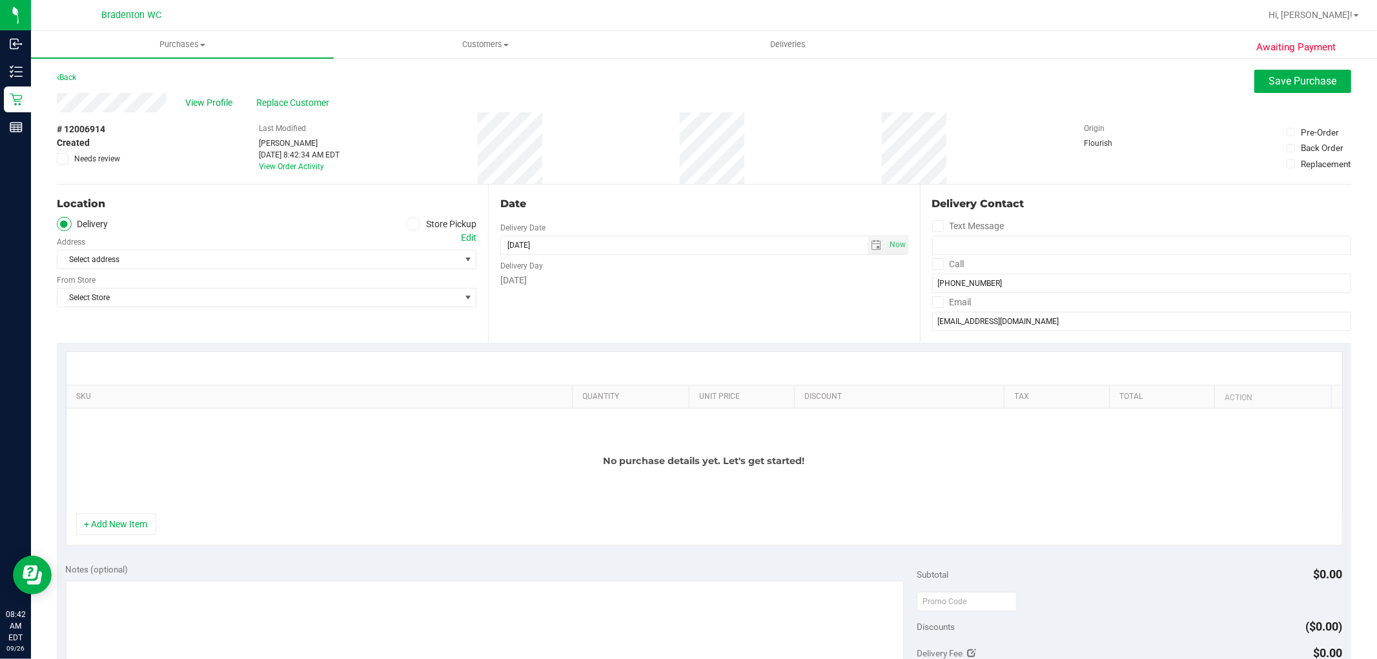
click at [396, 227] on ul "Delivery Store Pickup" at bounding box center [267, 224] width 420 height 15
click at [415, 224] on span at bounding box center [413, 224] width 15 height 15
click at [0, 0] on input "Store Pickup" at bounding box center [0, 0] width 0 height 0
click at [376, 257] on span "Select Store" at bounding box center [258, 260] width 402 height 18
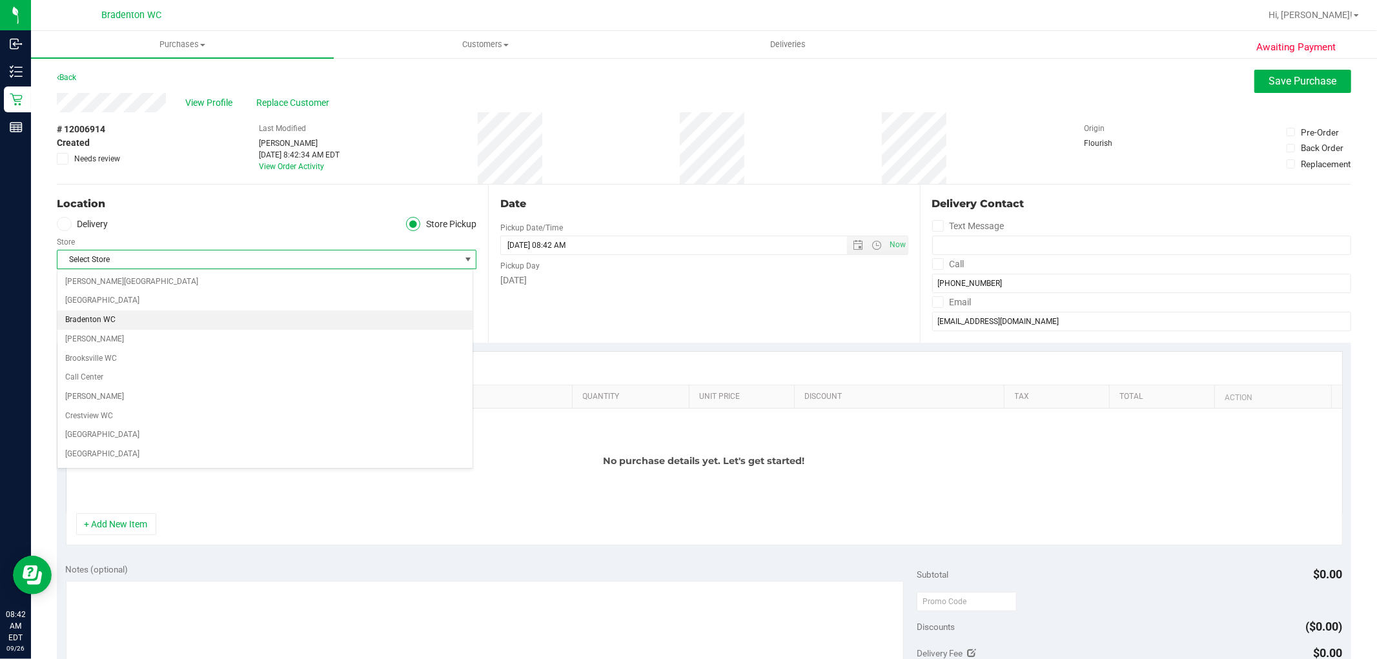
click at [127, 319] on li "Bradenton WC" at bounding box center [264, 320] width 415 height 19
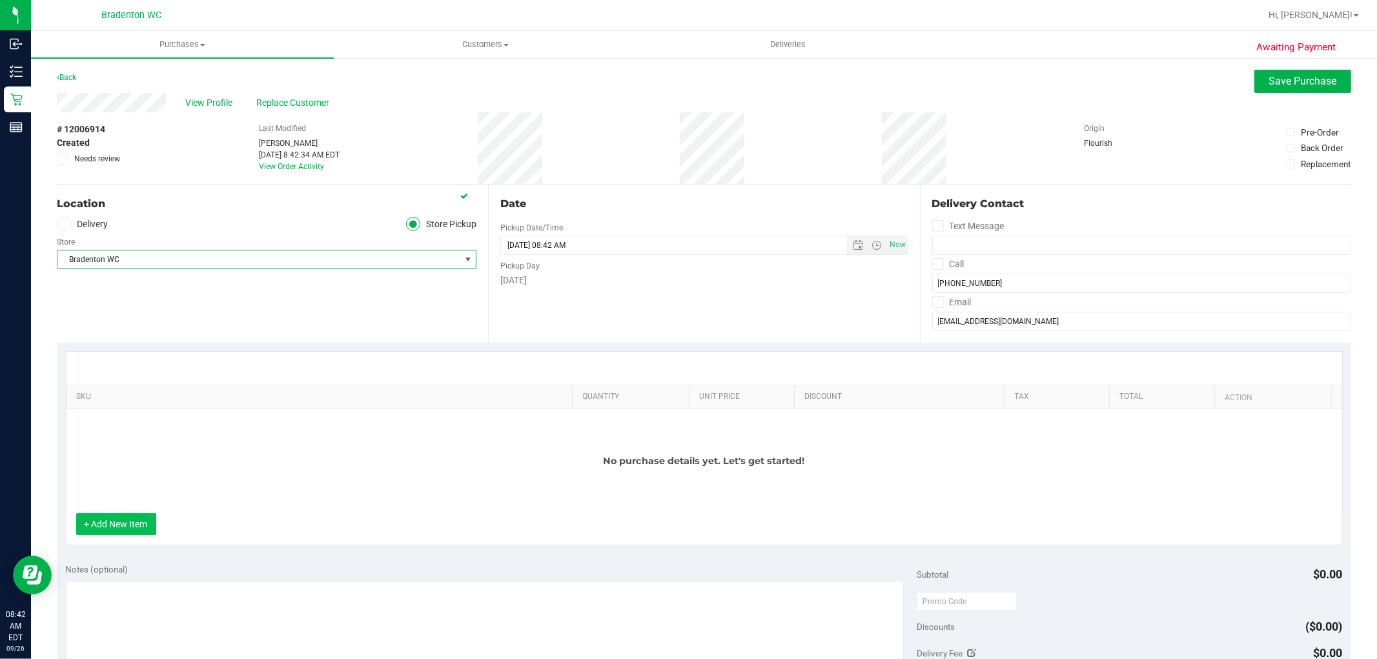
click at [146, 521] on button "+ Add New Item" at bounding box center [116, 524] width 80 height 22
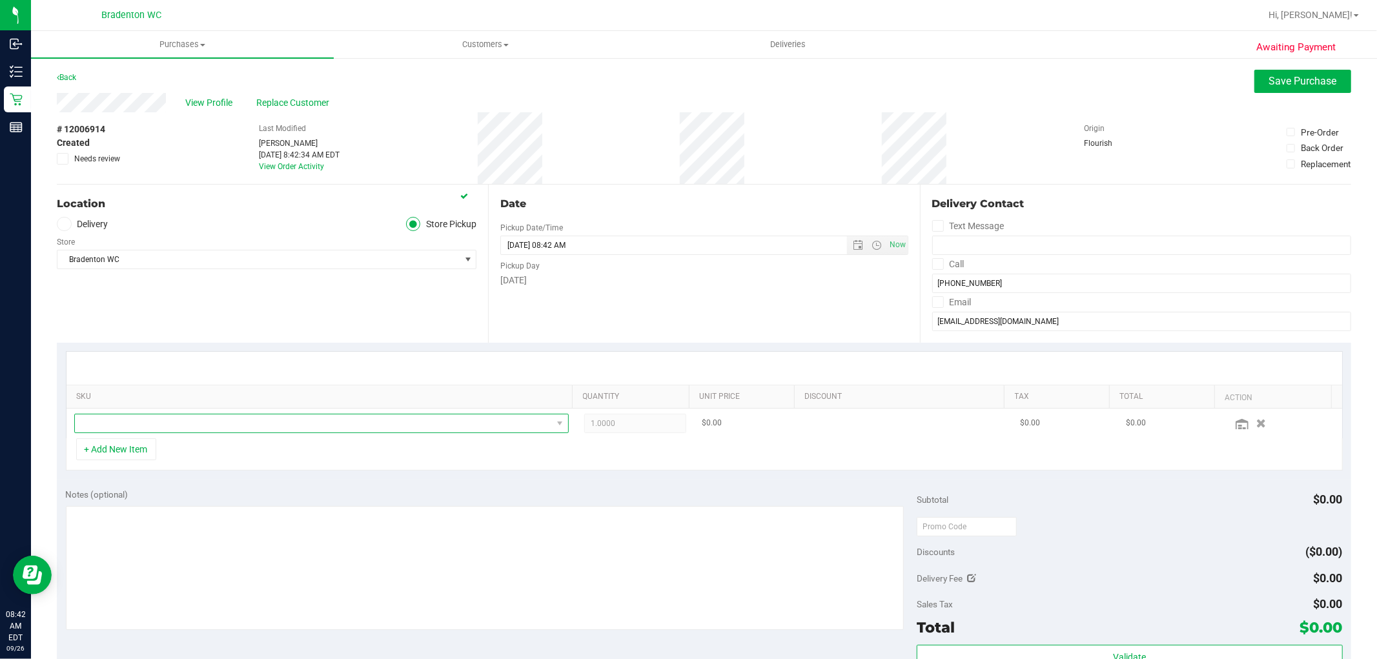
click at [143, 422] on span "NO DATA FOUND" at bounding box center [313, 424] width 477 height 18
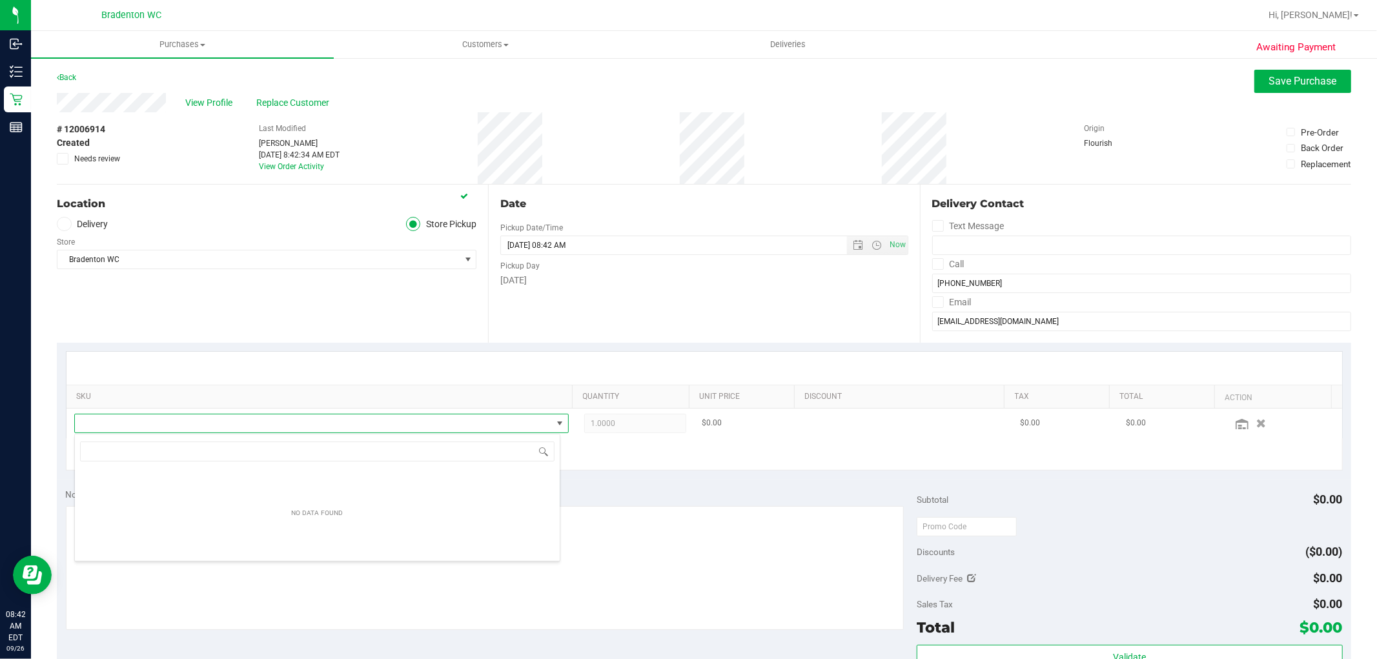
scroll to position [19, 482]
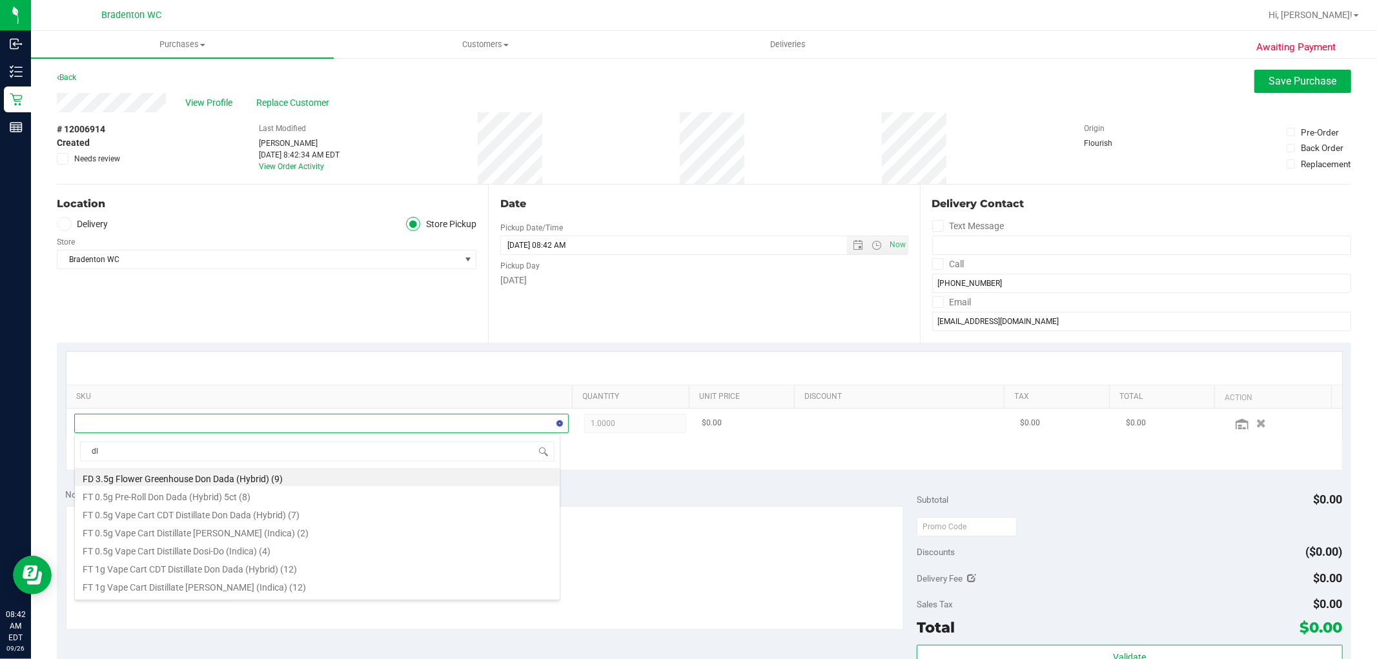
type input "dls"
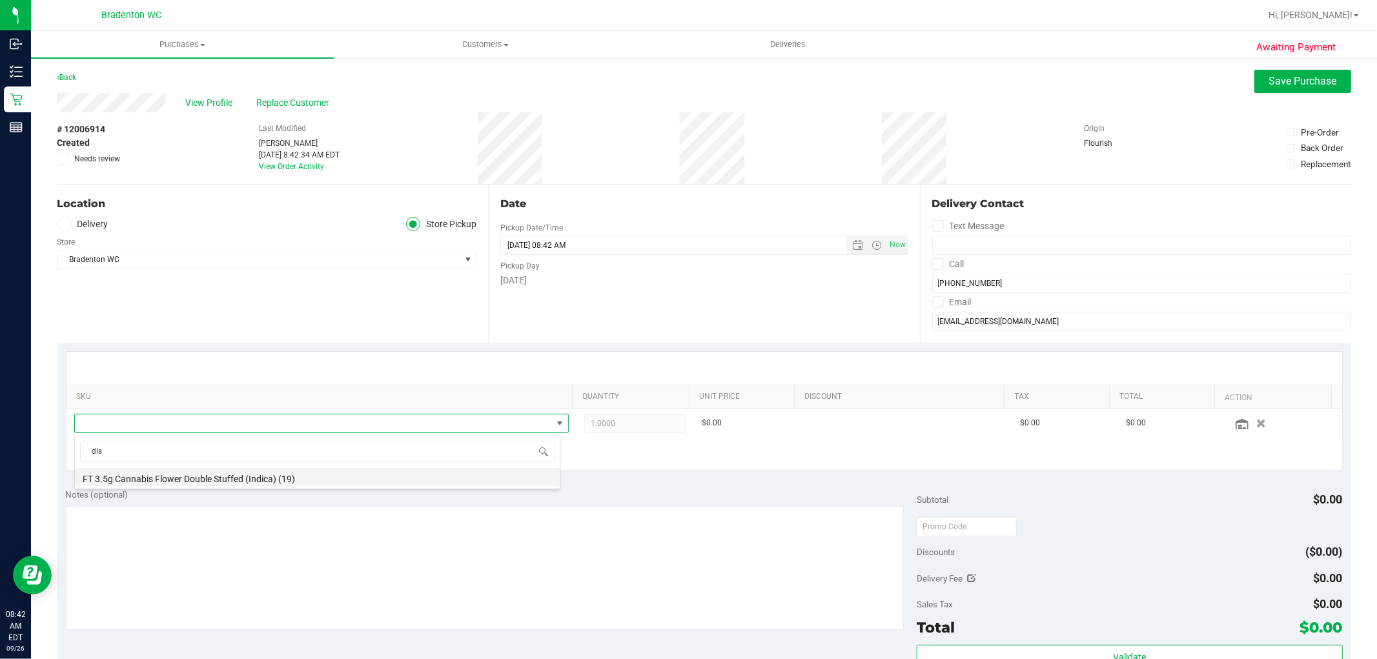
click at [180, 479] on li "FT 3.5g Cannabis Flower Double Stuffed (Indica) (19)" at bounding box center [317, 477] width 485 height 18
click at [103, 455] on button "+ Add New Item" at bounding box center [116, 449] width 80 height 22
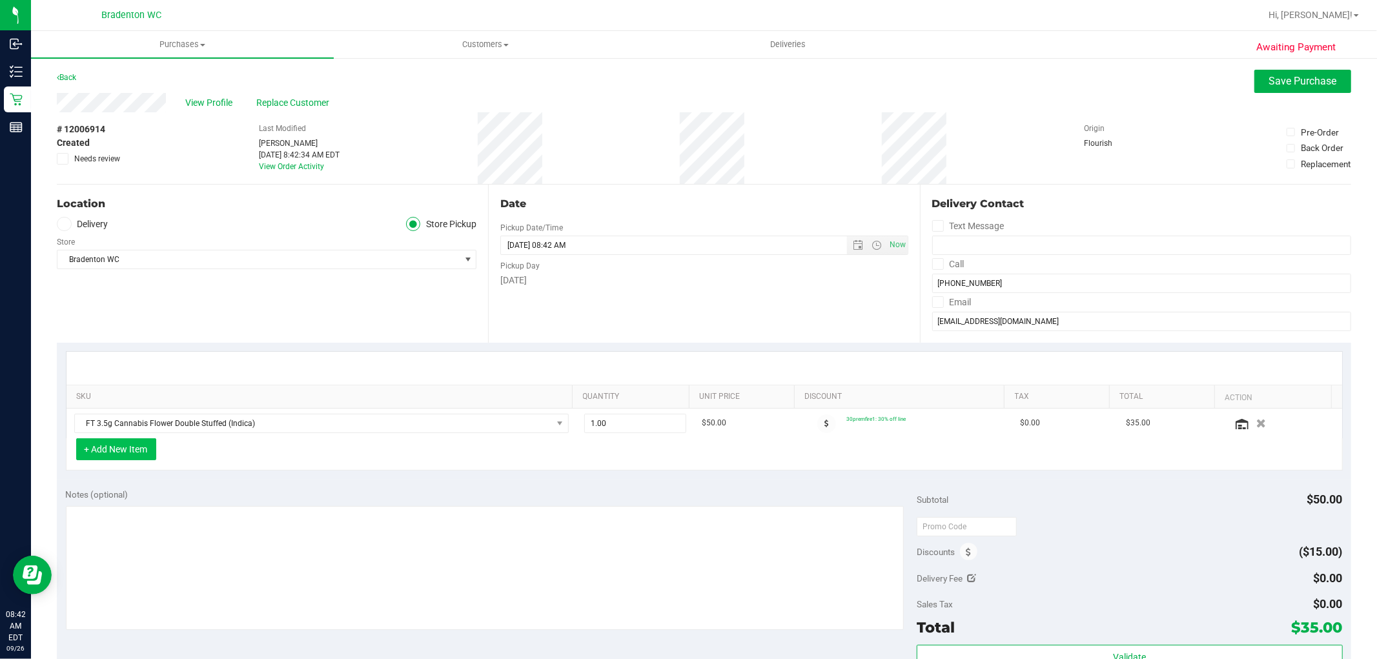
click at [130, 457] on button "+ Add New Item" at bounding box center [116, 449] width 80 height 22
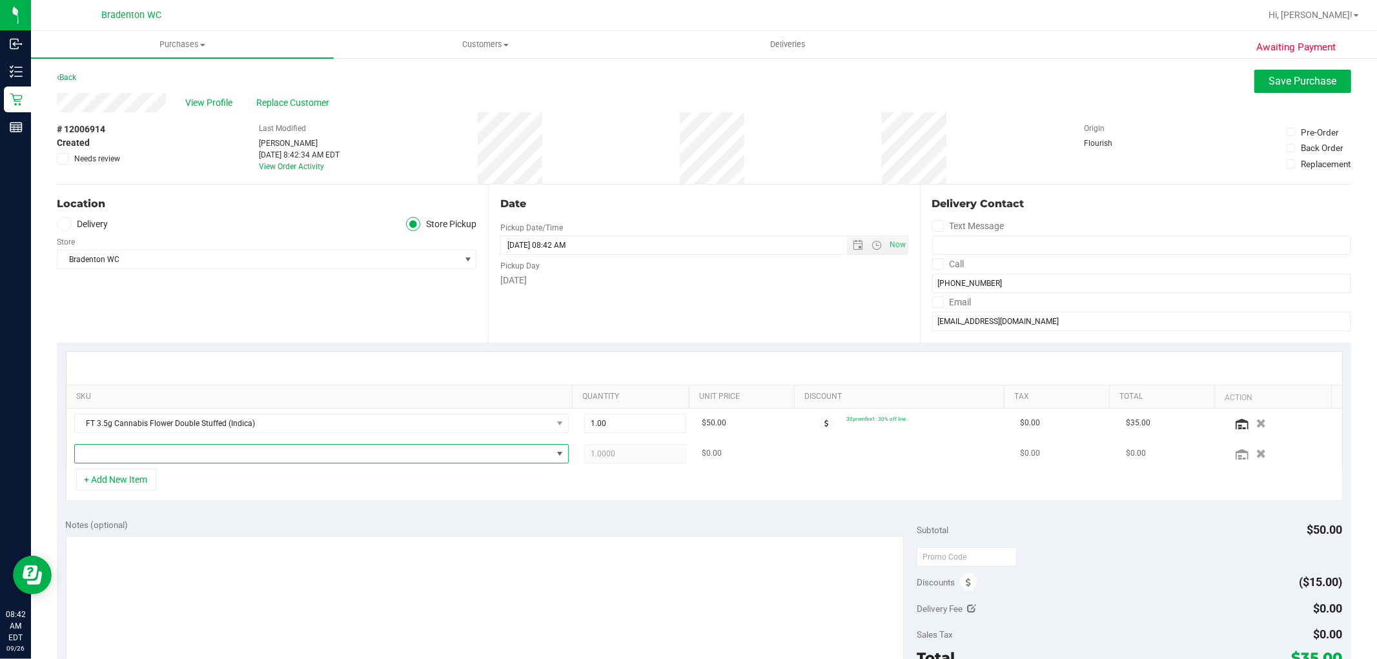
click at [176, 457] on span "NO DATA FOUND" at bounding box center [313, 454] width 477 height 18
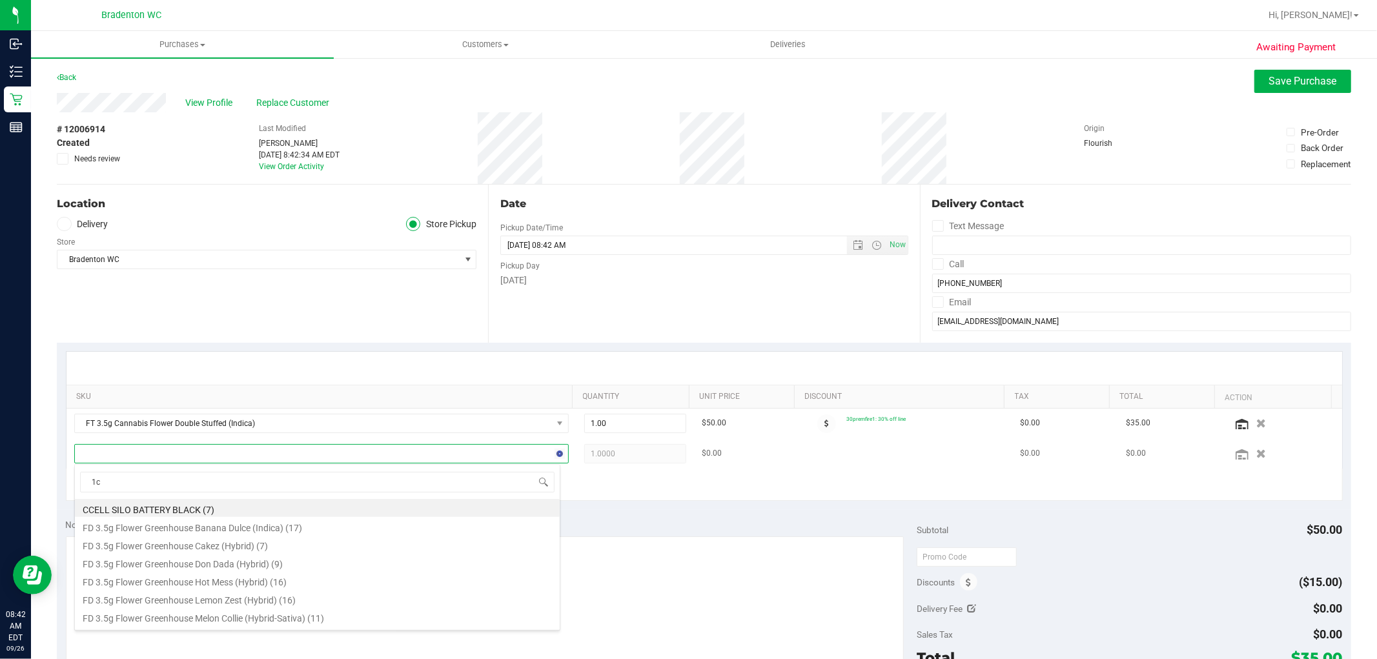
type input "1ct"
click at [263, 623] on li "FT 1g Pre-Roll Z Cake x Creamsickle (Indica) 1ct (16)" at bounding box center [317, 620] width 485 height 18
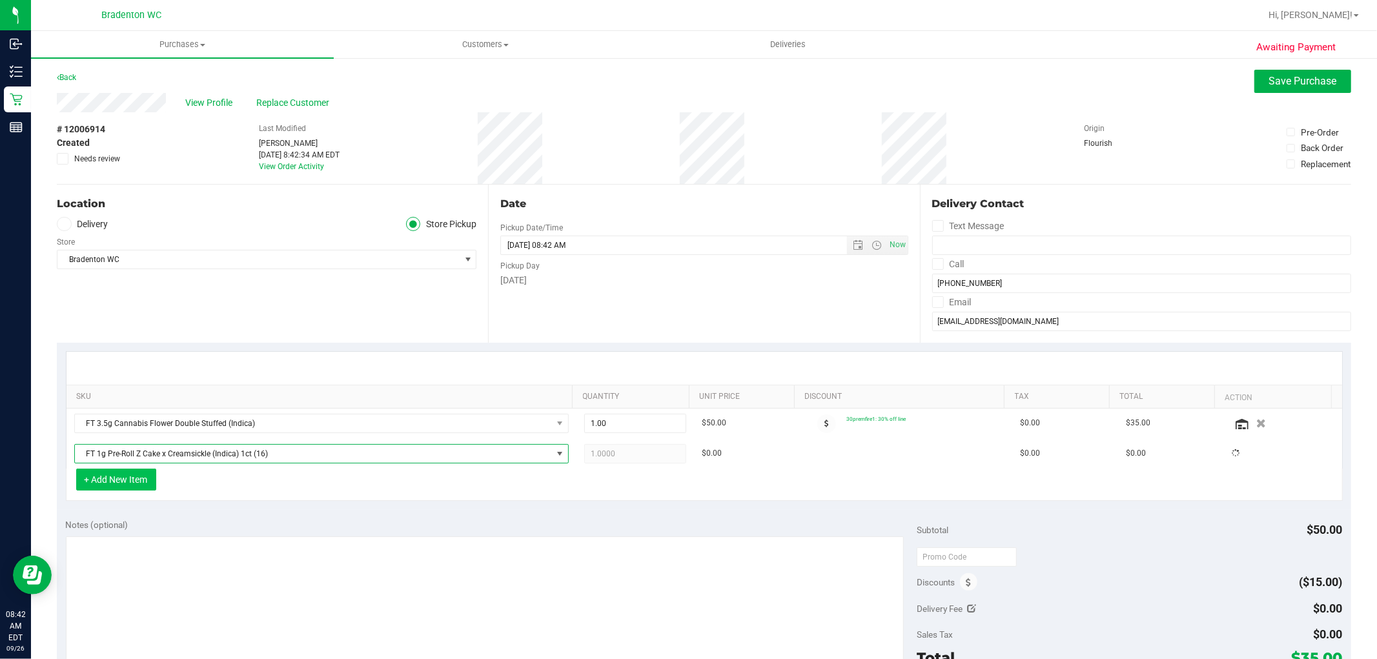
click at [128, 480] on button "+ Add New Item" at bounding box center [116, 480] width 80 height 22
click at [153, 486] on button "+ Add New Item" at bounding box center [116, 480] width 80 height 22
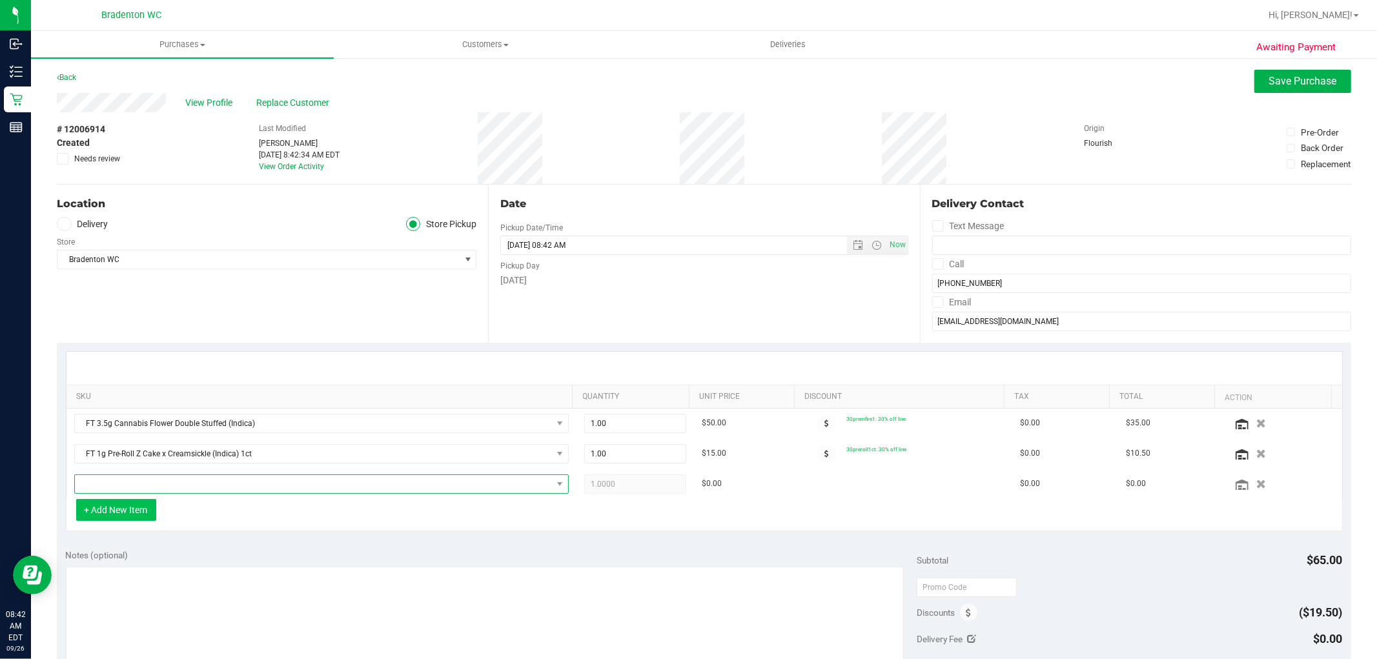
click at [153, 486] on span "NO DATA FOUND" at bounding box center [313, 484] width 477 height 18
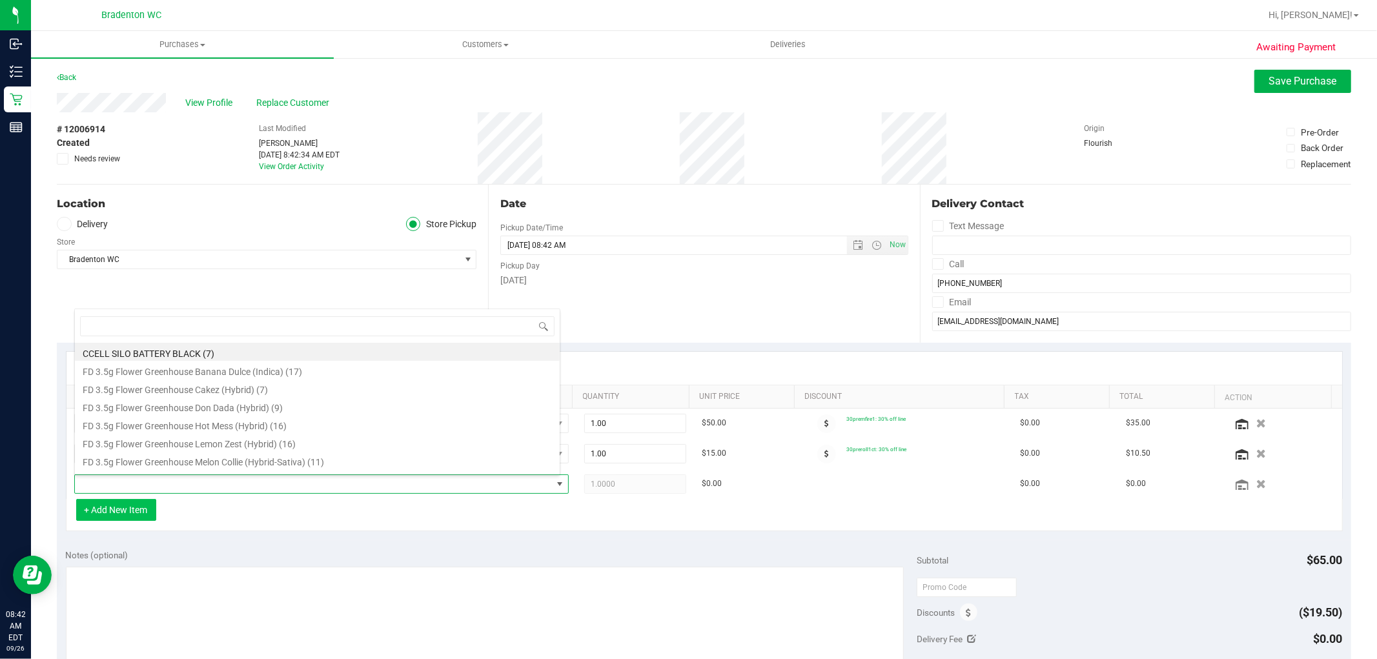
scroll to position [19, 482]
type input "1ct"
click at [257, 394] on li "FT 0.5g Pre-Roll Black Triangle Kush (Indica) 1ct (8)" at bounding box center [317, 388] width 485 height 18
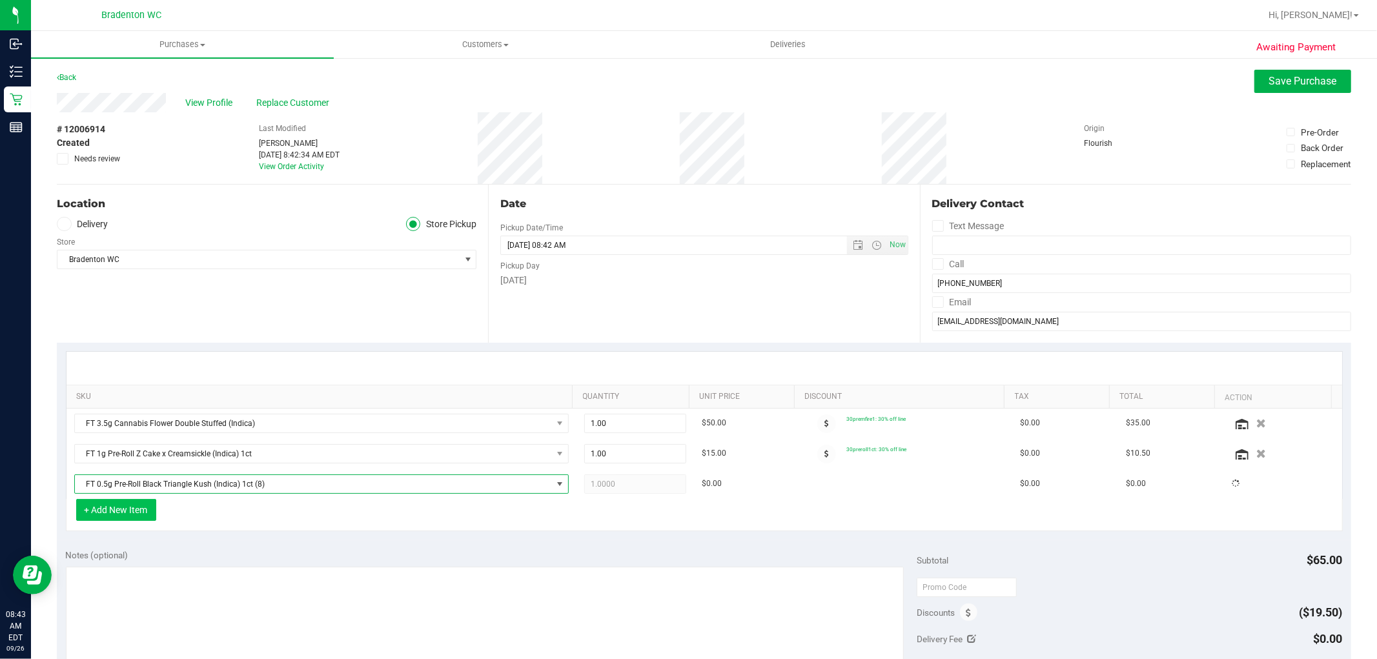
click at [118, 515] on button "+ Add New Item" at bounding box center [116, 510] width 80 height 22
click at [147, 510] on button "+ Add New Item" at bounding box center [116, 510] width 80 height 22
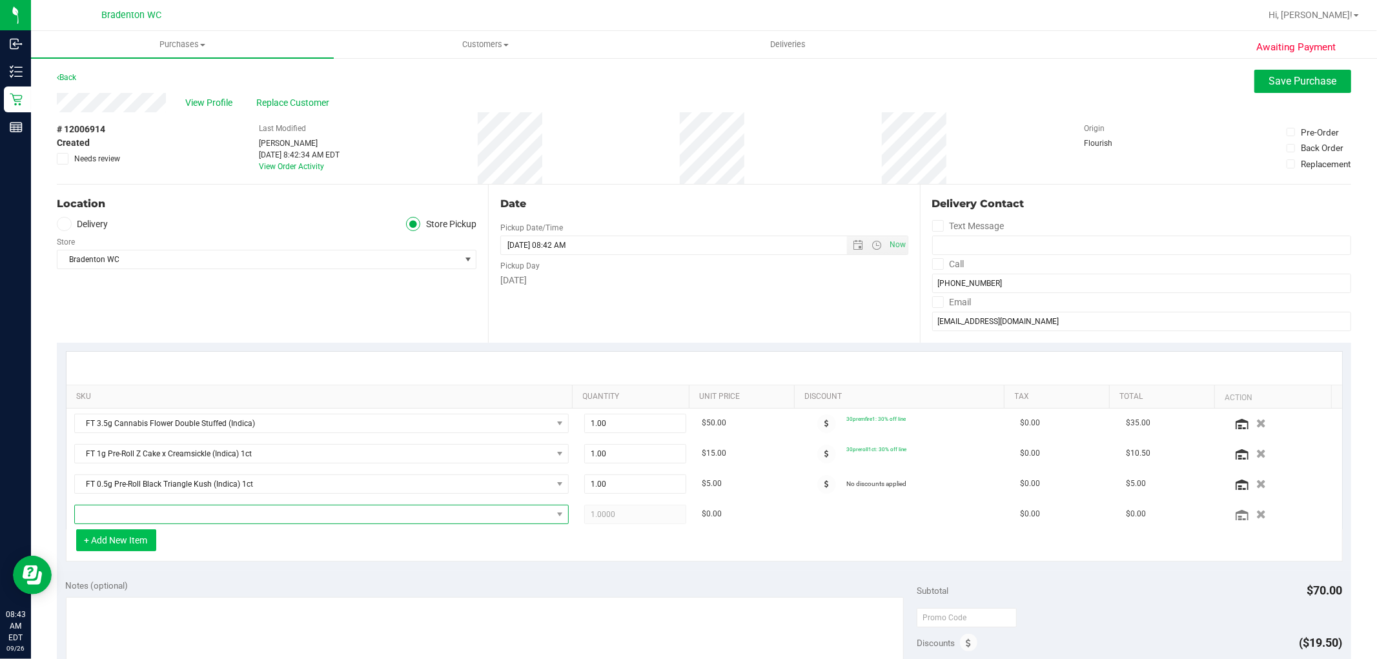
click at [147, 510] on span "NO DATA FOUND" at bounding box center [313, 515] width 477 height 18
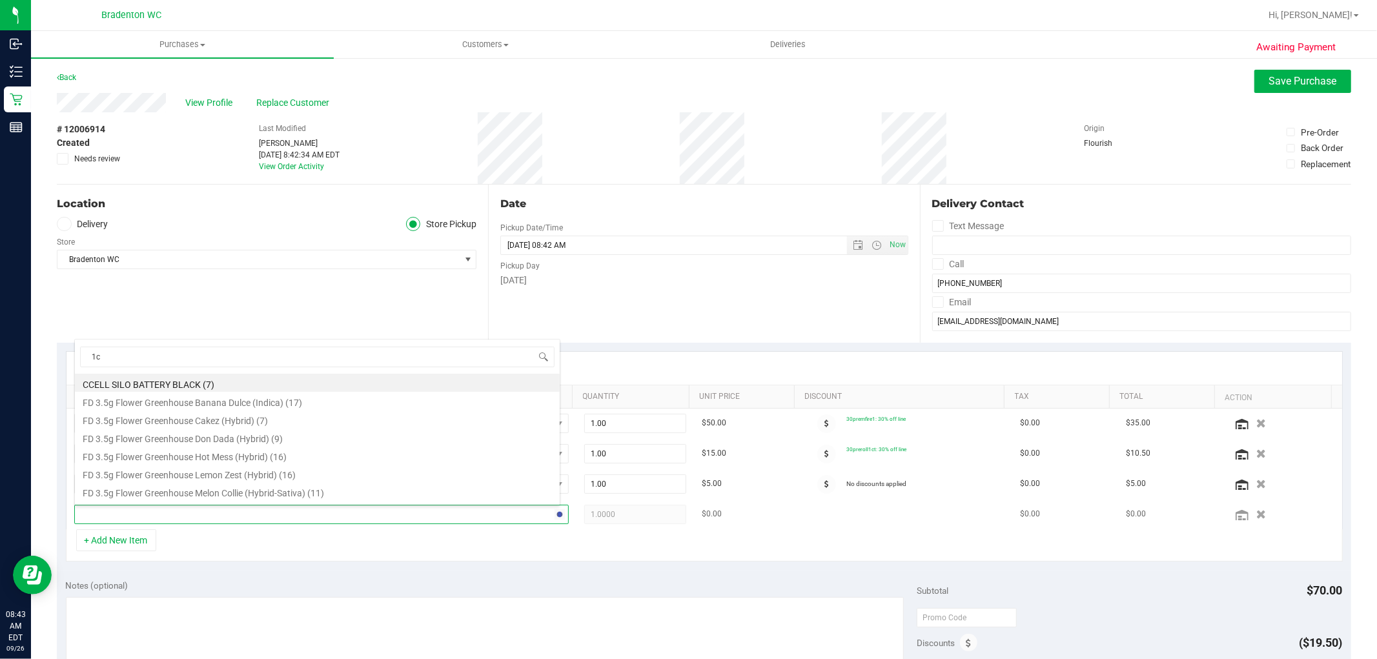
type input "1ct"
click at [229, 442] on li "FT 0.5g Pre-Roll Cakez (Hybrid) 1ct (17)" at bounding box center [317, 437] width 485 height 18
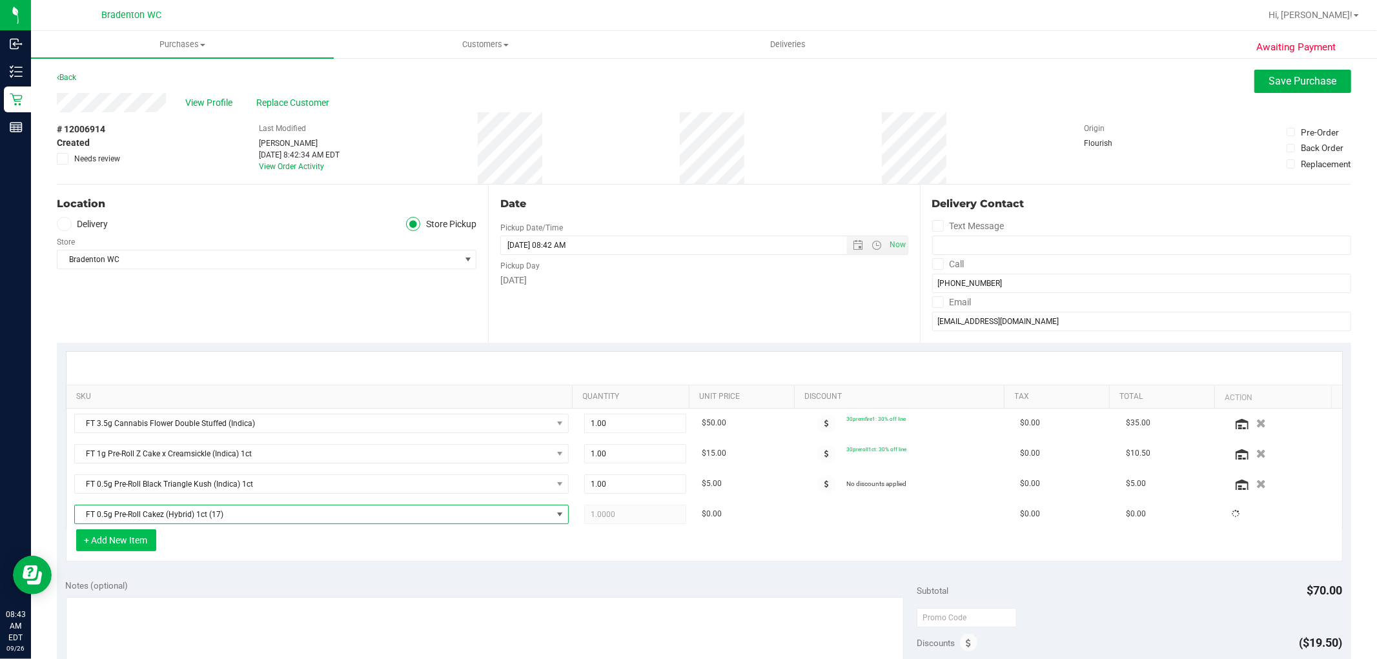
click at [128, 539] on button "+ Add New Item" at bounding box center [116, 541] width 80 height 22
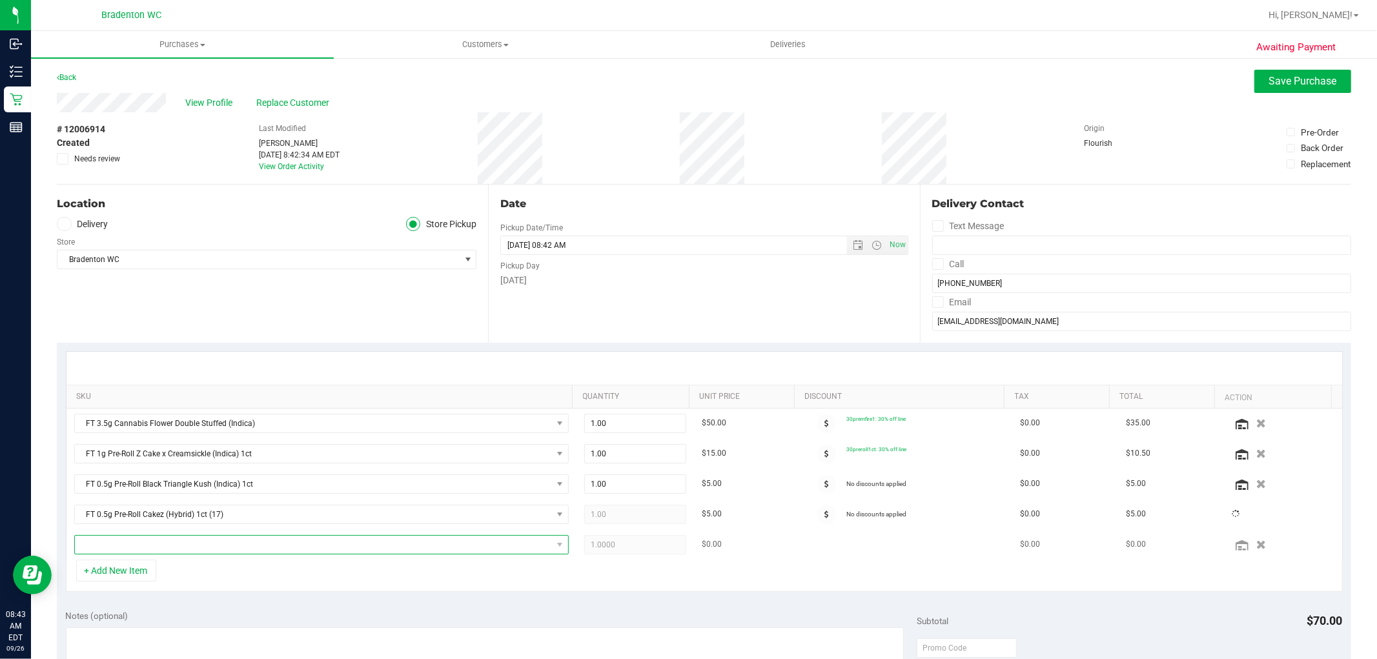
click at [128, 538] on span "NO DATA FOUND" at bounding box center [313, 545] width 477 height 18
type input "1ct"
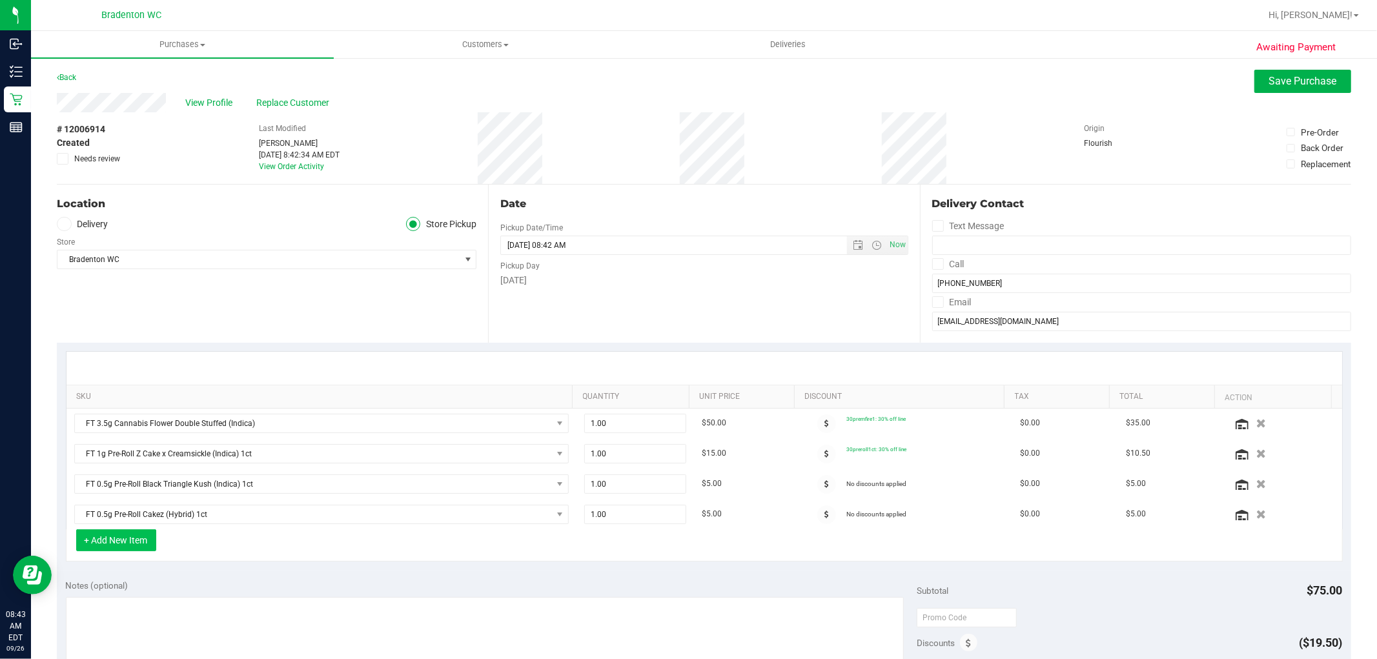
click at [145, 539] on button "+ Add New Item" at bounding box center [116, 541] width 80 height 22
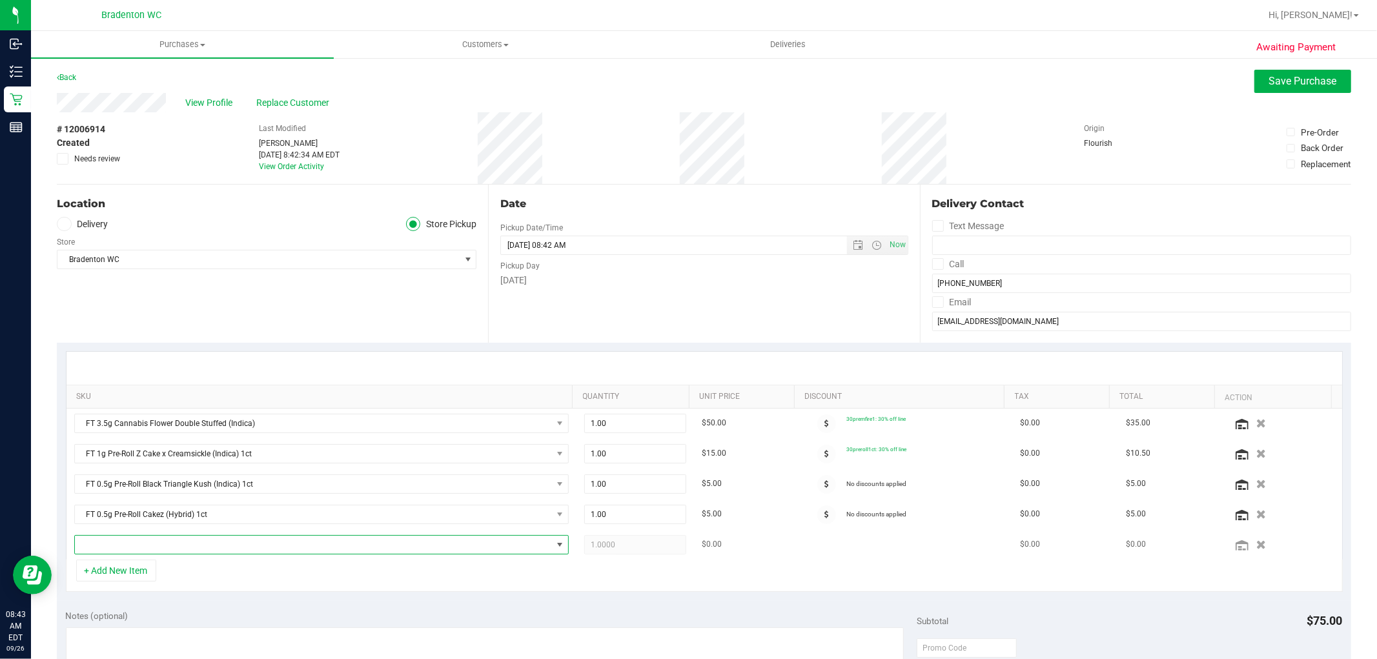
click at [163, 545] on span "NO DATA FOUND" at bounding box center [313, 545] width 477 height 18
type input "1ct"
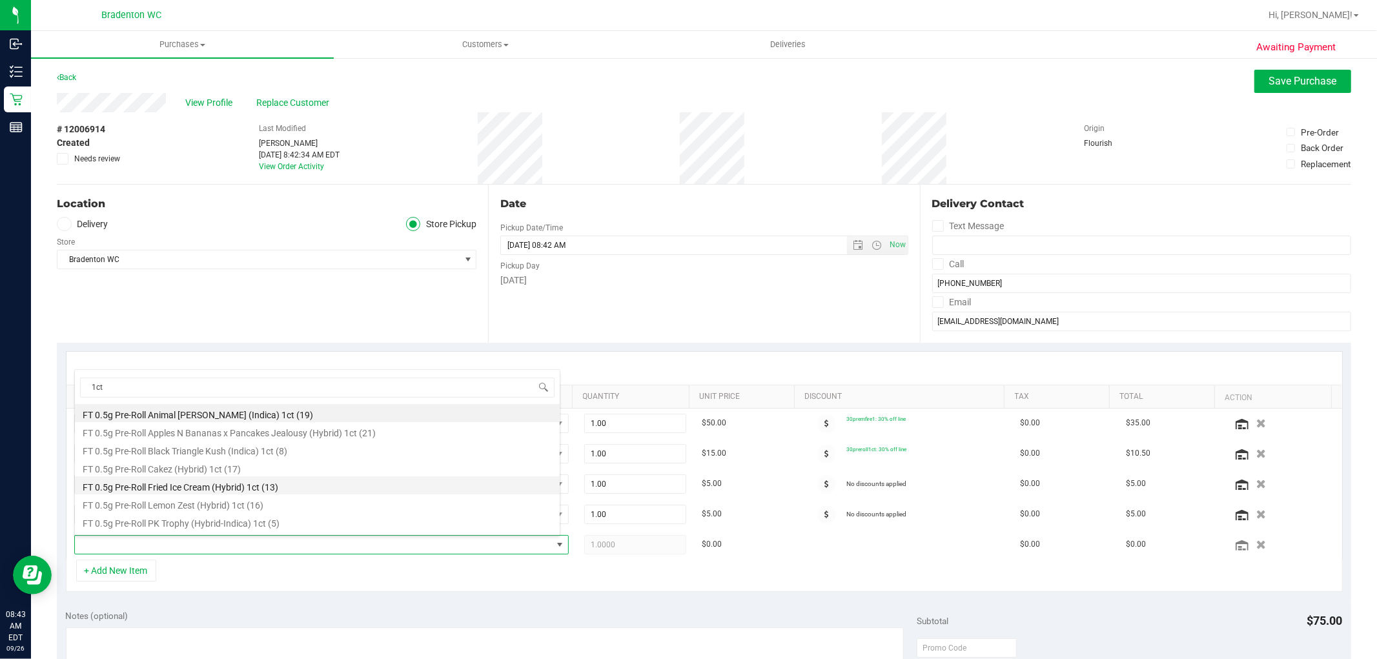
click at [250, 490] on li "FT 0.5g Pre-Roll Fried Ice Cream (Hybrid) 1ct (13)" at bounding box center [317, 486] width 485 height 18
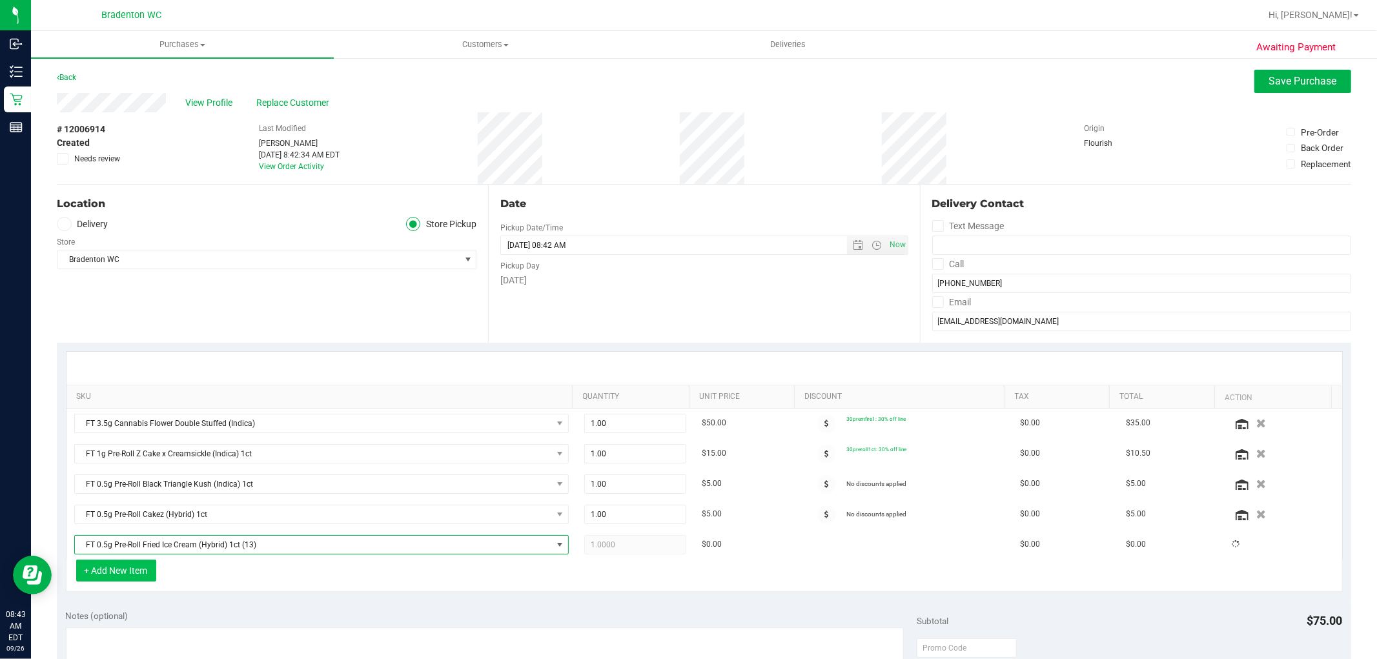
click at [132, 572] on button "+ Add New Item" at bounding box center [116, 571] width 80 height 22
click at [154, 570] on button "+ Add New Item" at bounding box center [116, 571] width 80 height 22
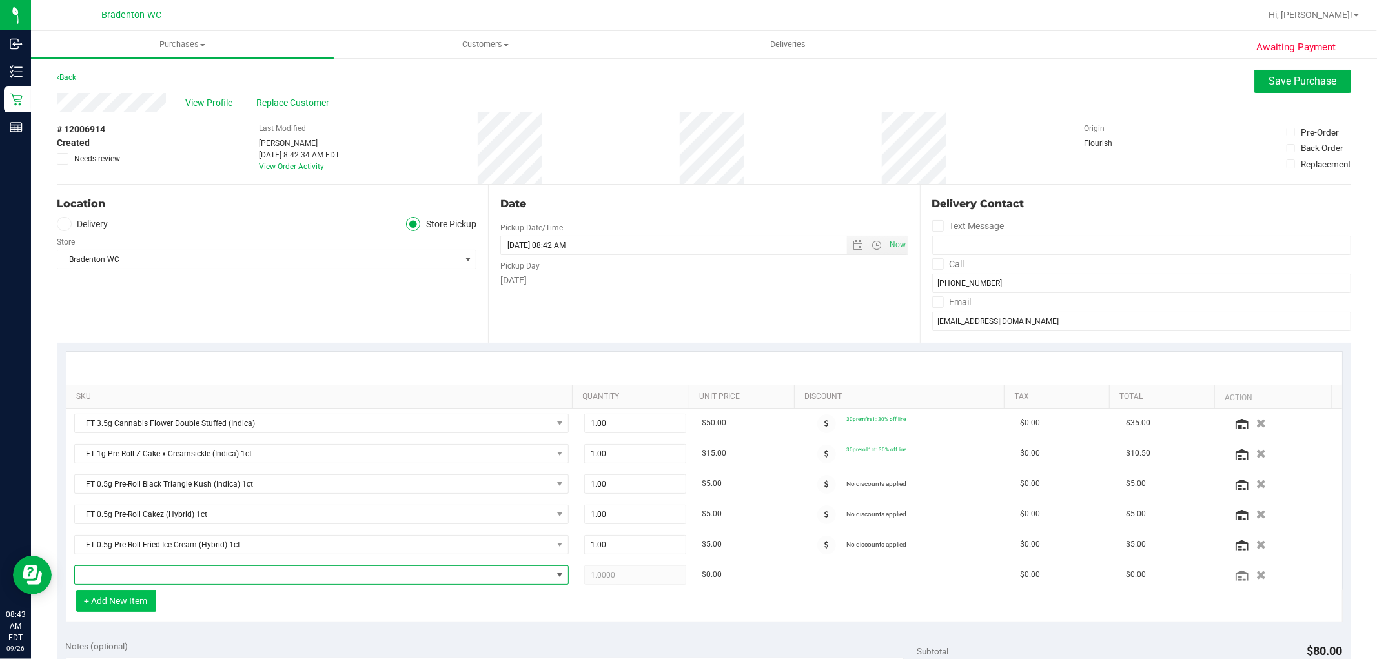
click at [154, 570] on span "NO DATA FOUND" at bounding box center [313, 575] width 477 height 18
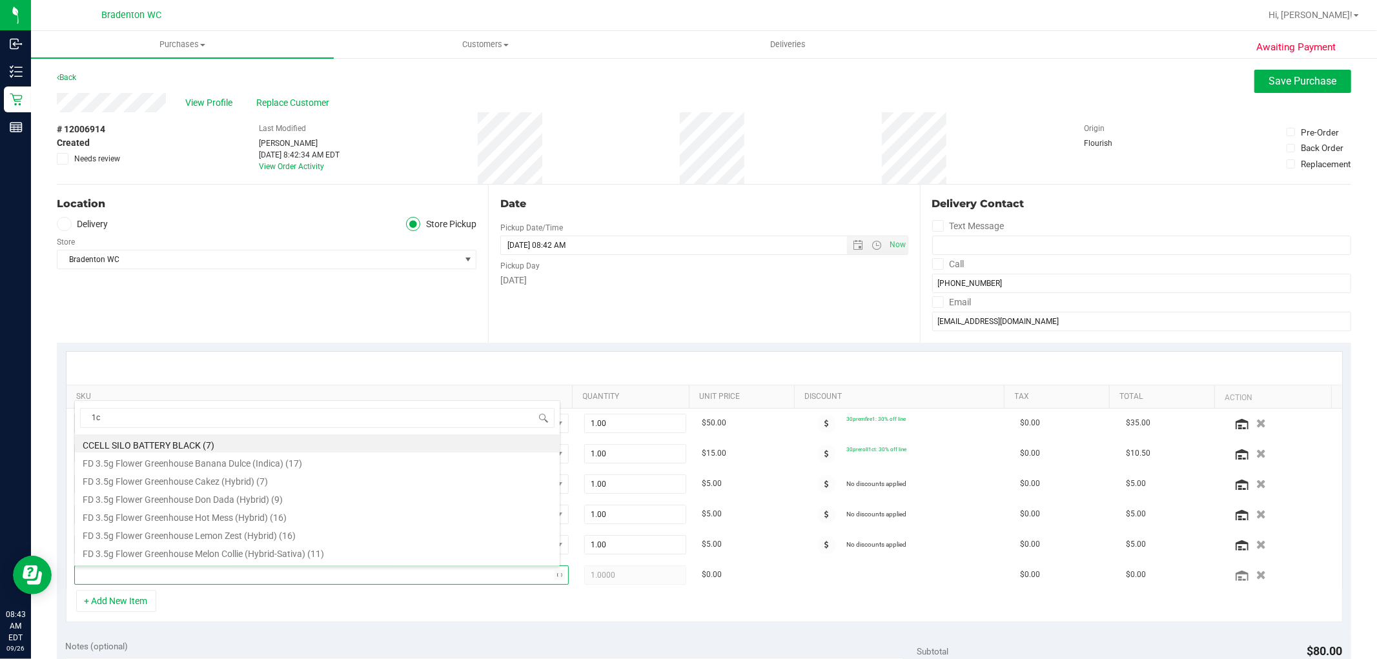
type input "1ct"
click at [256, 449] on li "FT 0.5g Pre-Roll Rainbow Harbor (Hybrid-Indica) 1ct (19)" at bounding box center [317, 446] width 485 height 18
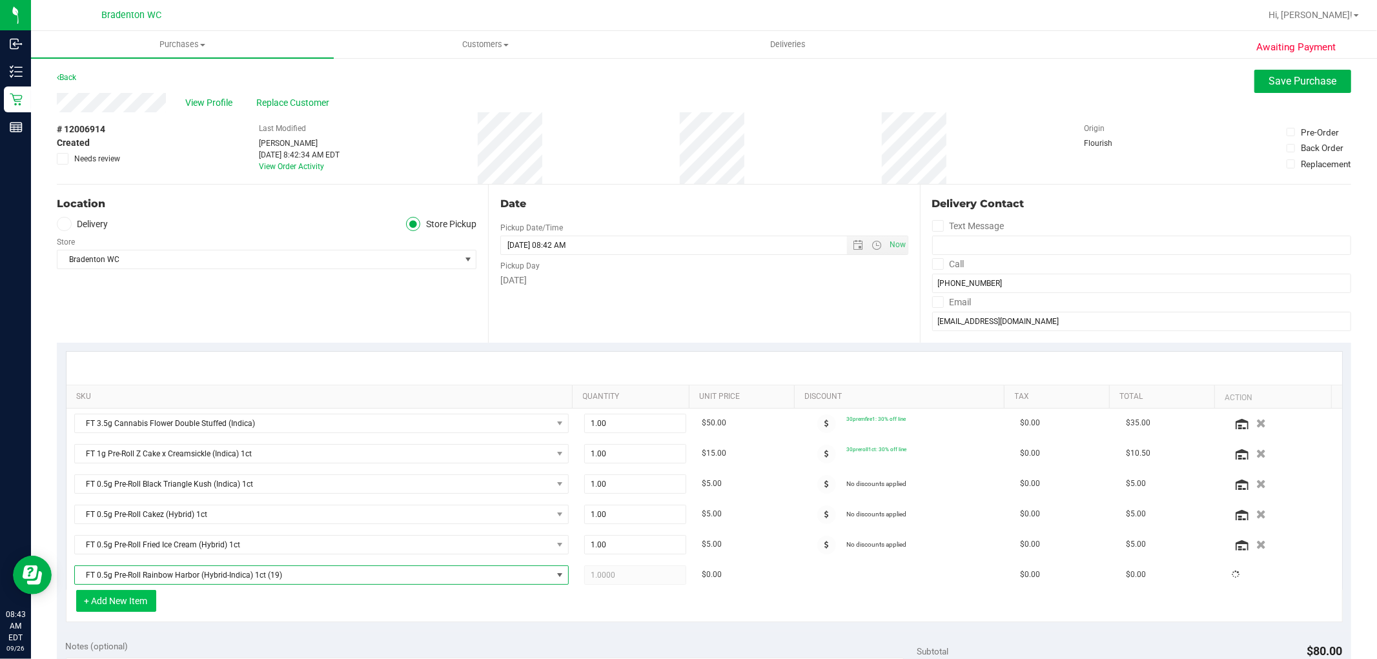
click at [133, 598] on button "+ Add New Item" at bounding box center [116, 601] width 80 height 22
click at [137, 598] on button "+ Add New Item" at bounding box center [116, 601] width 80 height 22
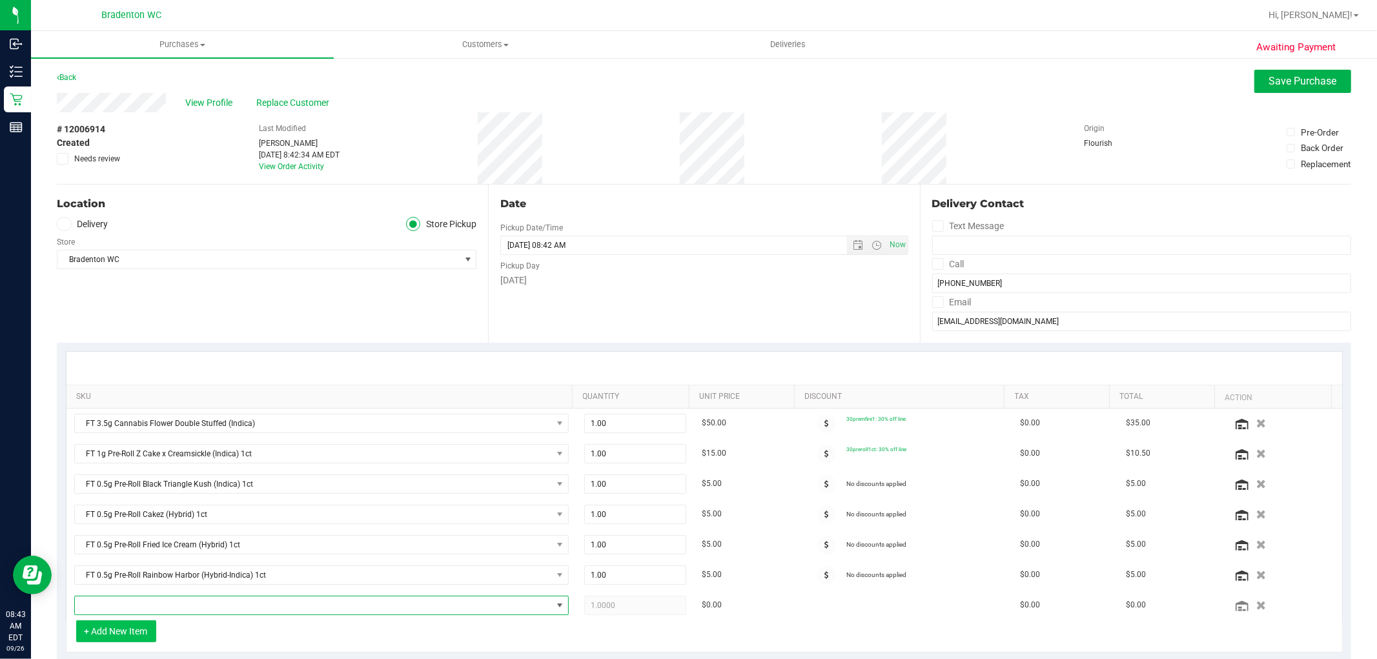
click at [137, 598] on span "NO DATA FOUND" at bounding box center [313, 606] width 477 height 18
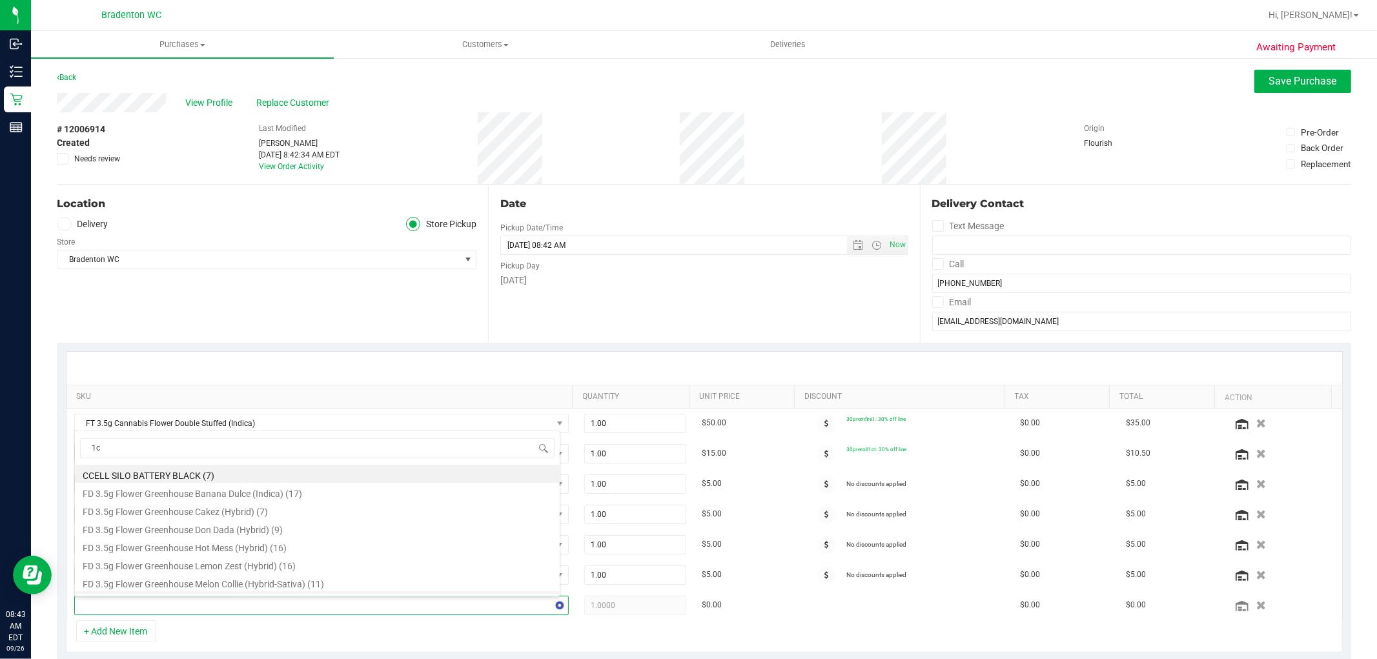
type input "1ct"
click at [214, 480] on li "FT 0.5g Pre-Roll Space Delight (Indica) 1ct (18)" at bounding box center [317, 475] width 485 height 18
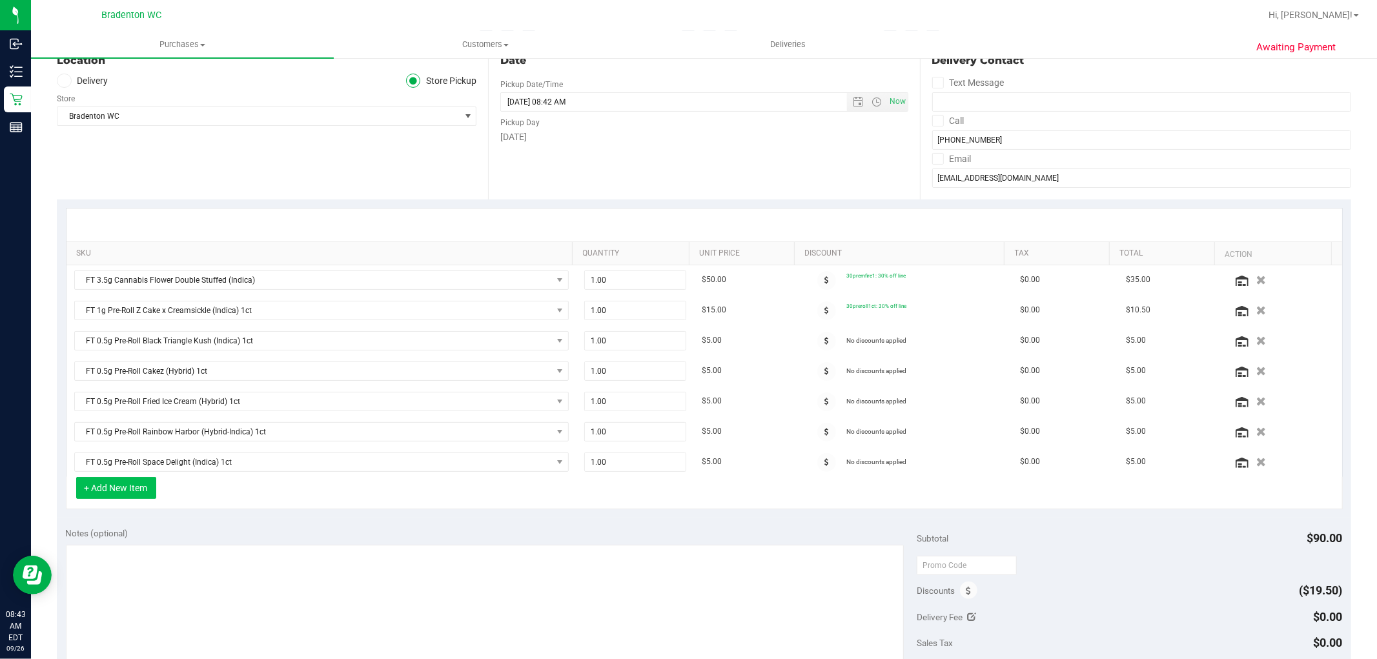
click at [129, 491] on button "+ Add New Item" at bounding box center [116, 488] width 80 height 22
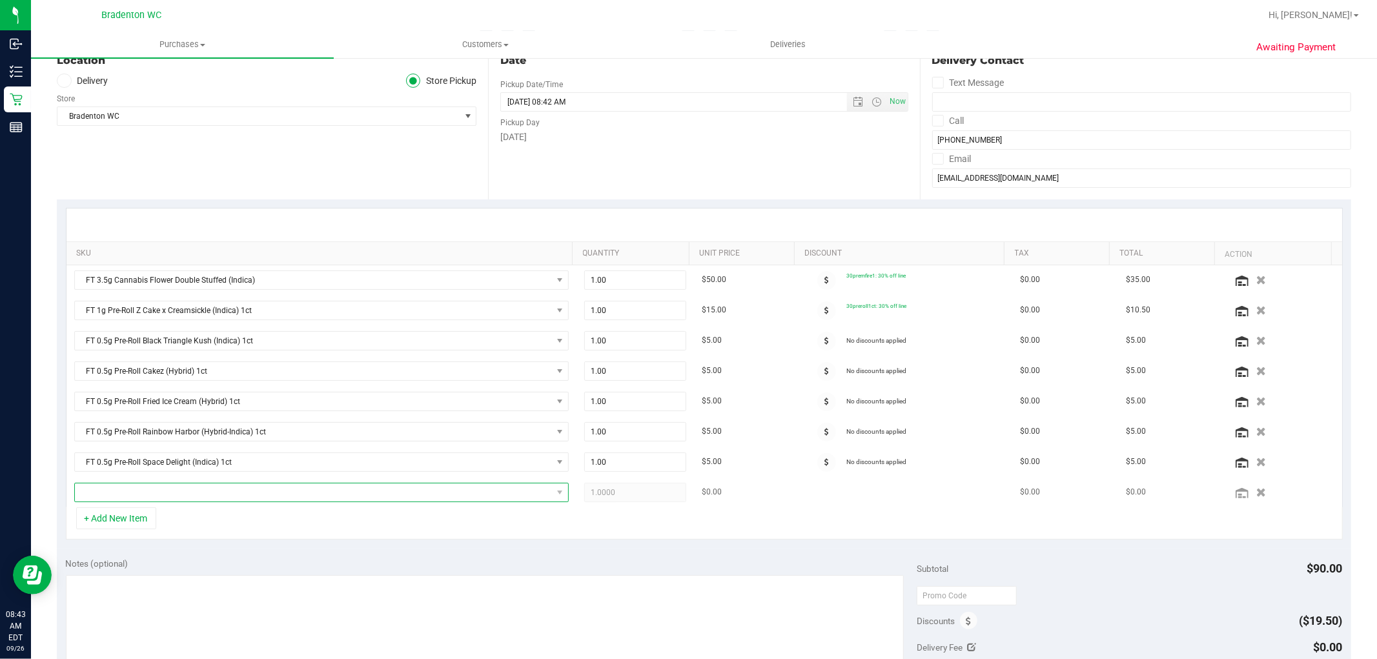
click at [140, 491] on span "NO DATA FOUND" at bounding box center [313, 493] width 477 height 18
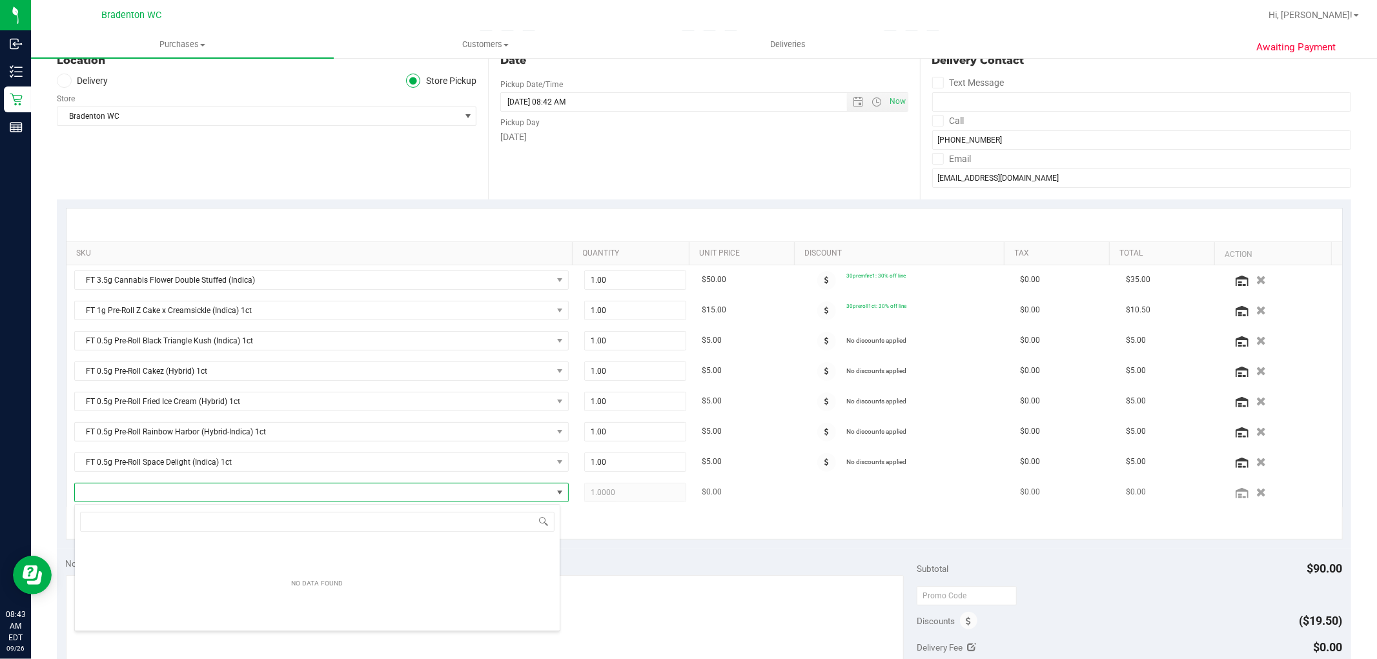
scroll to position [19, 482]
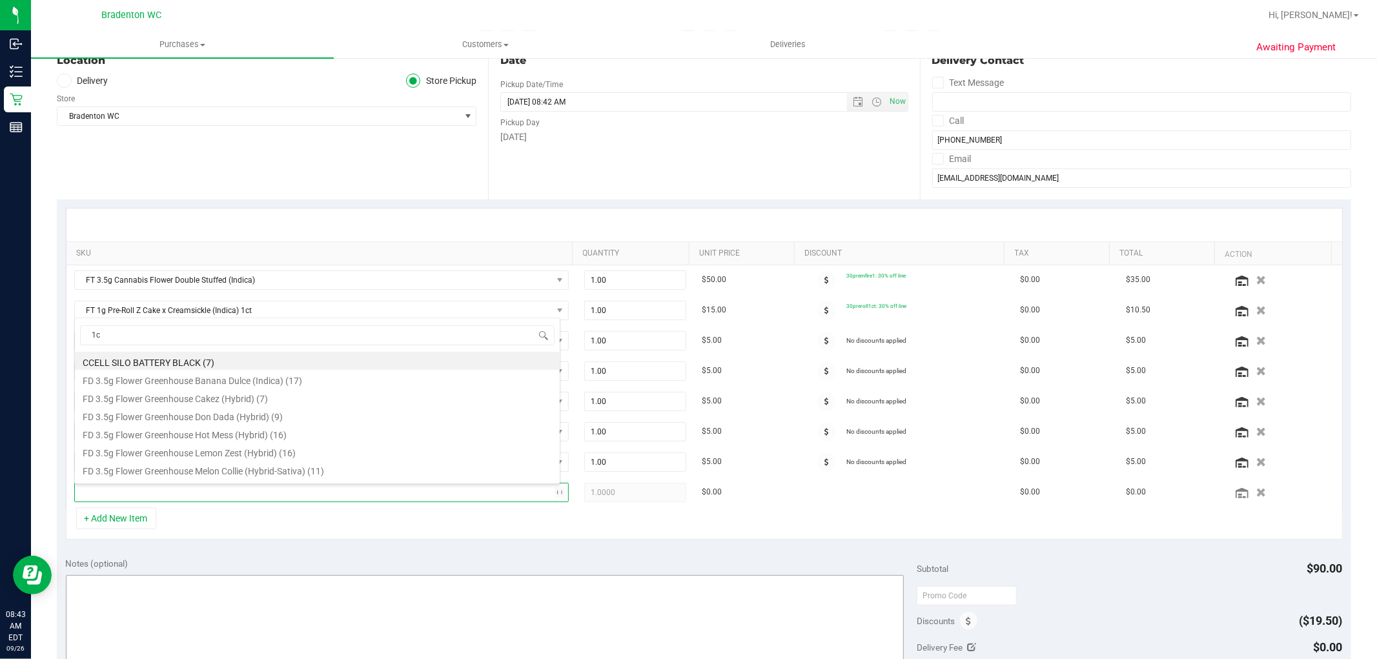
type input "1ct"
click at [267, 398] on li "FT 0.5g Pre-Roll White Hot Guava 14 x Black Velvet (Hybrid) 1ct (17)" at bounding box center [317, 398] width 485 height 18
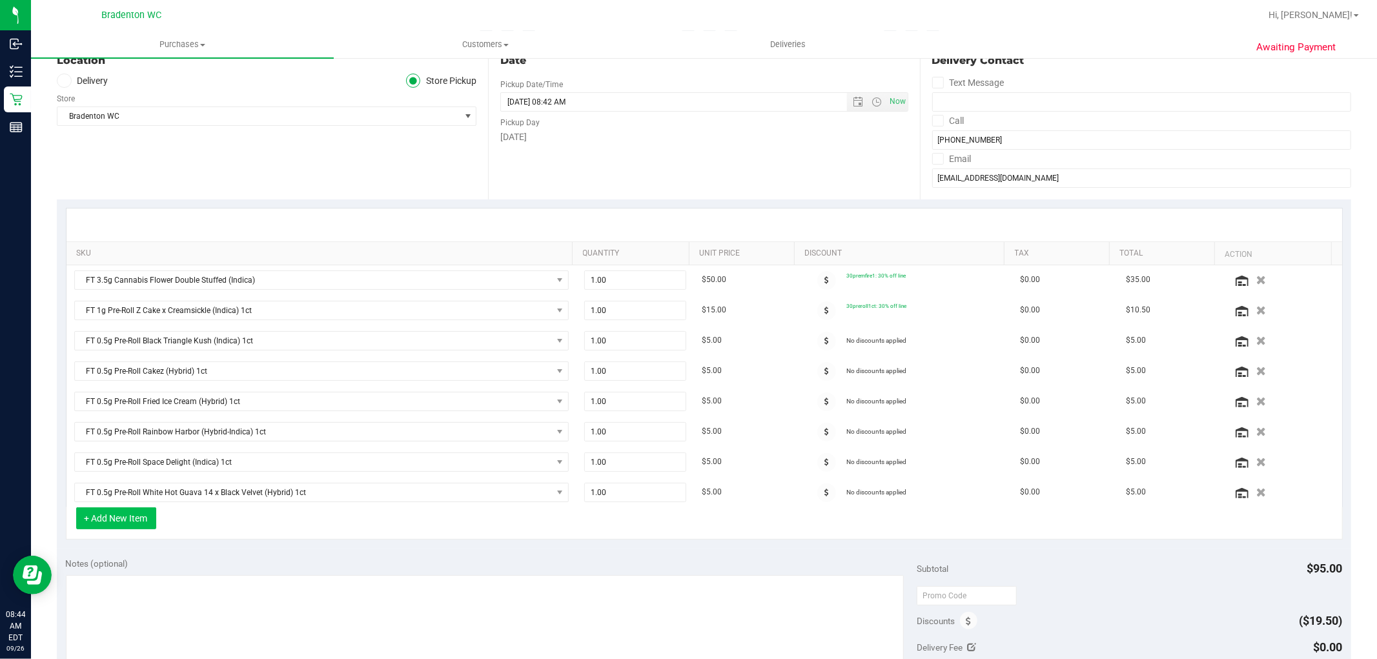
click at [130, 524] on button "+ Add New Item" at bounding box center [116, 519] width 80 height 22
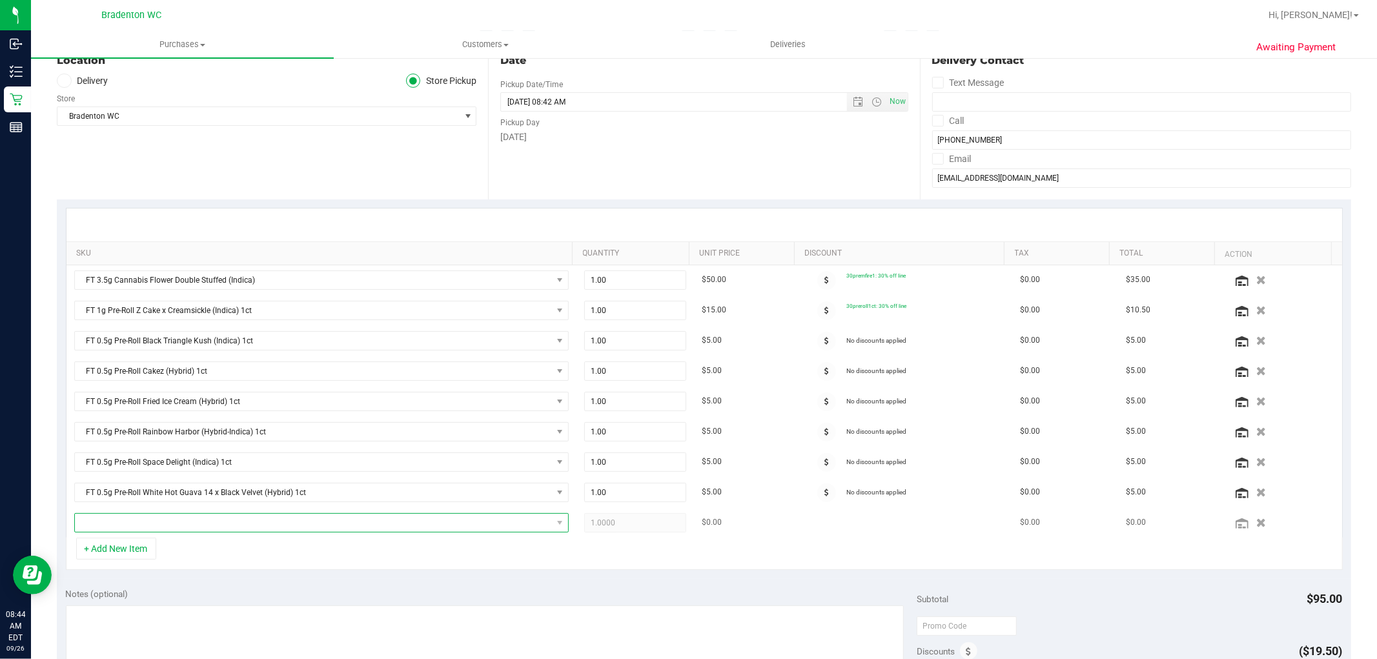
click at [133, 527] on span "NO DATA FOUND" at bounding box center [313, 523] width 477 height 18
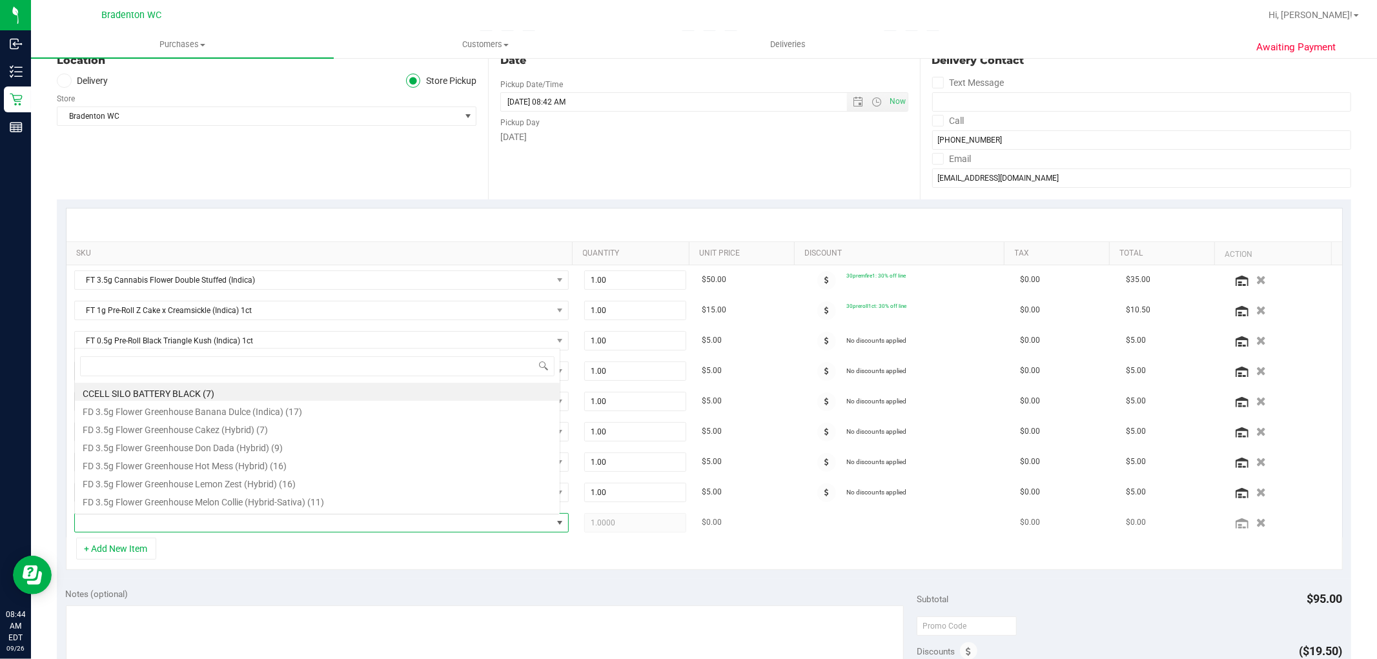
scroll to position [19, 482]
type input "1ct"
click at [250, 564] on div "+ Add New Item" at bounding box center [704, 554] width 1277 height 32
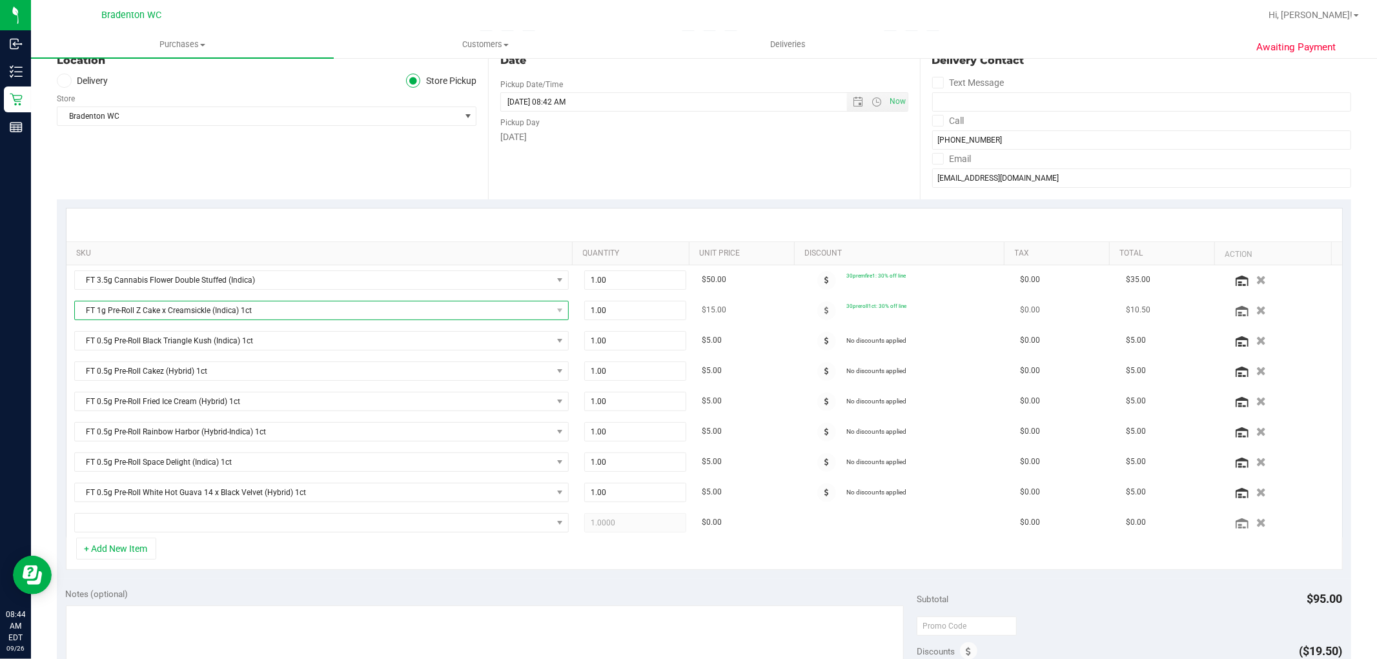
click at [275, 314] on span "FT 1g Pre-Roll Z Cake x Creamsickle (Indica) 1ct" at bounding box center [313, 311] width 477 height 18
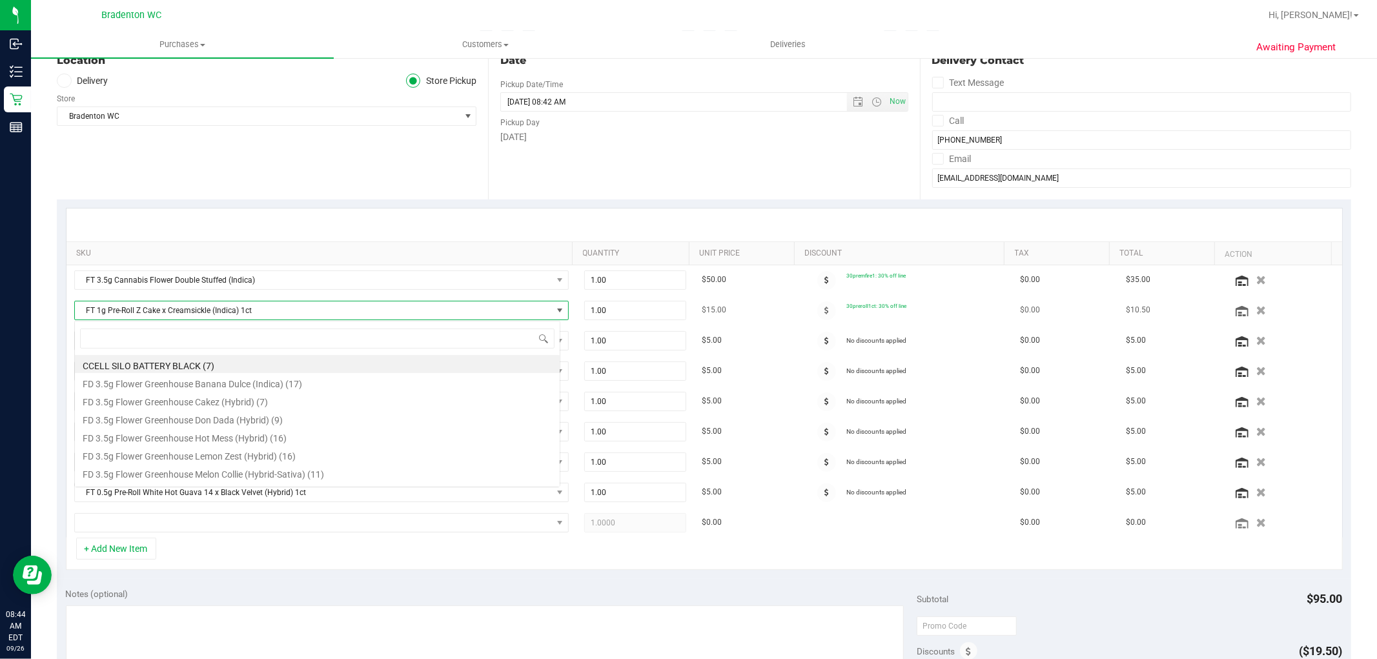
scroll to position [19, 486]
type input "1ct"
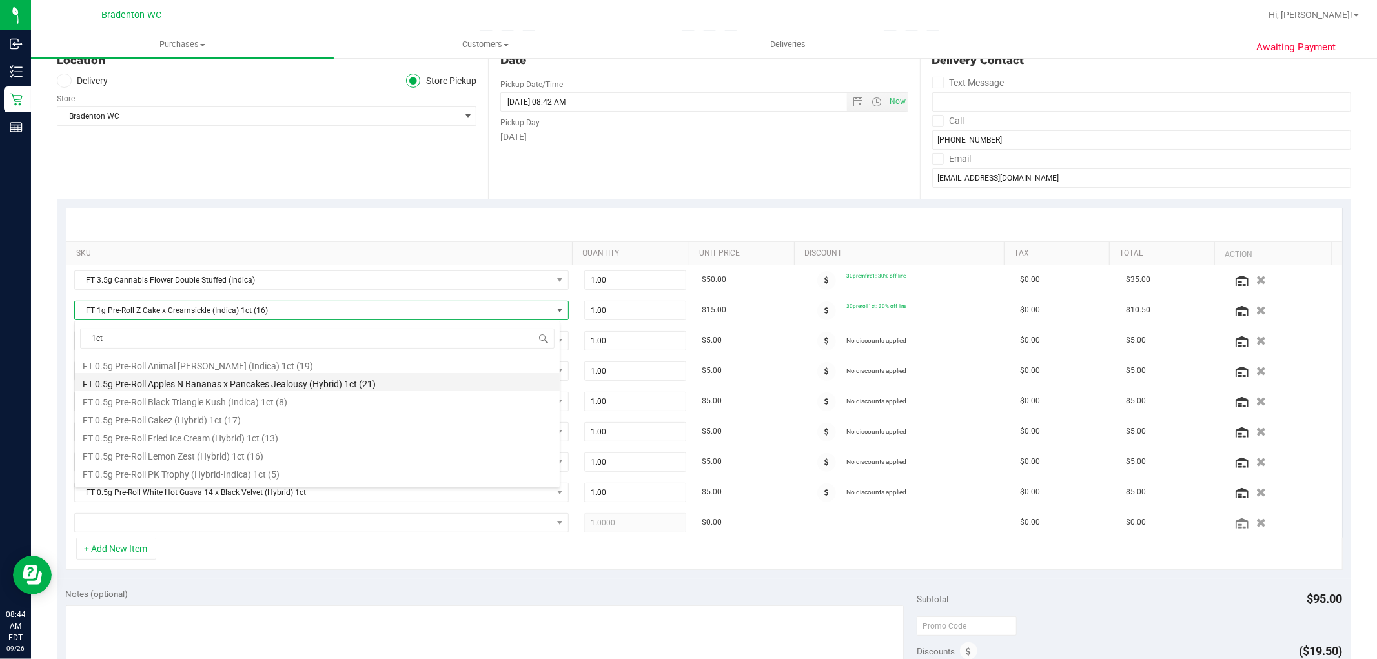
click at [276, 382] on li "FT 0.5g Pre-Roll Apples N Bananas x Pancakes Jealousy (Hybrid) 1ct (21)" at bounding box center [317, 382] width 485 height 18
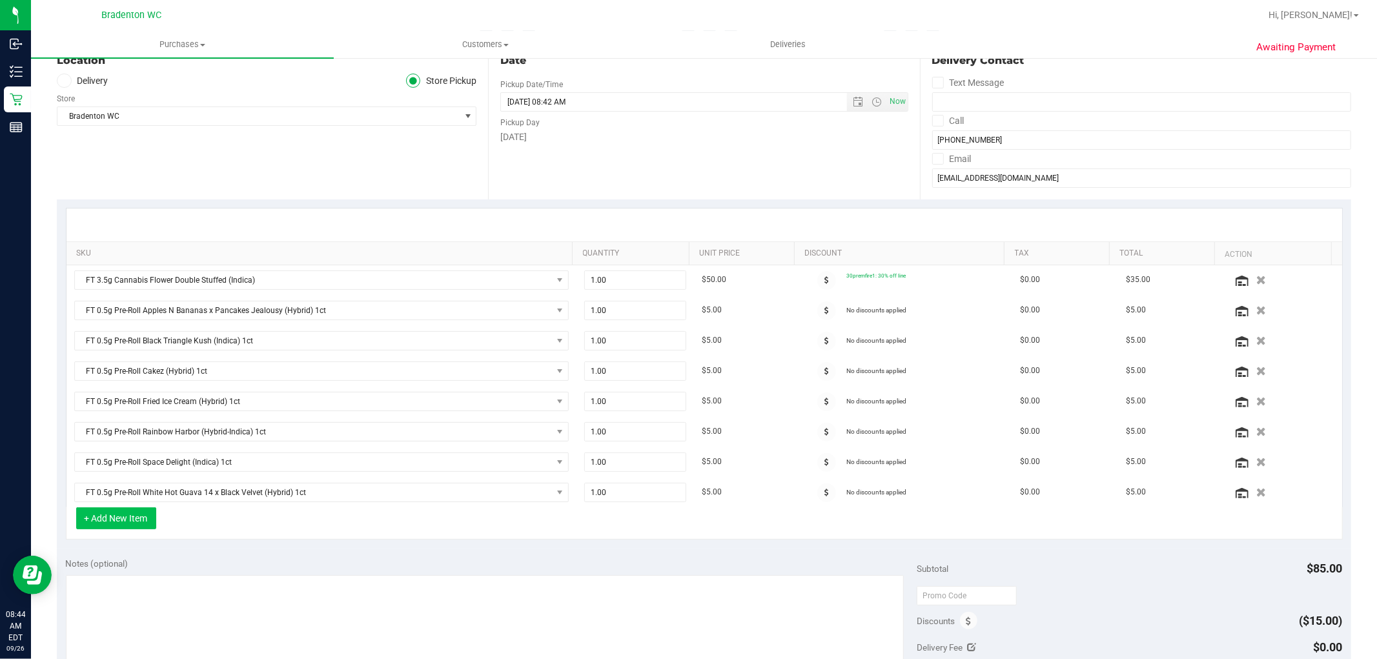
click at [134, 522] on button "+ Add New Item" at bounding box center [116, 519] width 80 height 22
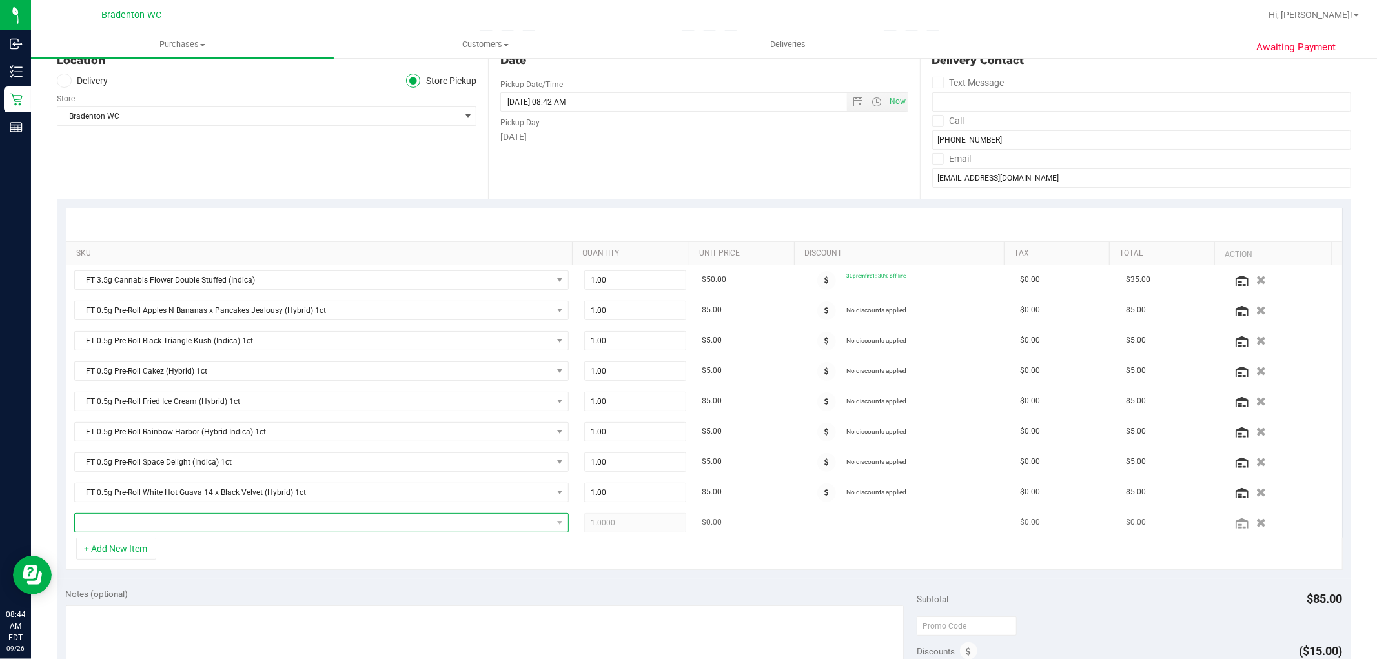
click at [168, 520] on span "NO DATA FOUND" at bounding box center [313, 523] width 477 height 18
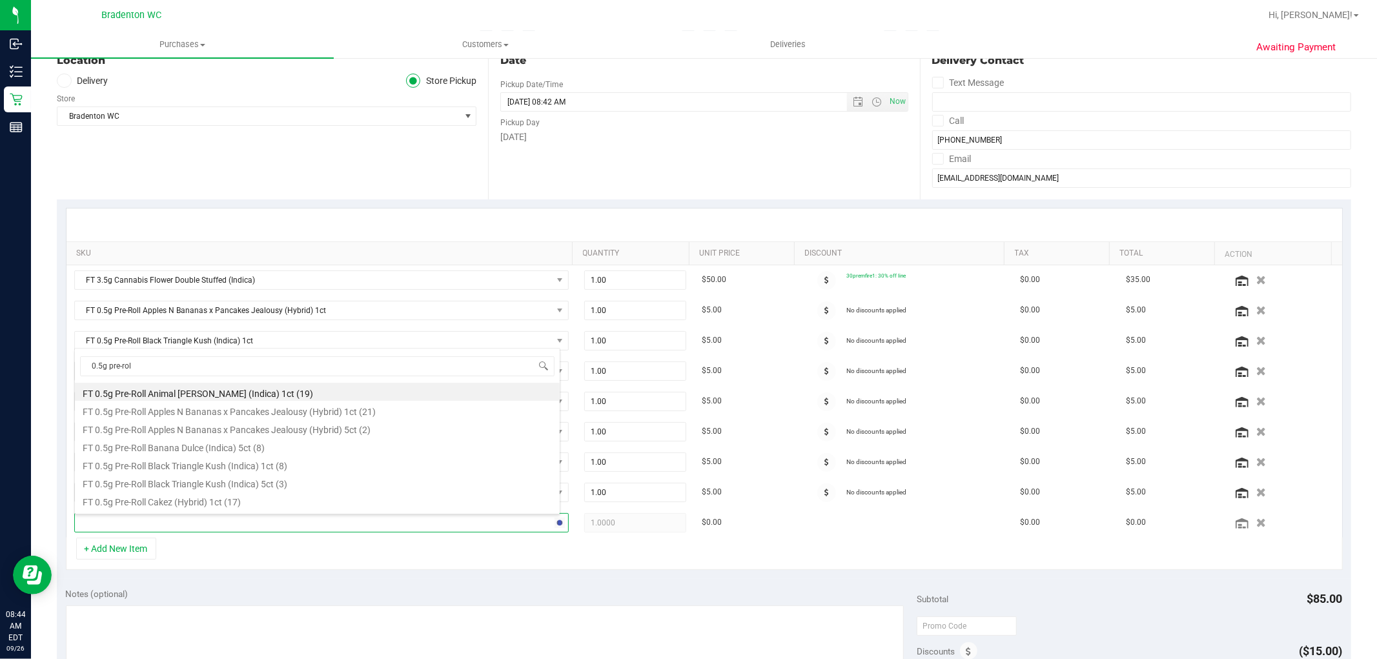
type input "0.5g pre-roll"
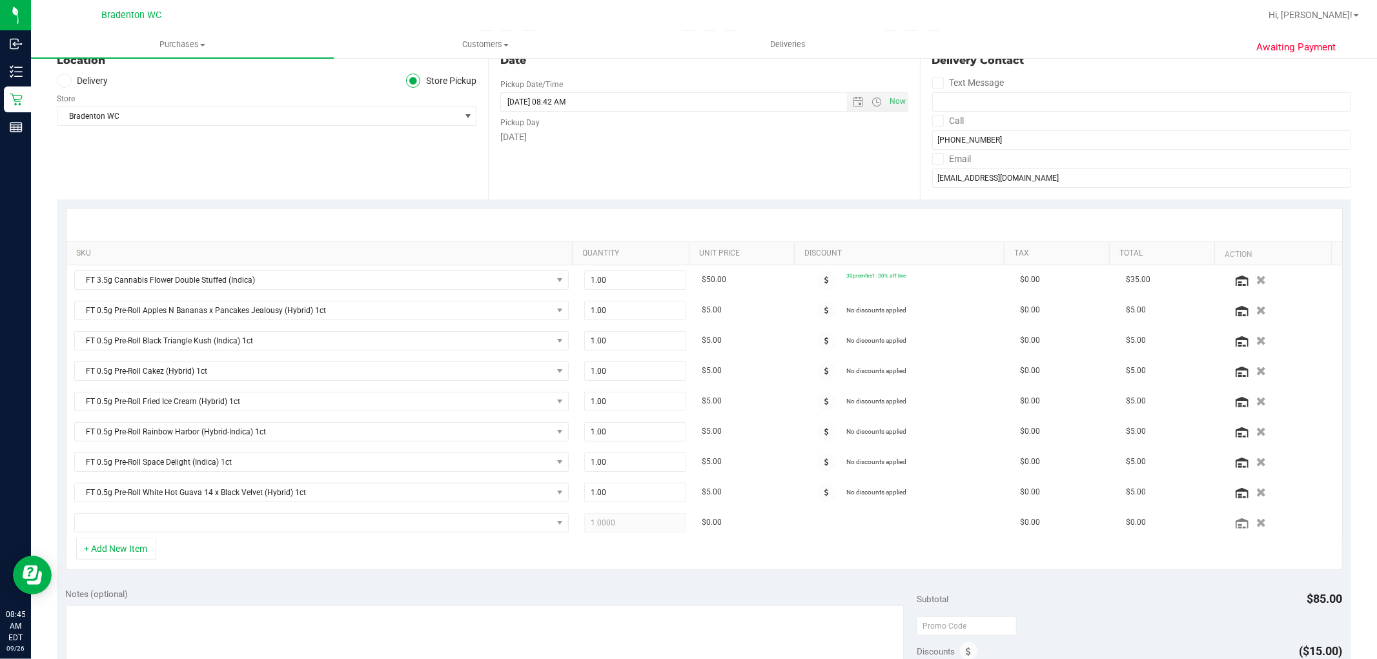
click at [287, 575] on div "SKU Quantity Unit Price Discount Tax Total Action FT 3.5g Cannabis Flower Doubl…" at bounding box center [704, 390] width 1295 height 380
click at [1256, 524] on icon "button" at bounding box center [1261, 523] width 11 height 10
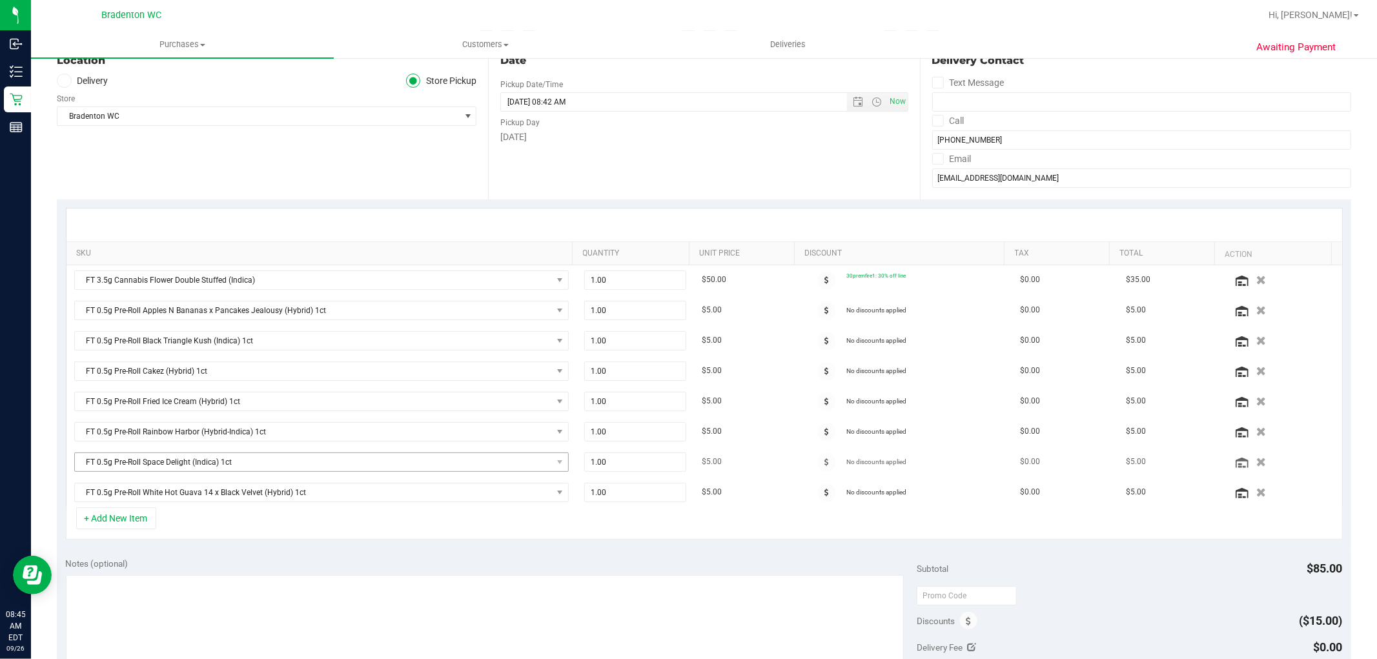
drag, startPoint x: 662, startPoint y: 453, endPoint x: 298, endPoint y: 453, distance: 363.6
click at [298, 453] on tr "FT 0.5g Pre-Roll Space Delight (Indica) 1ct 1.00 1 $5.00 No discounts applied $…" at bounding box center [705, 463] width 1276 height 30
click at [440, 557] on div "Notes (optional) Subtotal $85.00 Discounts ($15.00) Delivery Fee $0.00 Sales Ta…" at bounding box center [704, 665] width 1295 height 232
drag, startPoint x: 621, startPoint y: 468, endPoint x: 535, endPoint y: 467, distance: 86.5
click at [535, 467] on tr "FT 0.5g Pre-Roll Space Delight (Indica) 1ct 1.00 1 $5.00 No discounts applied $…" at bounding box center [705, 463] width 1276 height 30
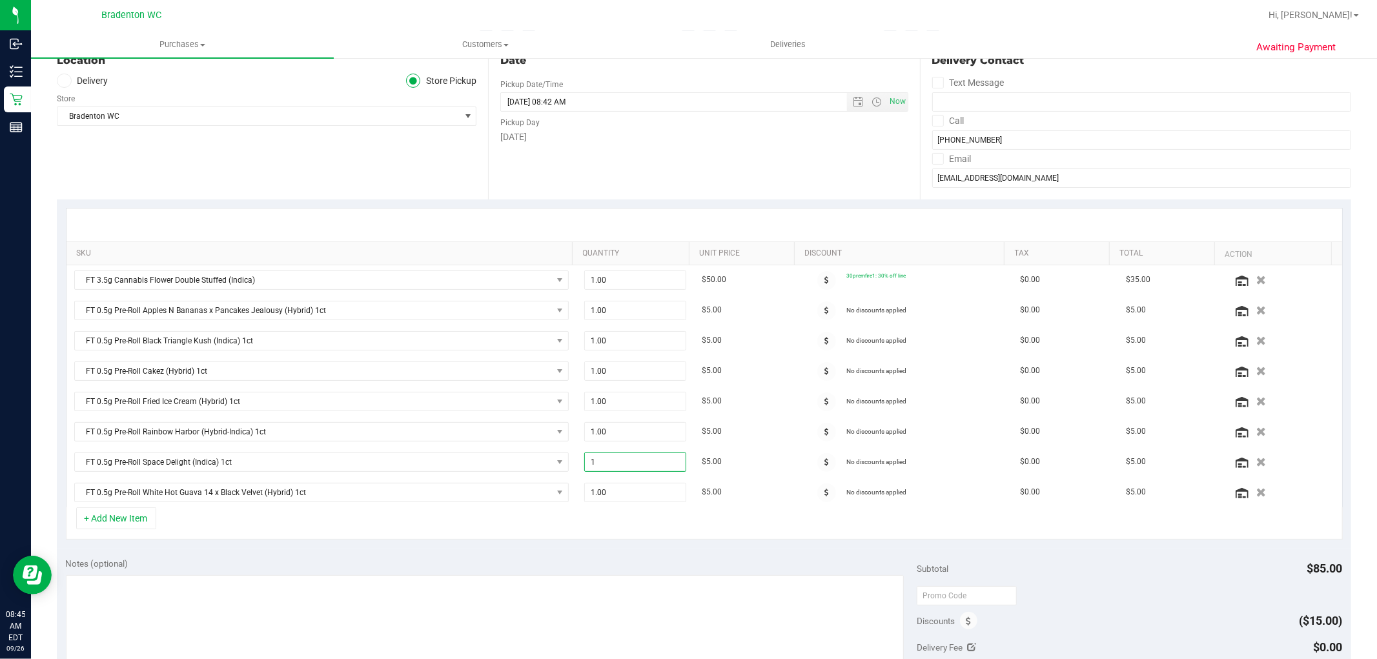
type input "2"
type input "2.00"
click at [525, 586] on textarea at bounding box center [485, 637] width 839 height 124
drag, startPoint x: 634, startPoint y: 497, endPoint x: 466, endPoint y: 468, distance: 170.5
click at [469, 468] on tbody "FT 3.5g Cannabis Flower Double Stuffed (Indica) 1.00 1 $50.00 30premfire1: 30% …" at bounding box center [705, 386] width 1276 height 242
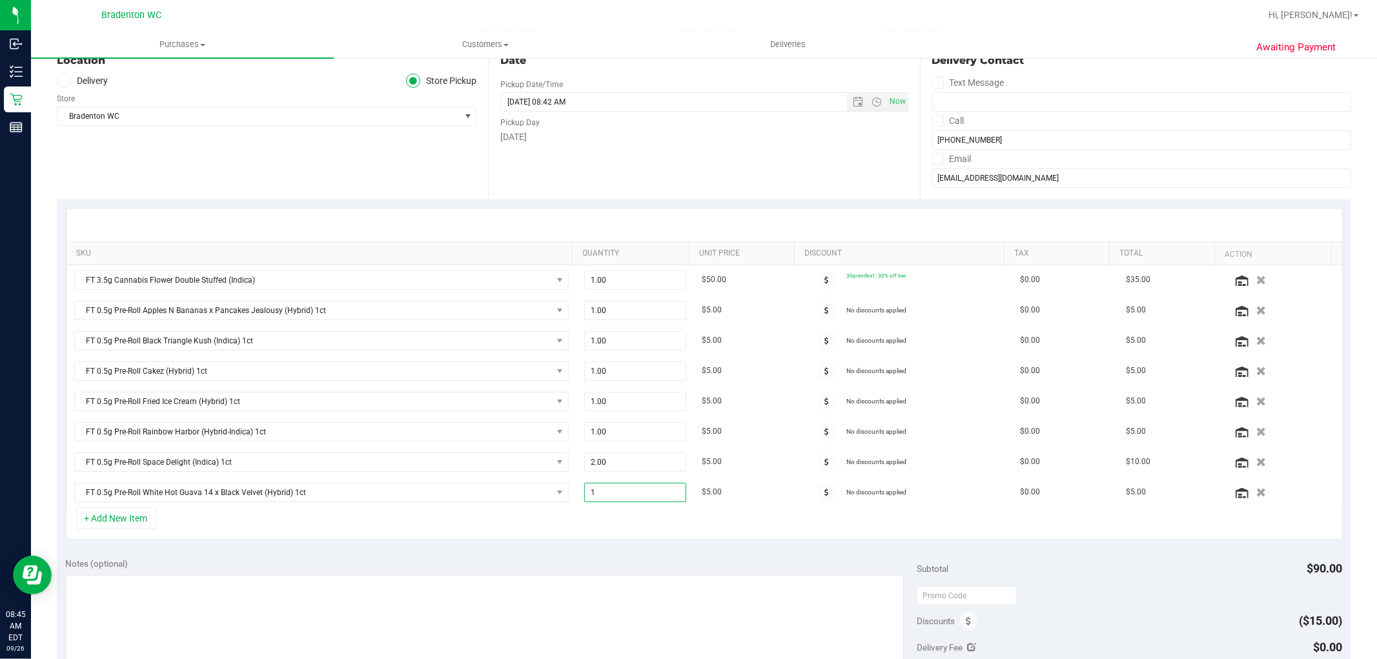
type input "2"
type input "2.00"
click at [504, 533] on div "+ Add New Item" at bounding box center [704, 524] width 1277 height 32
drag, startPoint x: 604, startPoint y: 344, endPoint x: 564, endPoint y: 345, distance: 40.7
click at [585, 344] on span "1.00 1" at bounding box center [635, 340] width 102 height 19
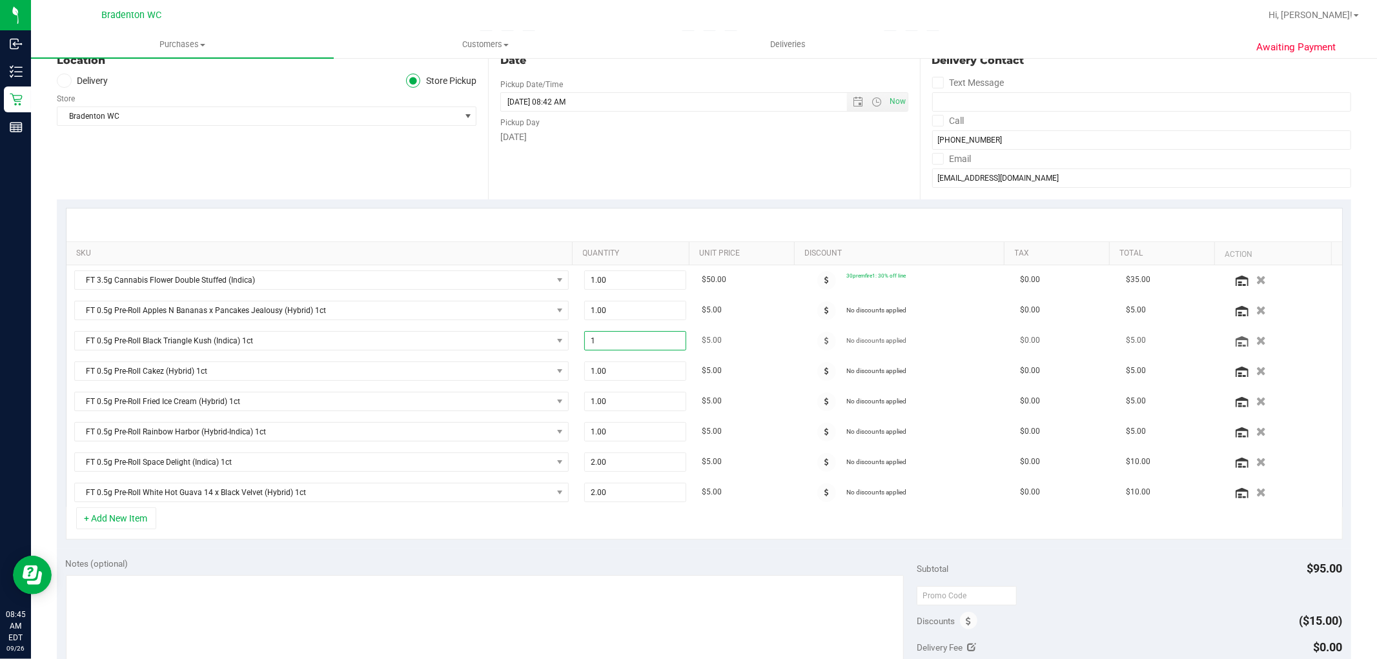
drag, startPoint x: 608, startPoint y: 345, endPoint x: 460, endPoint y: 354, distance: 148.1
click at [460, 354] on tr "FT 0.5g Pre-Roll Black Triangle Kush (Indica) 1ct 1.00 1 $5.00 No discounts app…" at bounding box center [705, 341] width 1276 height 30
click at [492, 547] on div "SKU Quantity Unit Price Discount Tax Total Action FT 3.5g Cannabis Flower Doubl…" at bounding box center [704, 374] width 1295 height 349
drag, startPoint x: 611, startPoint y: 371, endPoint x: 489, endPoint y: 429, distance: 135.2
click at [486, 364] on tr "FT 0.5g Pre-Roll Cakez (Hybrid) 1ct 1.00 1 $5.00 No discounts applied $0.00 $5.…" at bounding box center [705, 371] width 1276 height 30
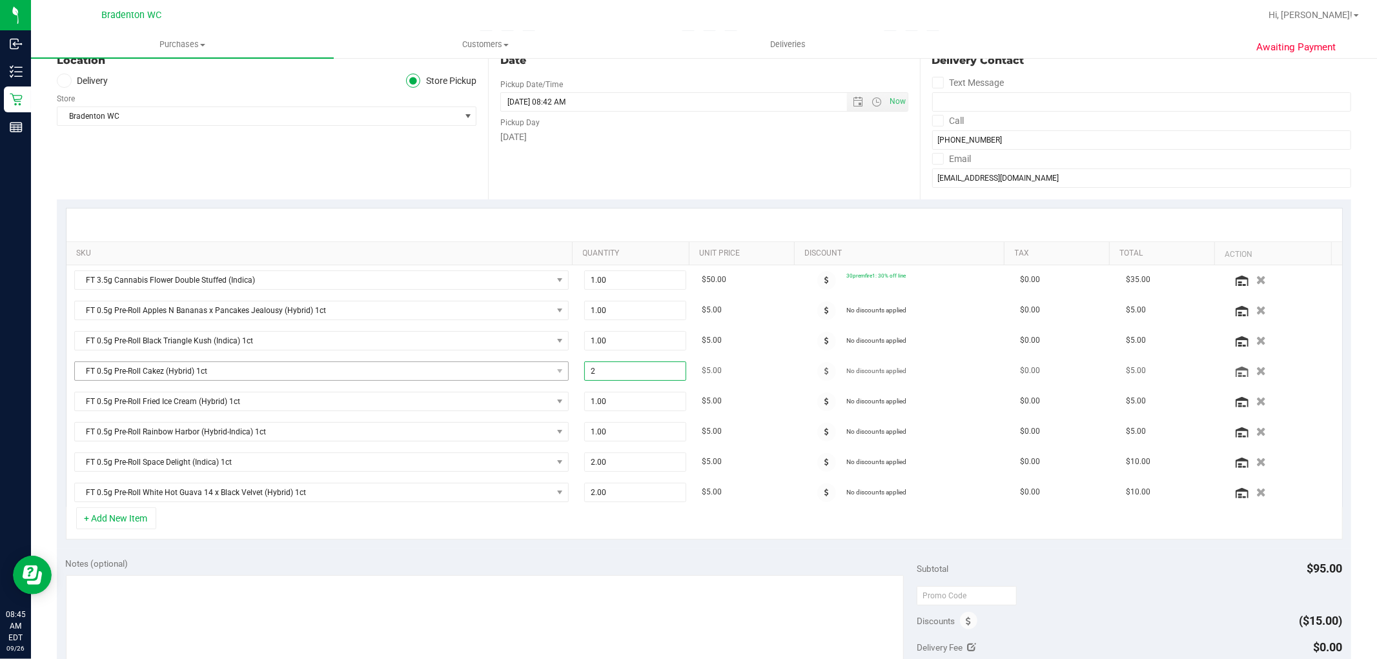
drag, startPoint x: 636, startPoint y: 373, endPoint x: 531, endPoint y: 373, distance: 104.6
click at [531, 373] on tr "FT 0.5g Pre-Roll Cakez (Hybrid) 1ct 1.00 2 $5.00 No discounts applied $0.00 $5.…" at bounding box center [705, 371] width 1276 height 30
type input "1"
drag, startPoint x: 612, startPoint y: 402, endPoint x: 502, endPoint y: 402, distance: 109.1
click at [504, 401] on tr "FT 0.5g Pre-Roll Fried Ice Cream (Hybrid) 1ct 1.00 1 $5.00 No discounts applied…" at bounding box center [705, 402] width 1276 height 30
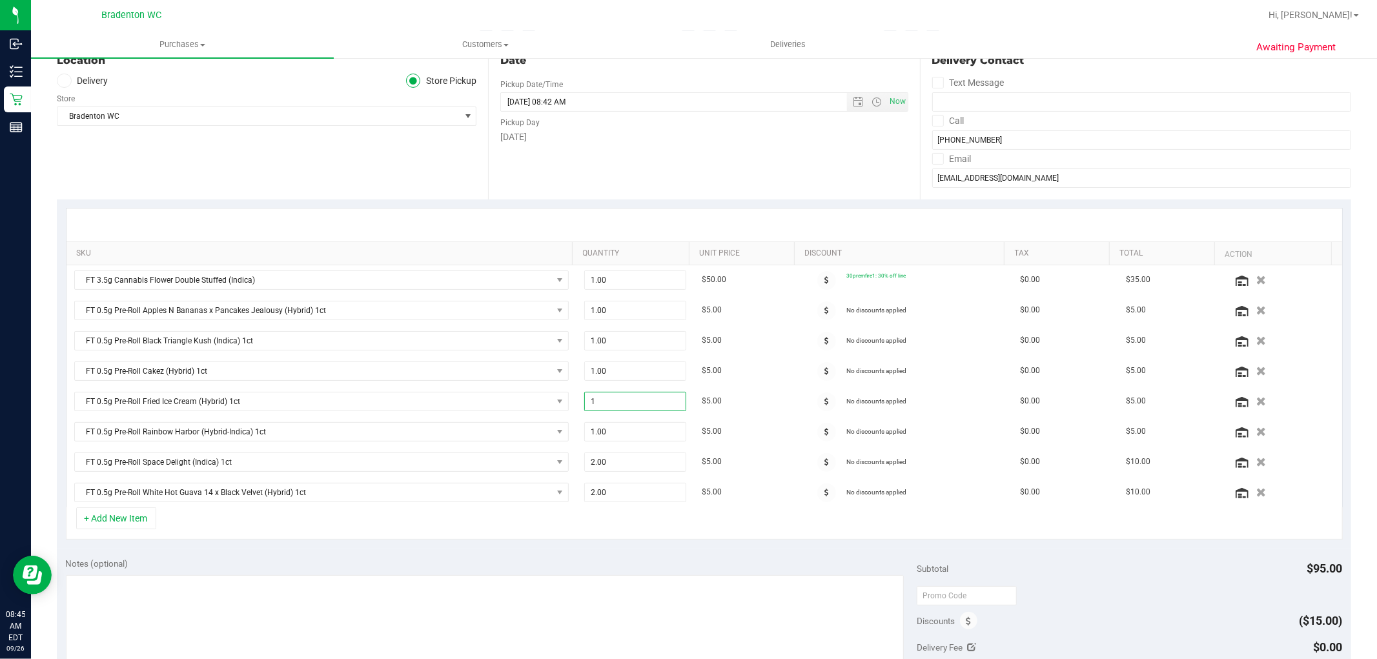
type input "2"
type input "2.00"
click at [546, 565] on div "Notes (optional)" at bounding box center [492, 563] width 852 height 13
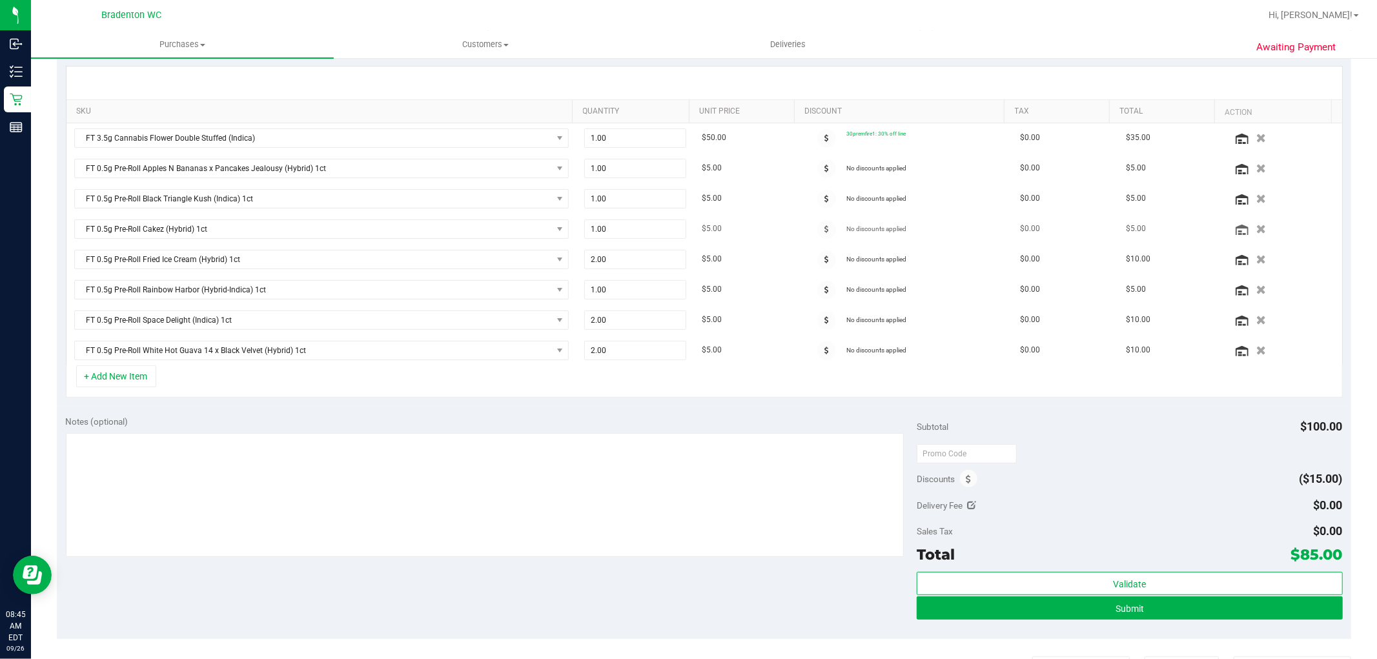
scroll to position [287, 0]
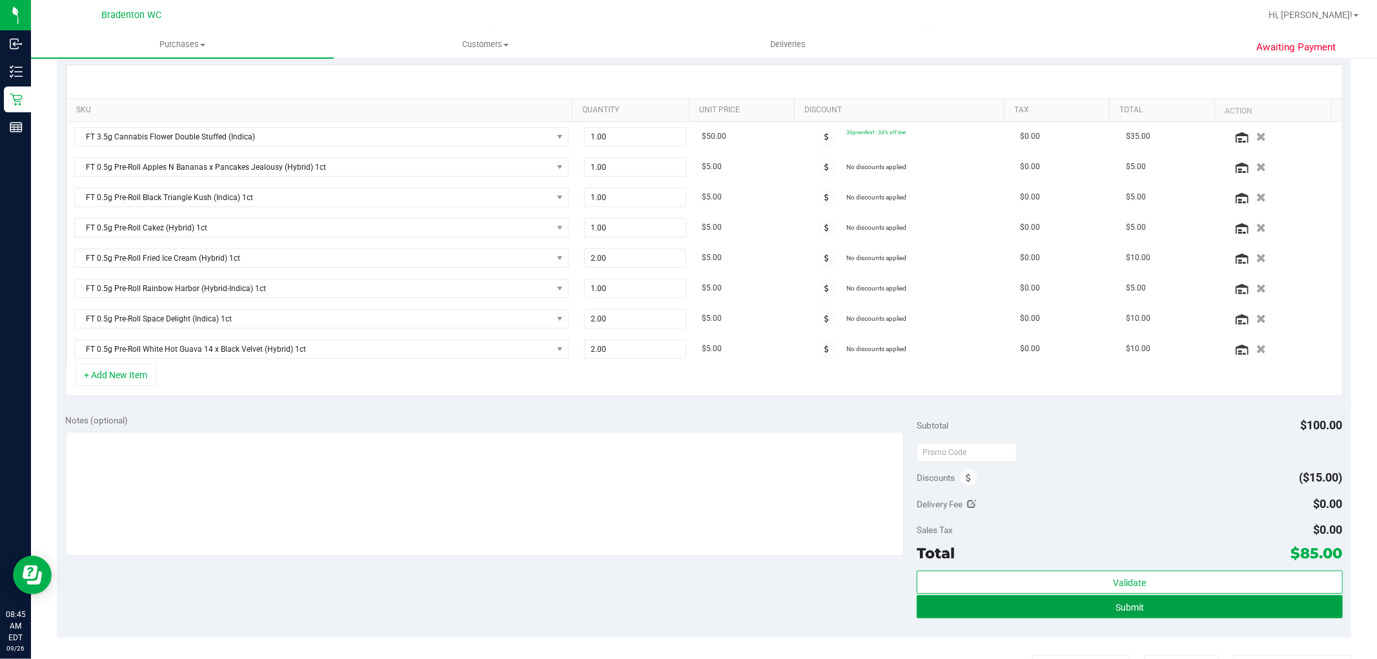
click at [1116, 610] on span "Submit" at bounding box center [1130, 608] width 28 height 10
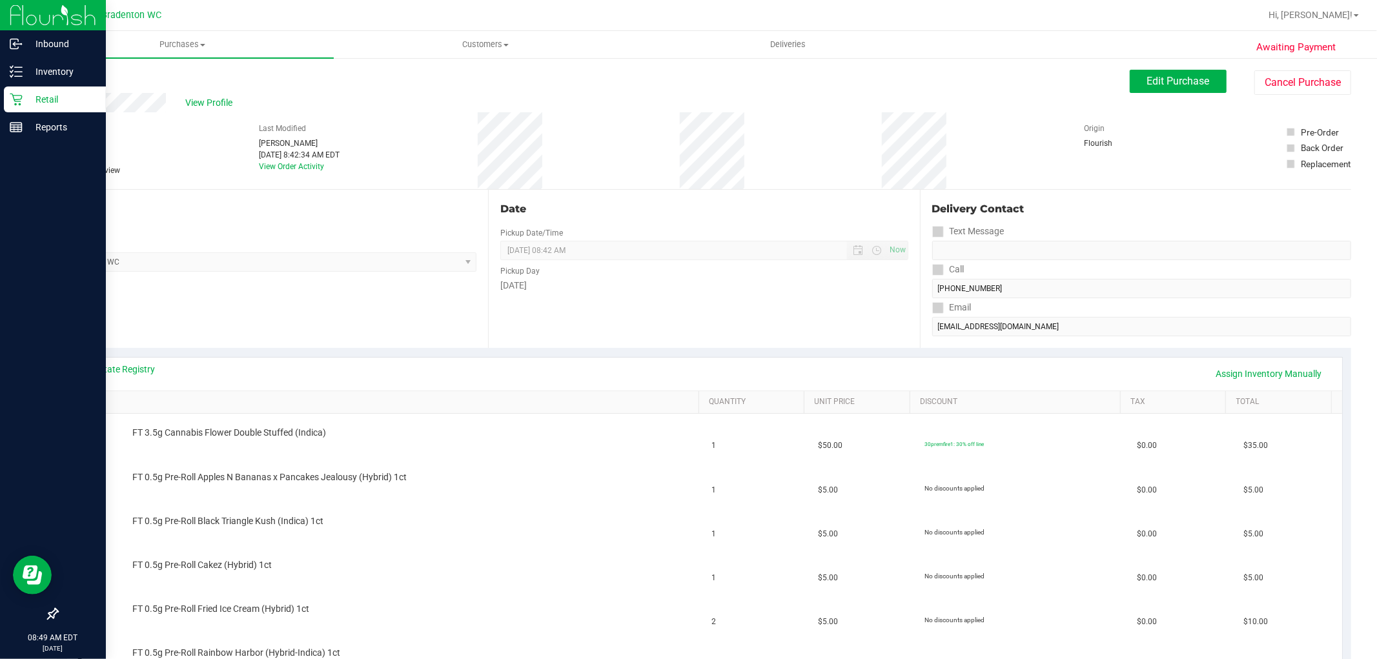
click at [21, 99] on icon at bounding box center [16, 99] width 13 height 13
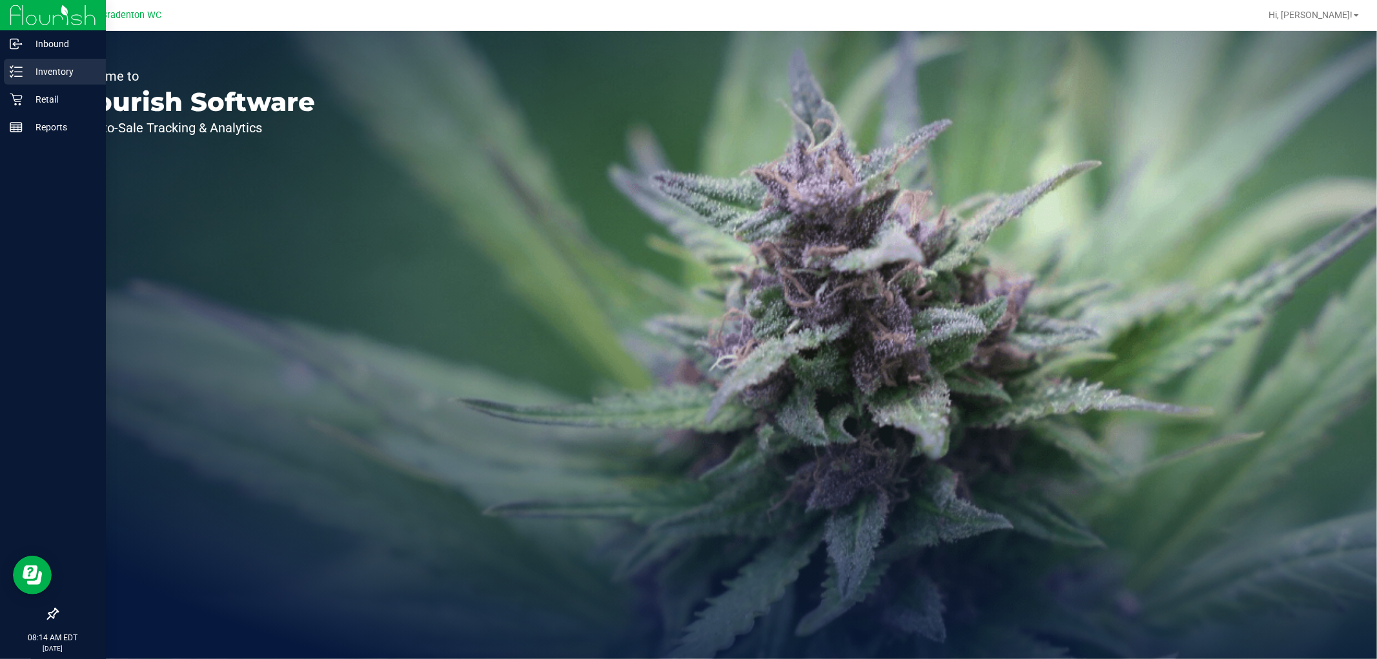
click at [23, 72] on p "Inventory" at bounding box center [61, 71] width 77 height 15
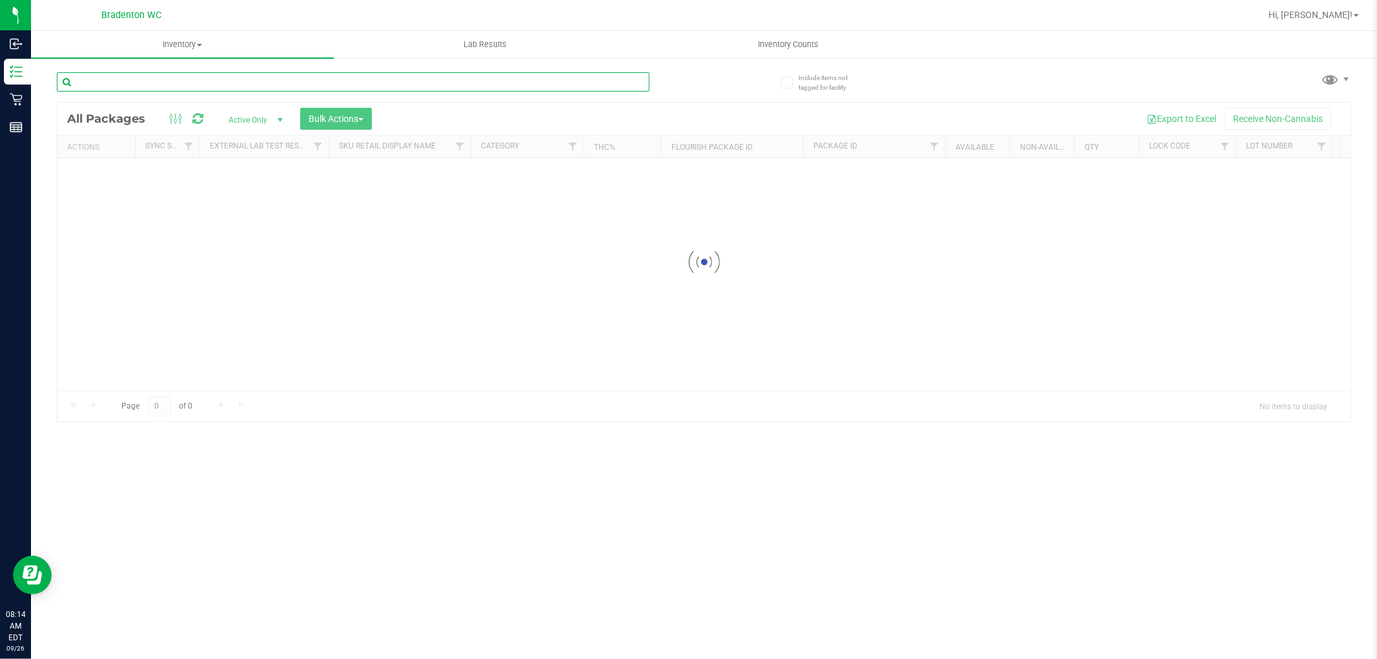
click at [255, 81] on input "text" at bounding box center [353, 81] width 593 height 19
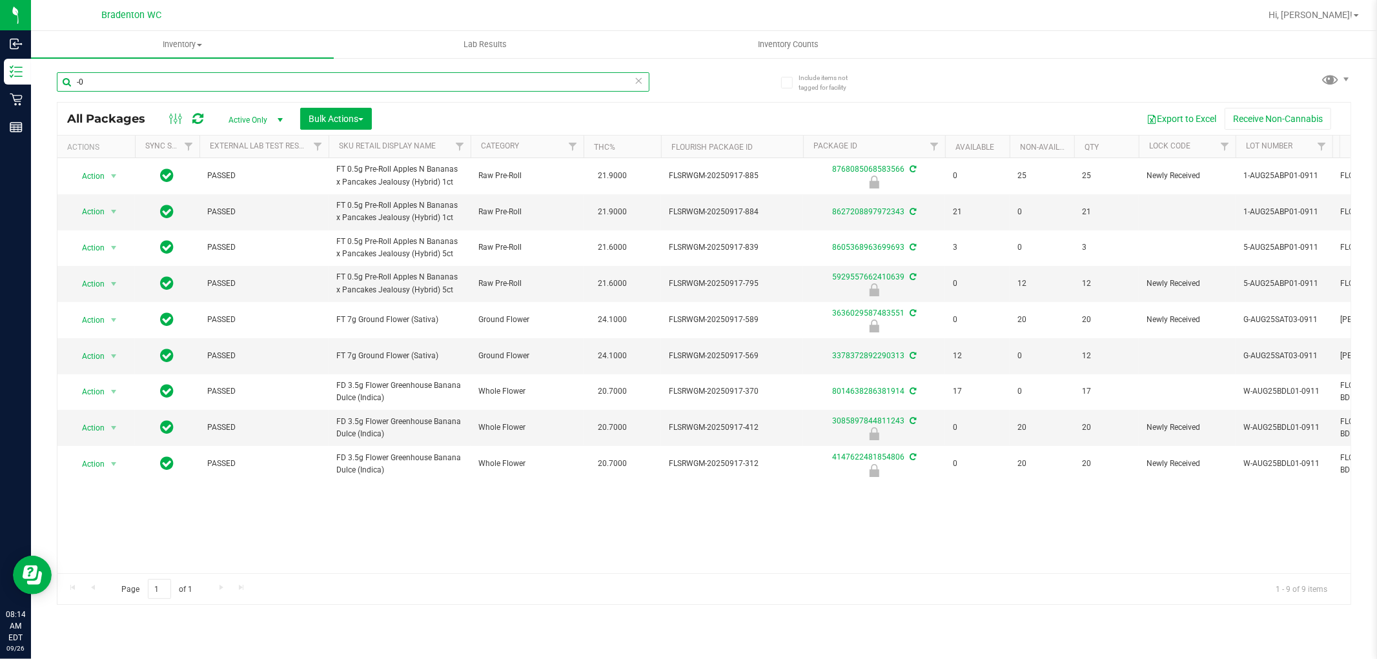
type input "-"
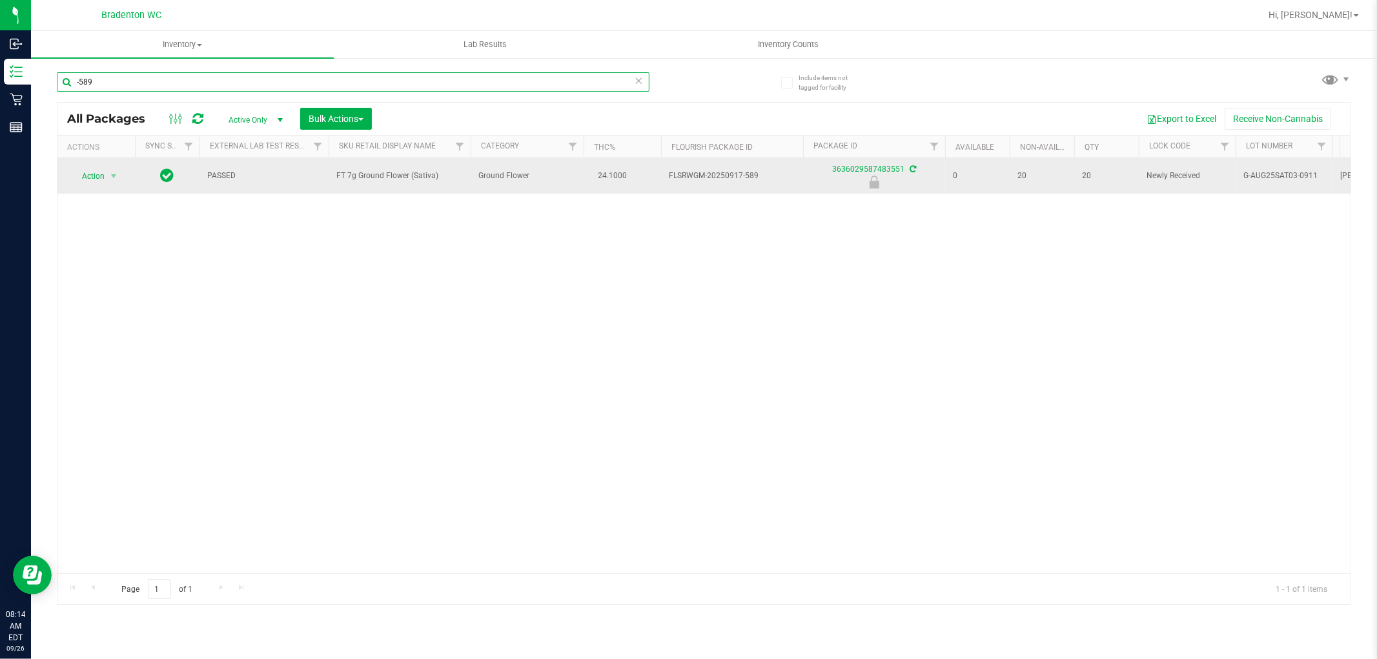
type input "-589"
click at [85, 173] on span "Action" at bounding box center [87, 176] width 35 height 18
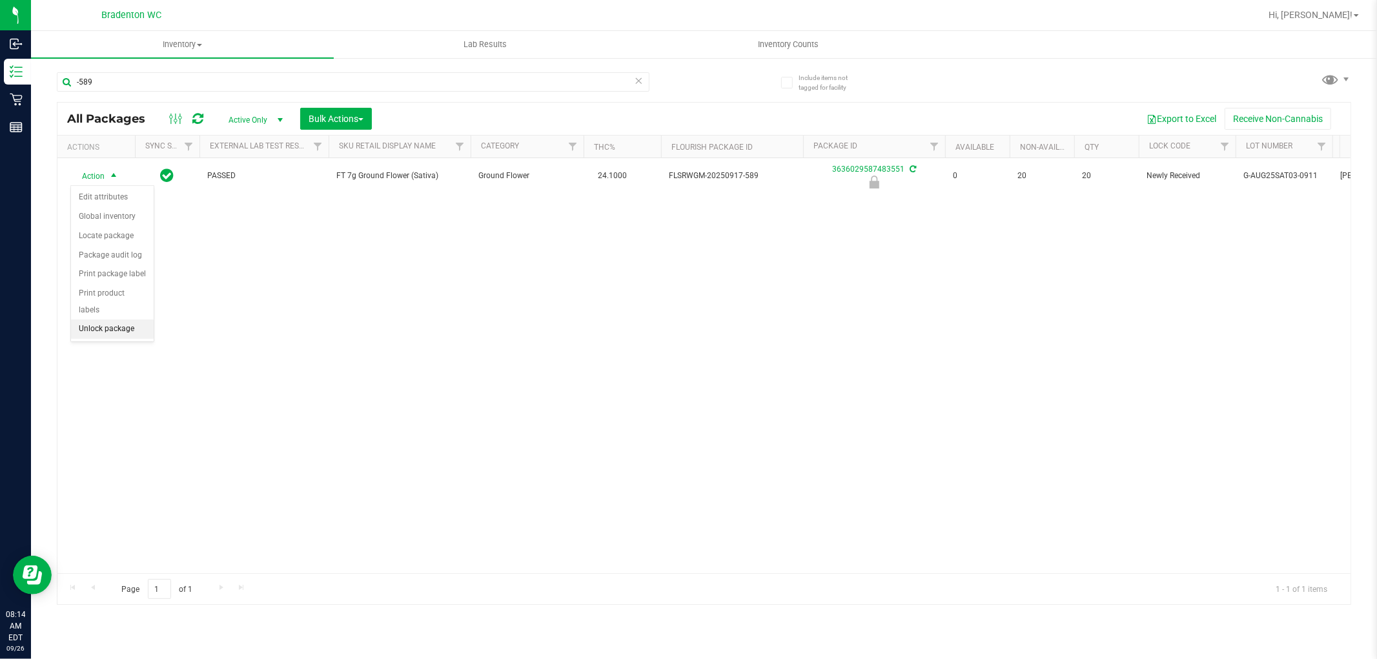
click at [108, 329] on li "Unlock package" at bounding box center [112, 329] width 83 height 19
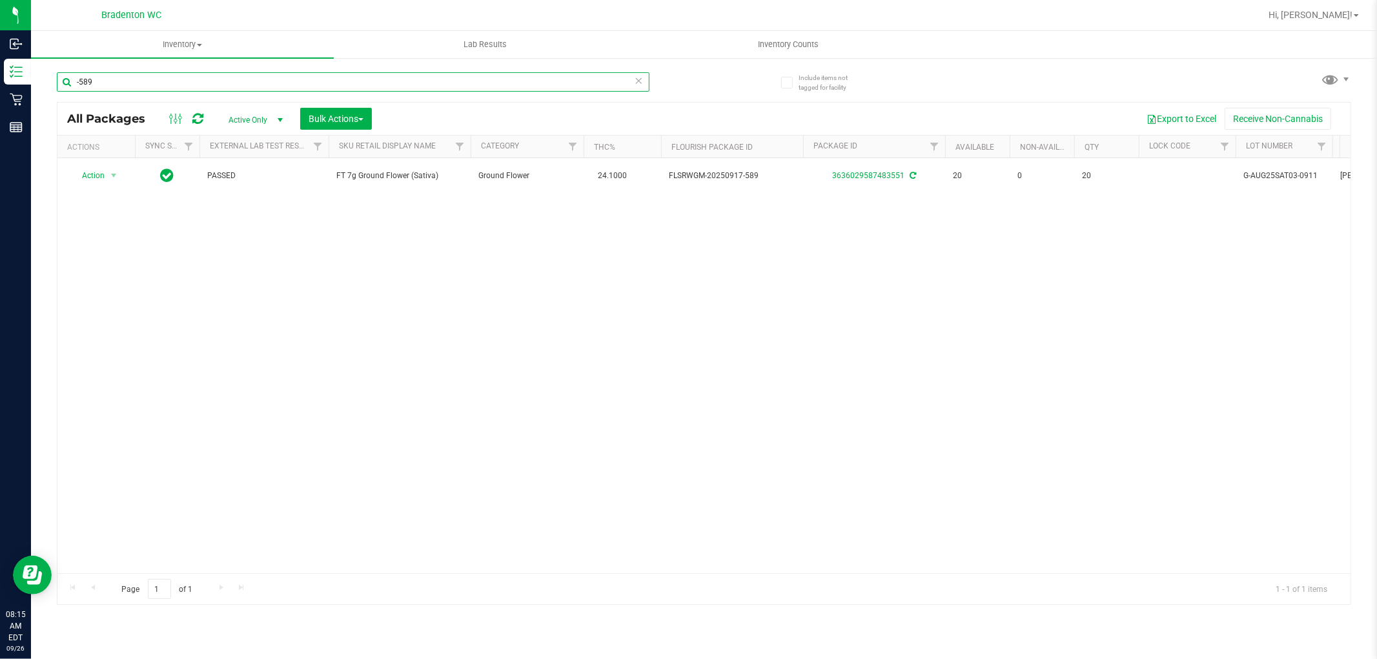
drag, startPoint x: 191, startPoint y: 75, endPoint x: 145, endPoint y: 108, distance: 56.5
click at [43, 76] on div "Include items not tagged for facility -589 All Packages Active Only Active Only…" at bounding box center [704, 254] width 1346 height 394
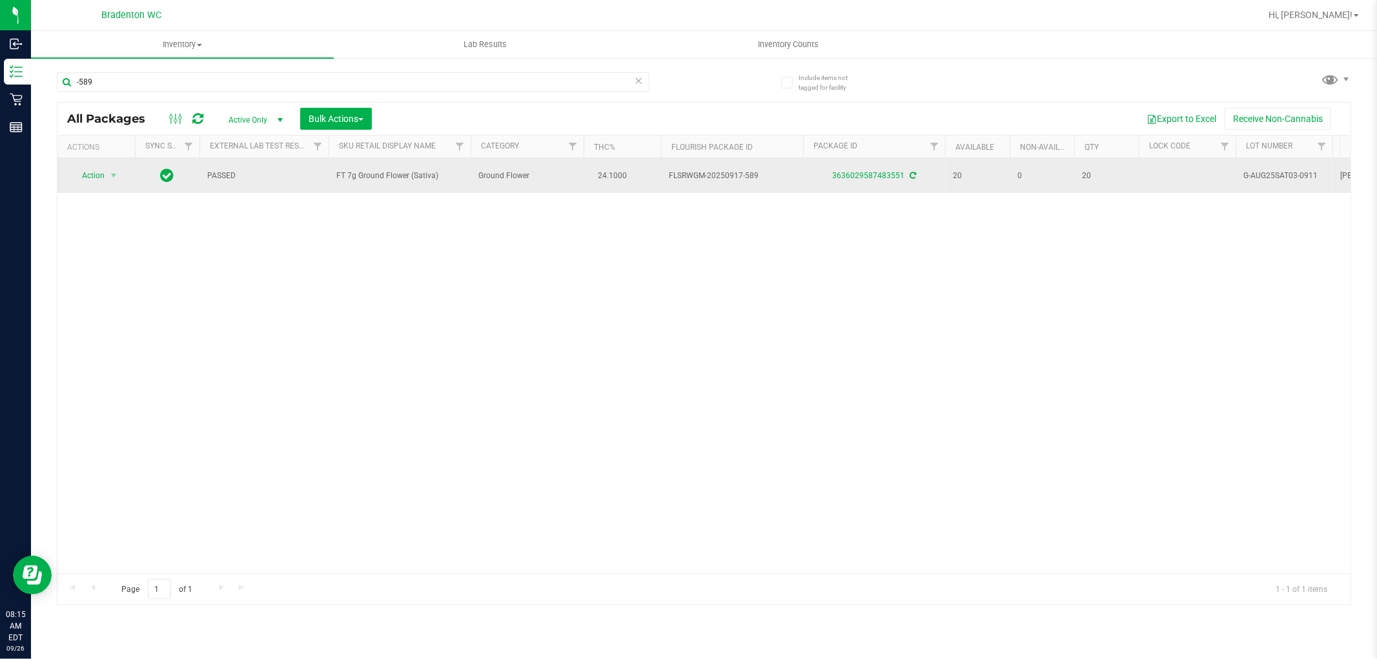
drag, startPoint x: 448, startPoint y: 174, endPoint x: 335, endPoint y: 183, distance: 114.0
click at [335, 183] on td "FT 7g Ground Flower (Sativa)" at bounding box center [400, 175] width 142 height 35
copy span "FT 7g Ground Flower (Sativa)"
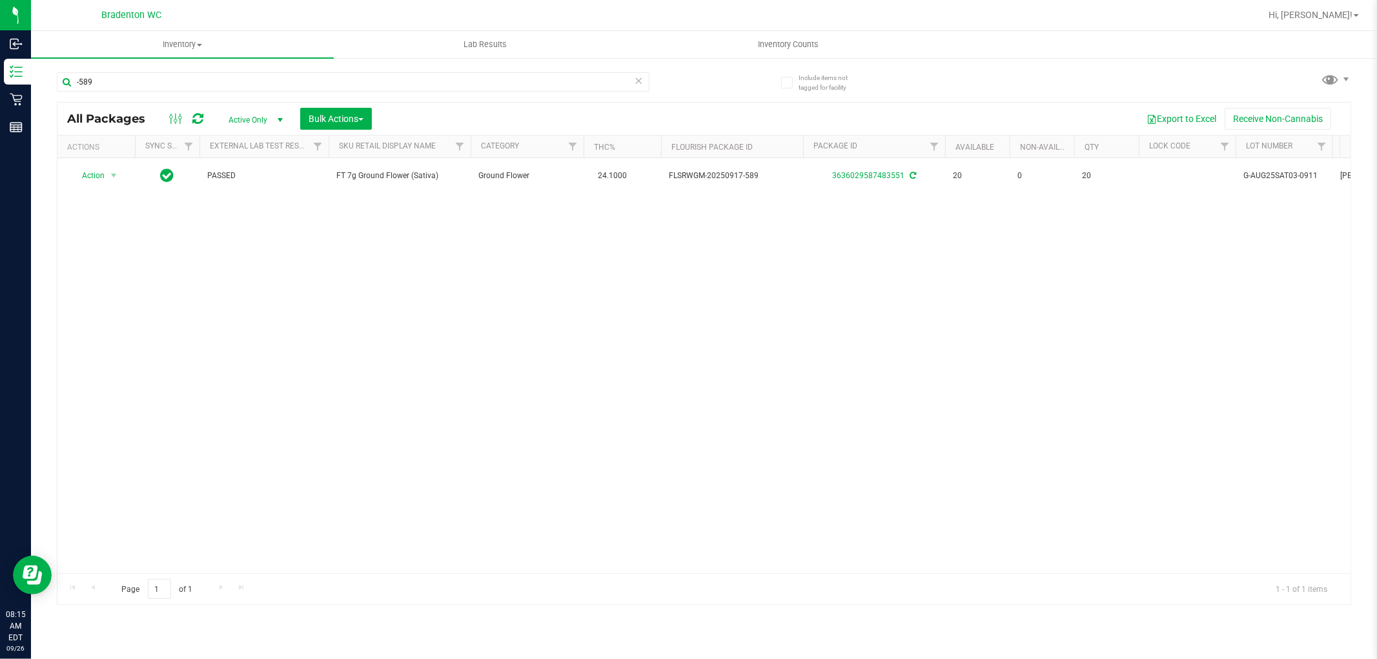
click at [640, 79] on icon at bounding box center [639, 79] width 9 height 15
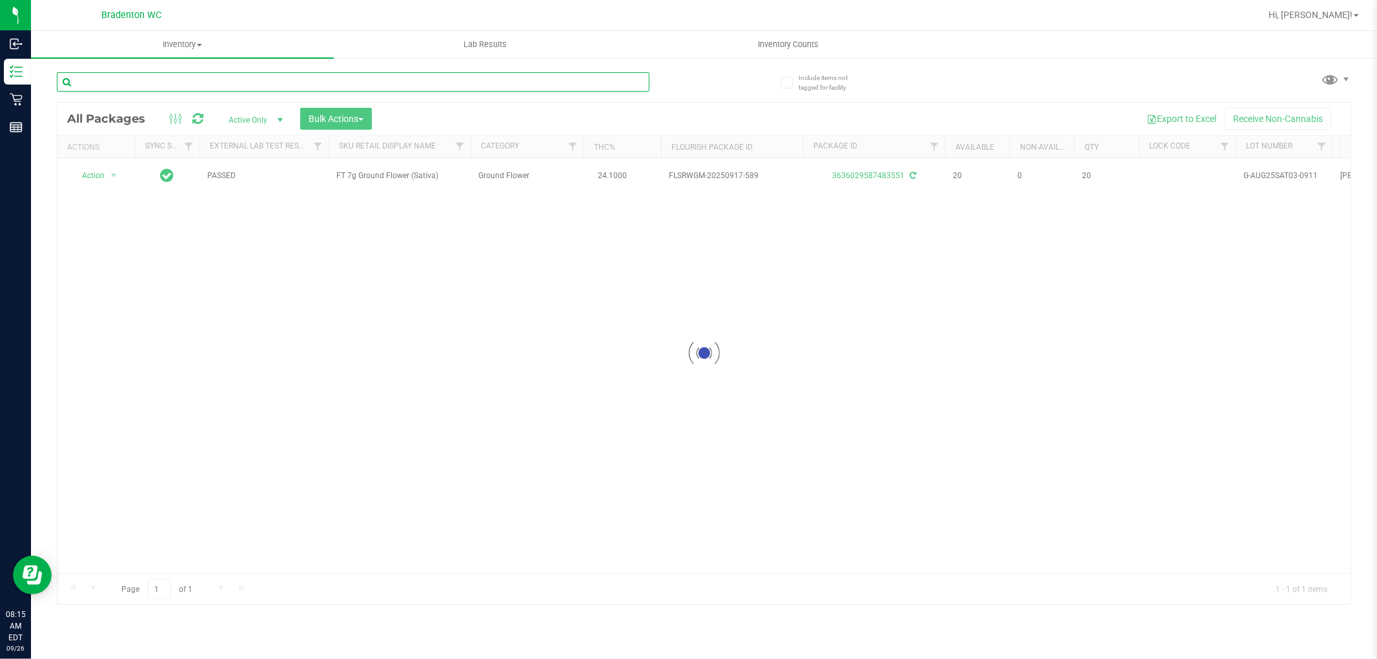
click at [611, 81] on input "text" at bounding box center [353, 81] width 593 height 19
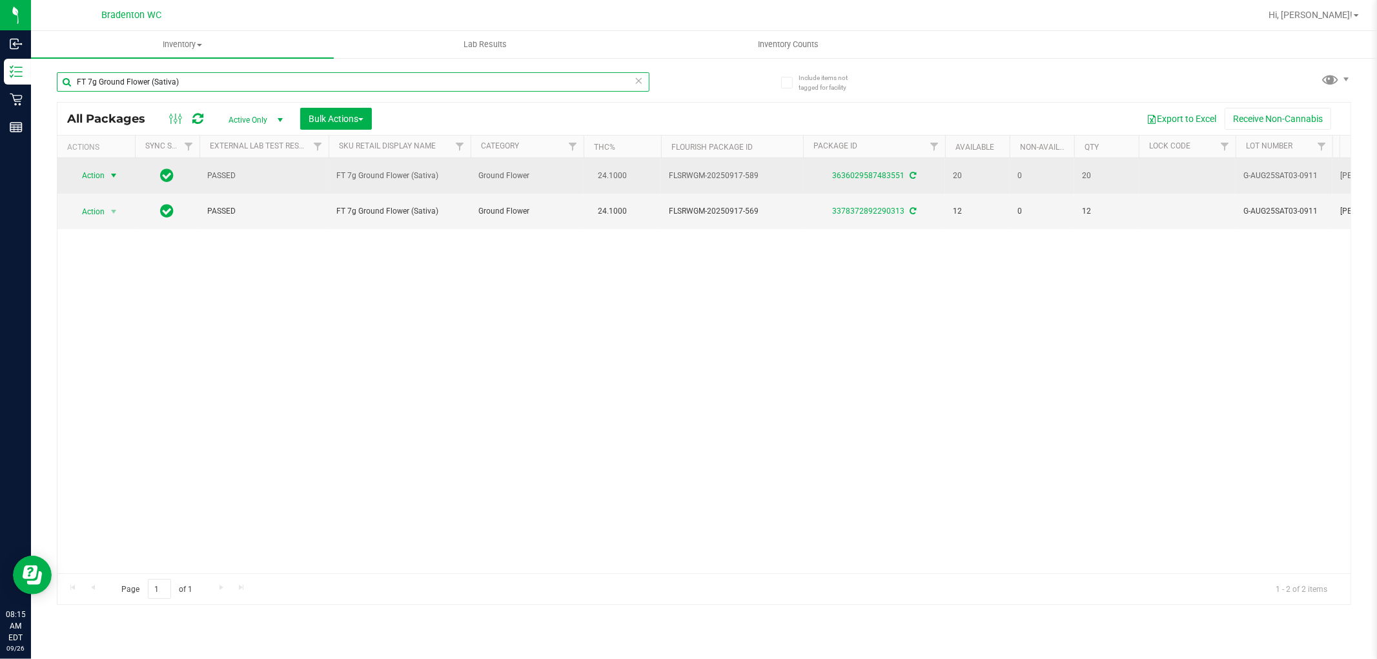
type input "FT 7g Ground Flower (Sativa)"
click at [101, 176] on span "Action" at bounding box center [87, 176] width 35 height 18
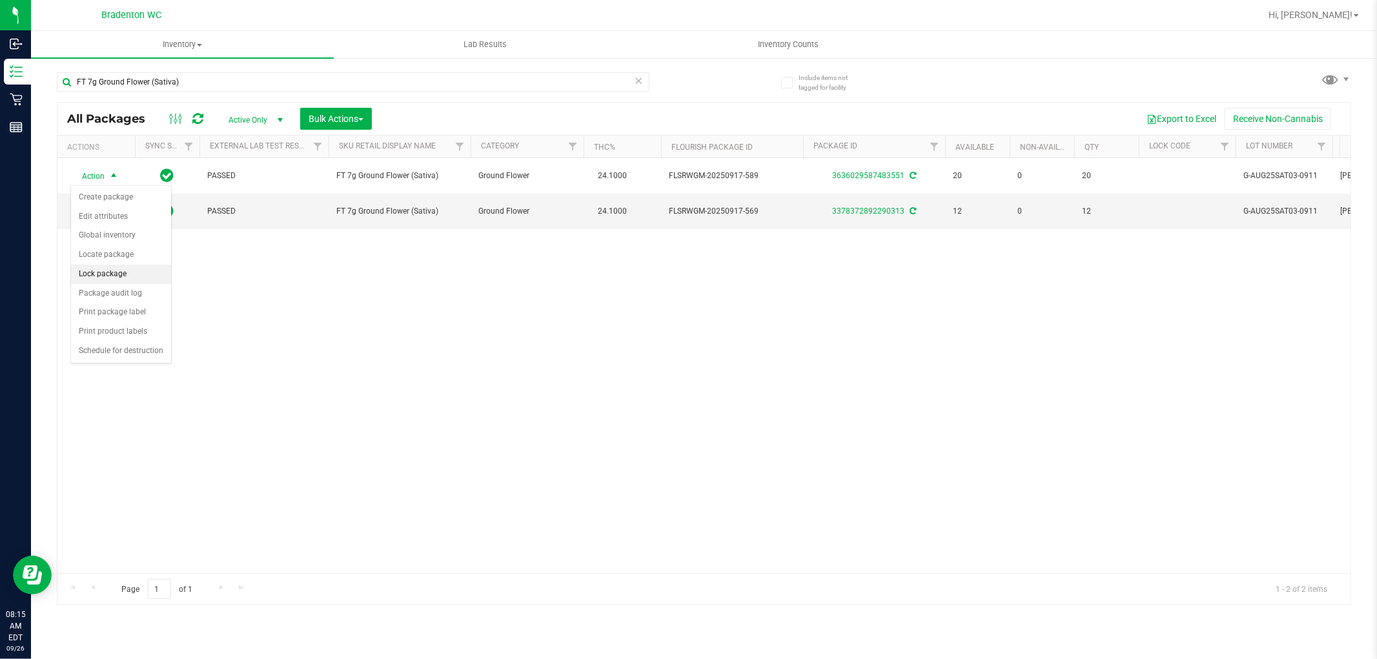
click at [112, 273] on li "Lock package" at bounding box center [121, 274] width 100 height 19
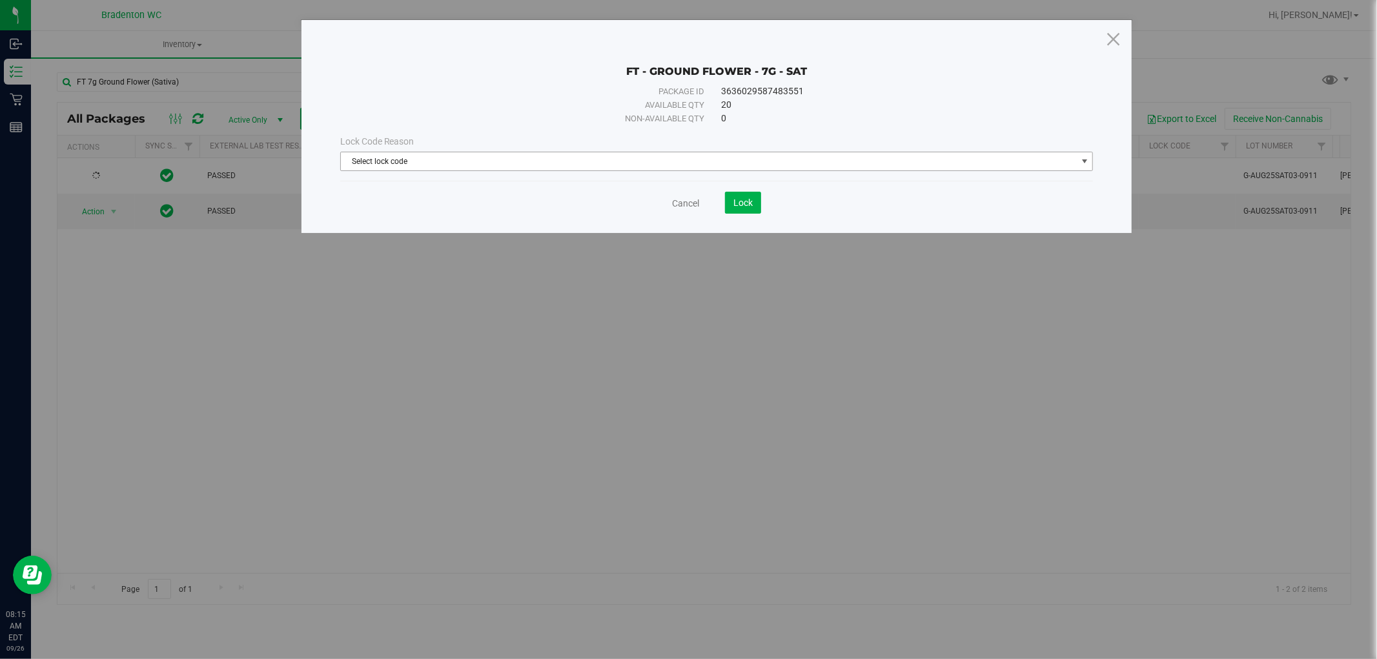
click at [687, 152] on span "Select lock code" at bounding box center [717, 161] width 754 height 19
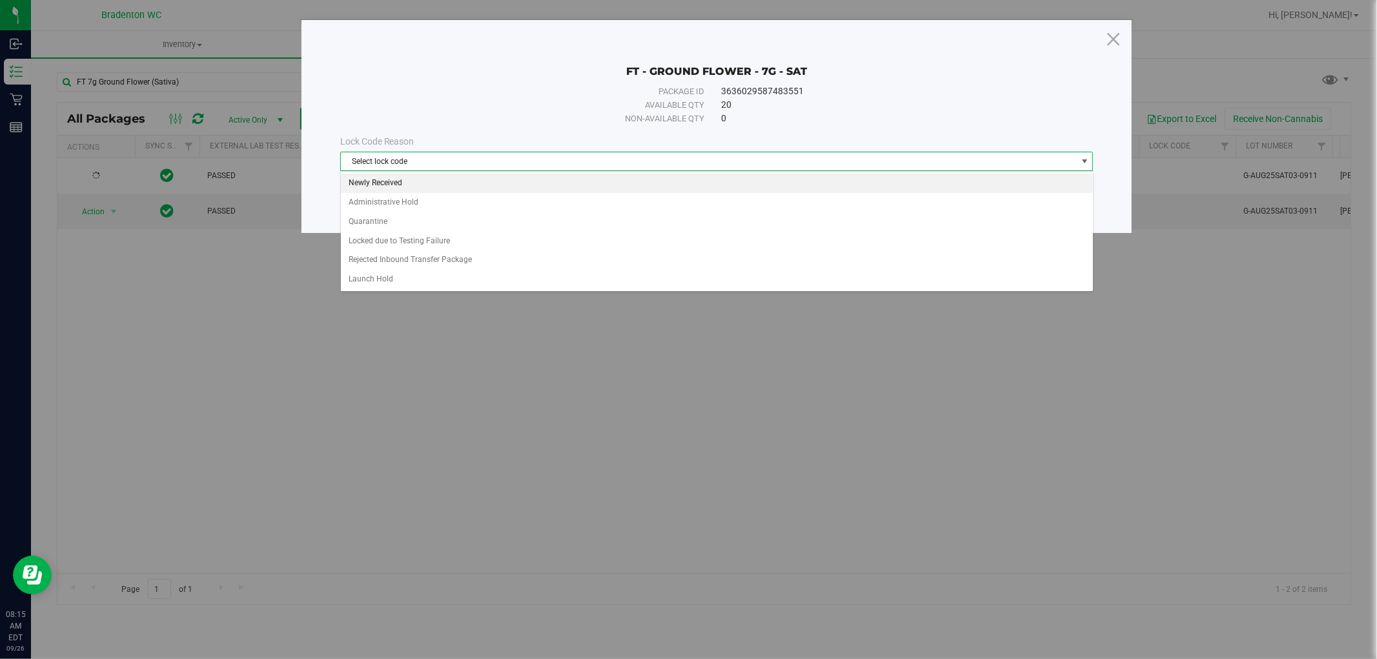
click at [390, 186] on li "Newly Received" at bounding box center [717, 183] width 752 height 19
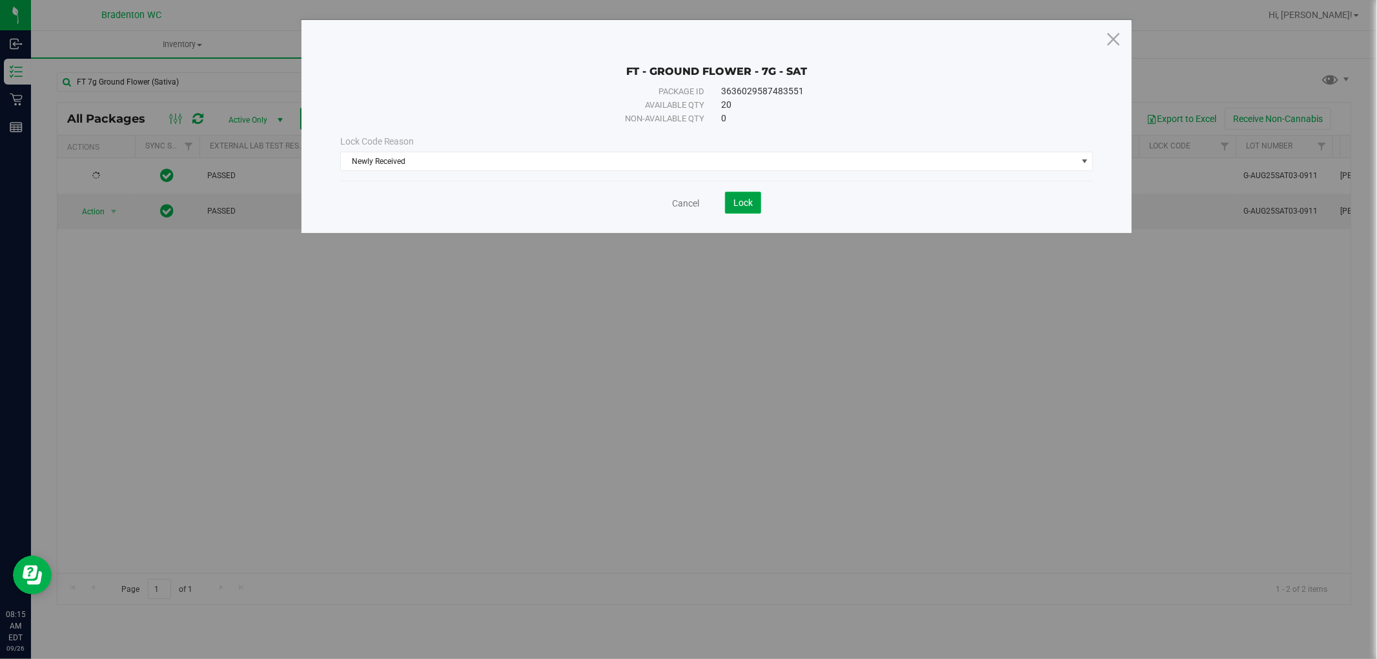
click at [747, 198] on span "Lock" at bounding box center [743, 203] width 19 height 10
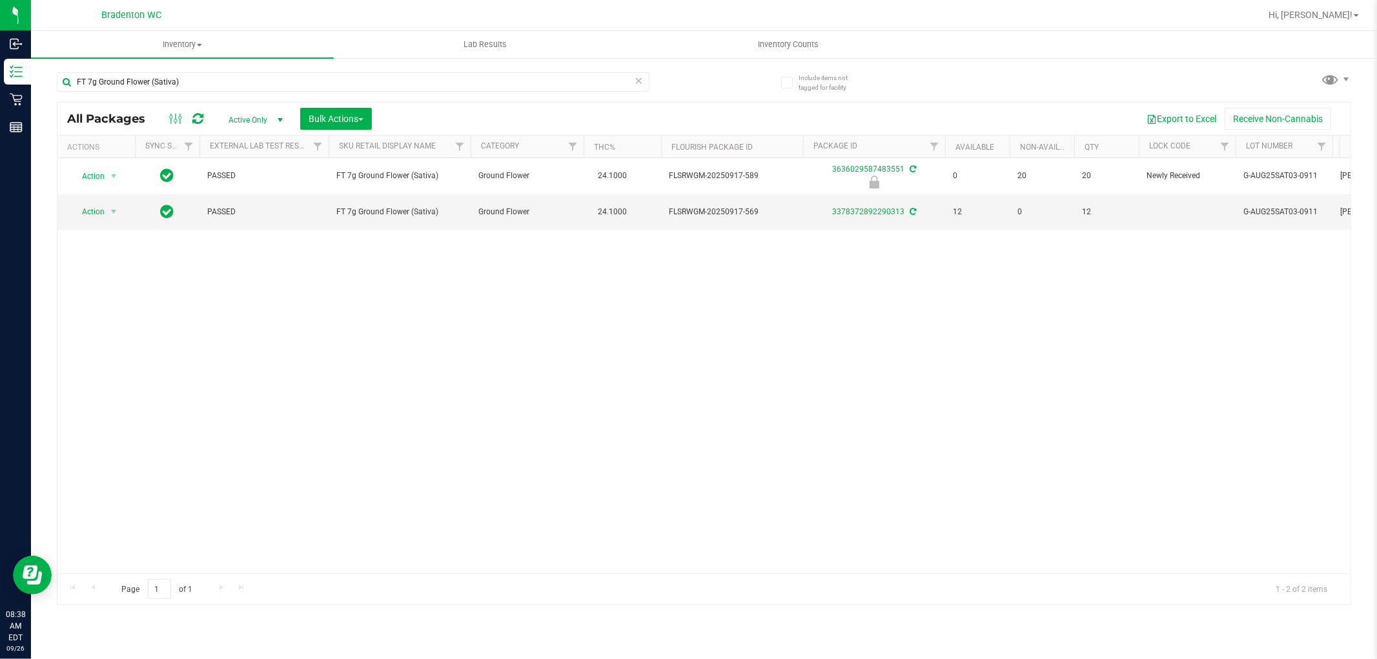
click at [641, 79] on icon at bounding box center [639, 79] width 9 height 15
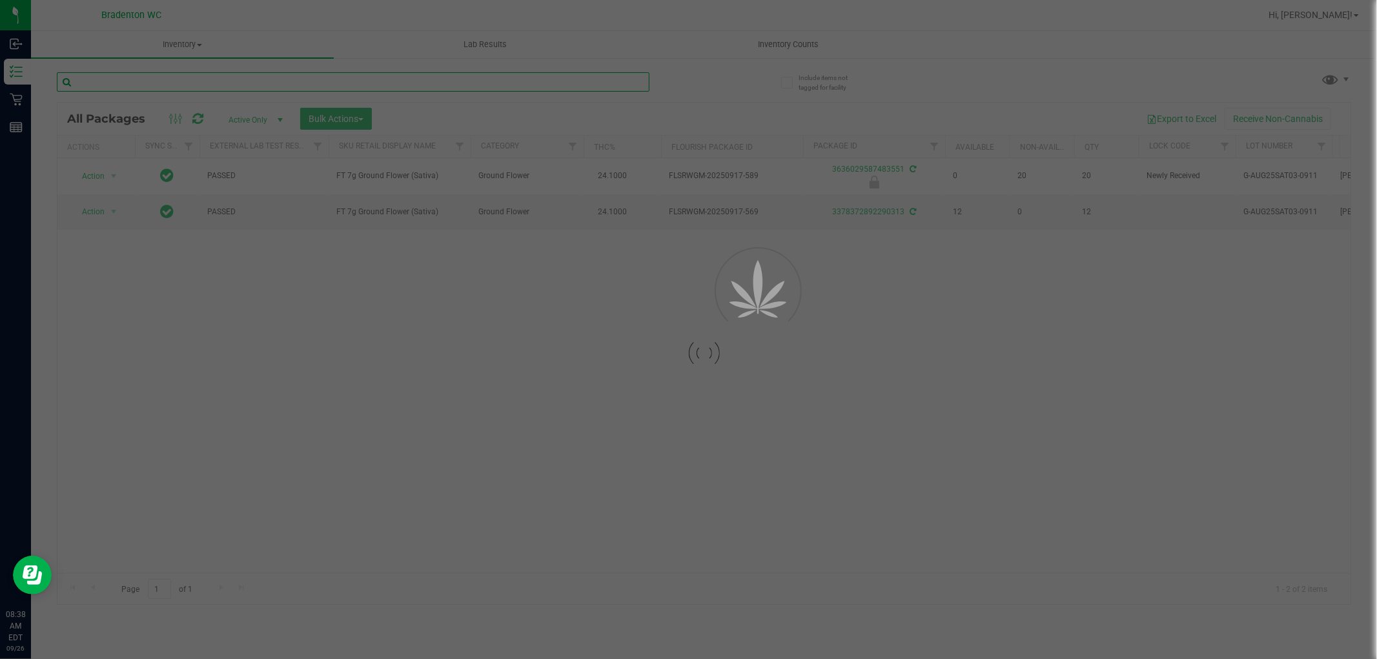
click at [631, 81] on input "text" at bounding box center [353, 81] width 593 height 19
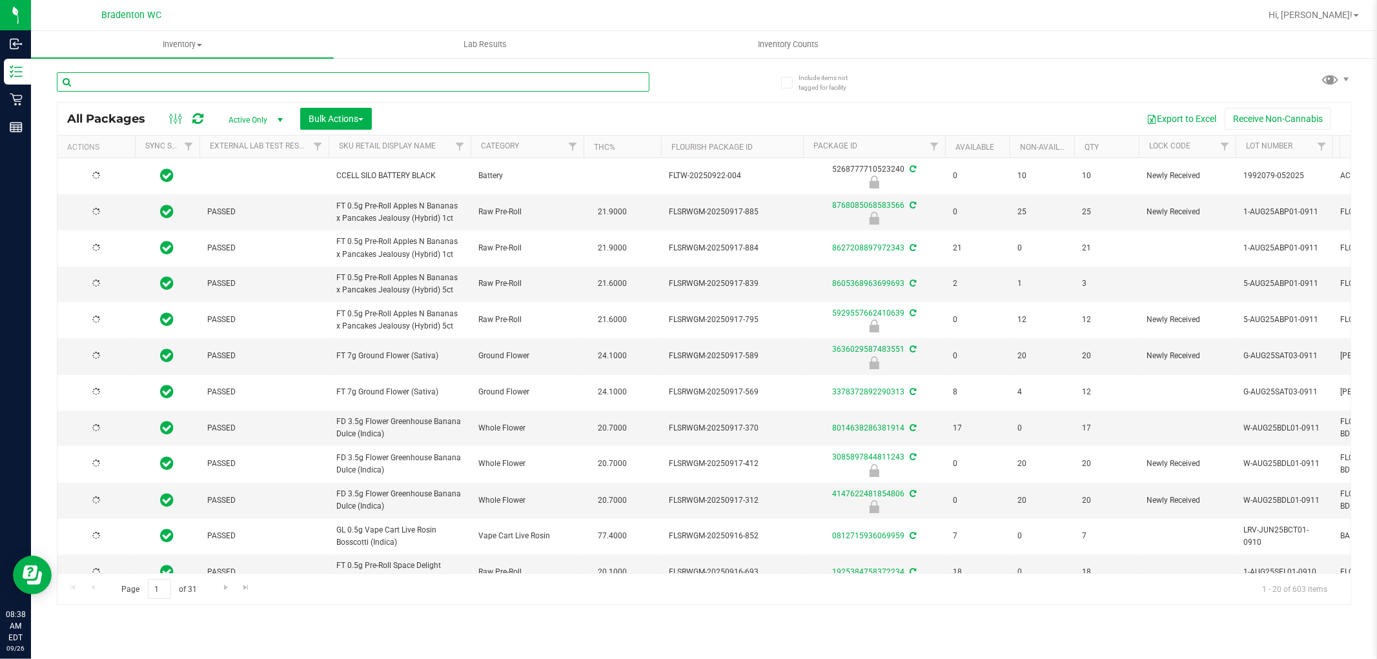
type input "2025-09-04"
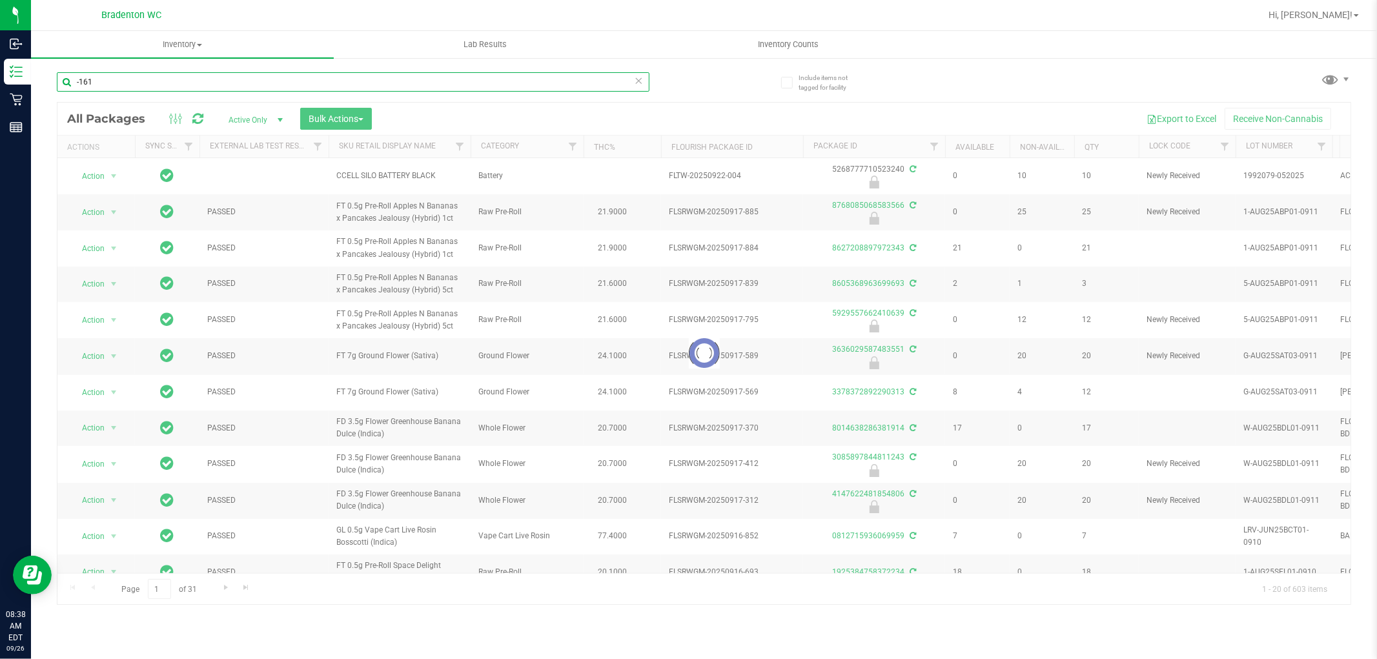
type input "-1611"
type input "2025-09-04"
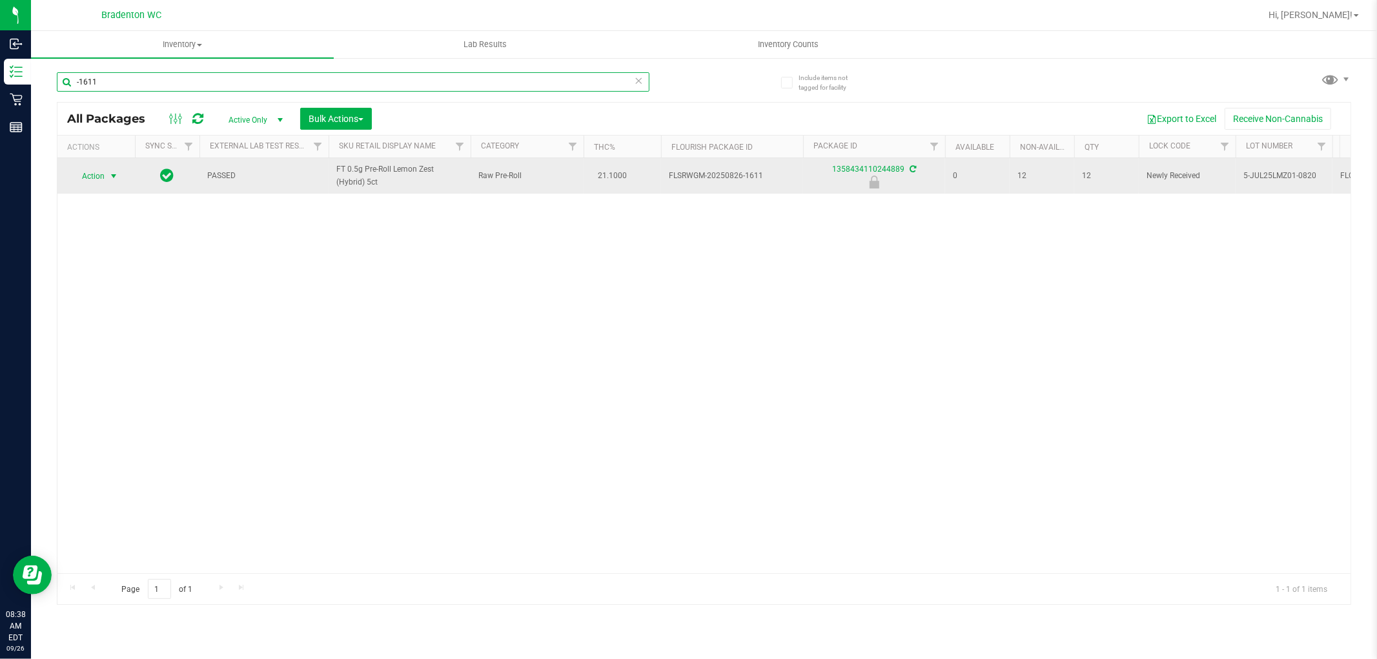
type input "-1611"
click at [111, 177] on span "select" at bounding box center [113, 176] width 10 height 10
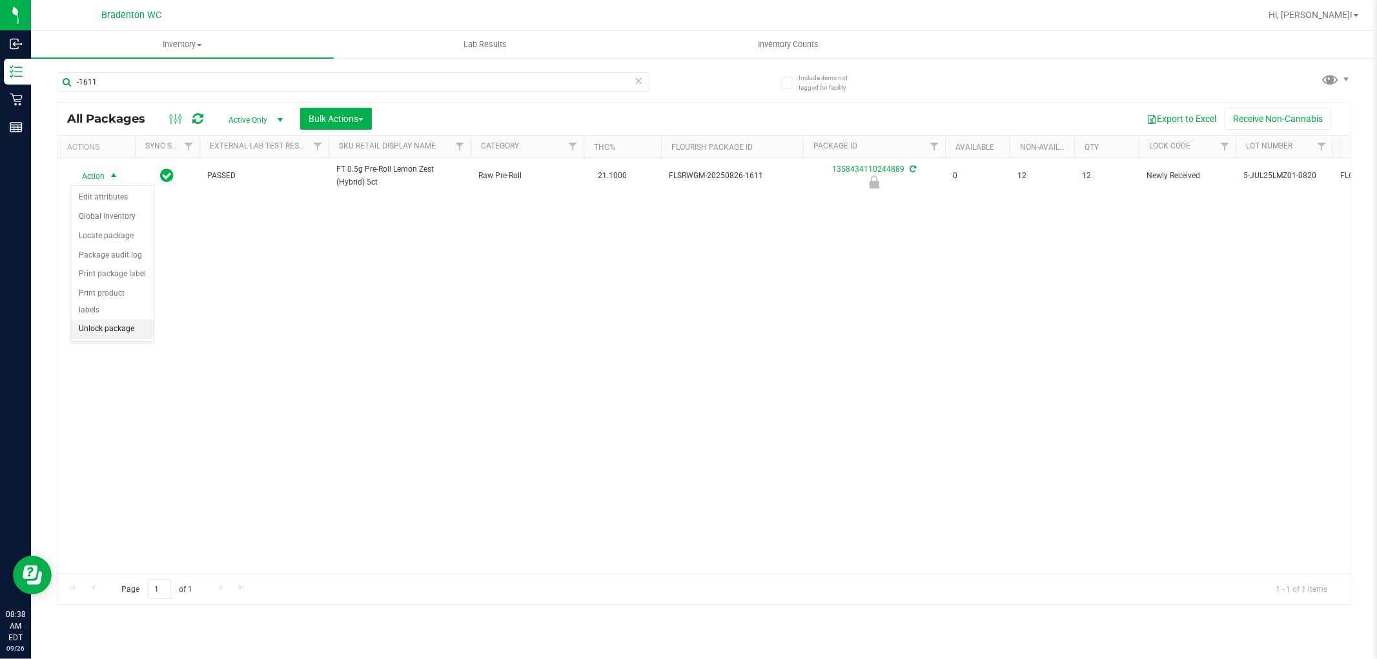
click at [119, 326] on li "Unlock package" at bounding box center [112, 329] width 83 height 19
